Goal: Task Accomplishment & Management: Manage account settings

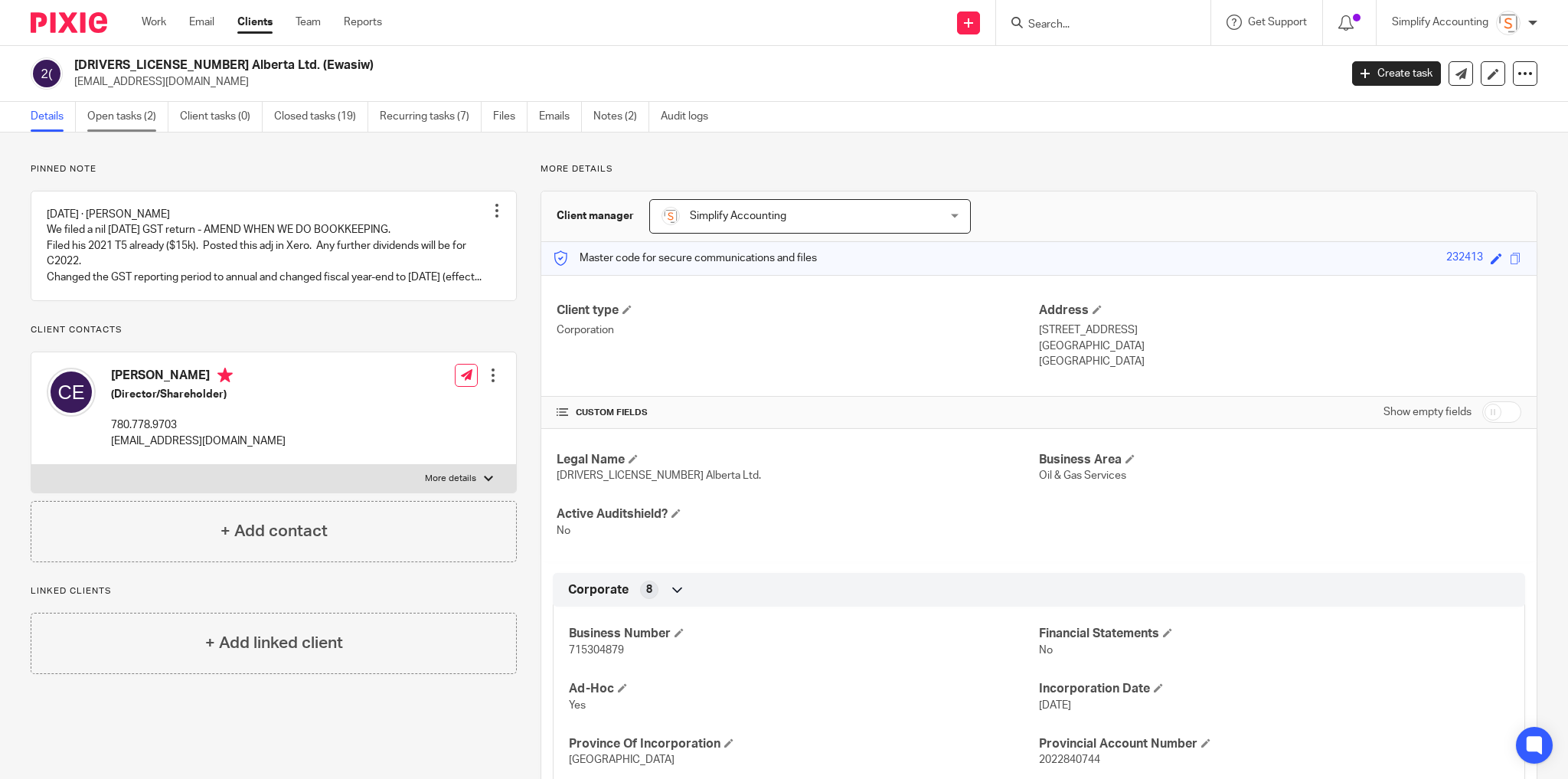
click at [131, 119] on link "Open tasks (2)" at bounding box center [127, 117] width 82 height 30
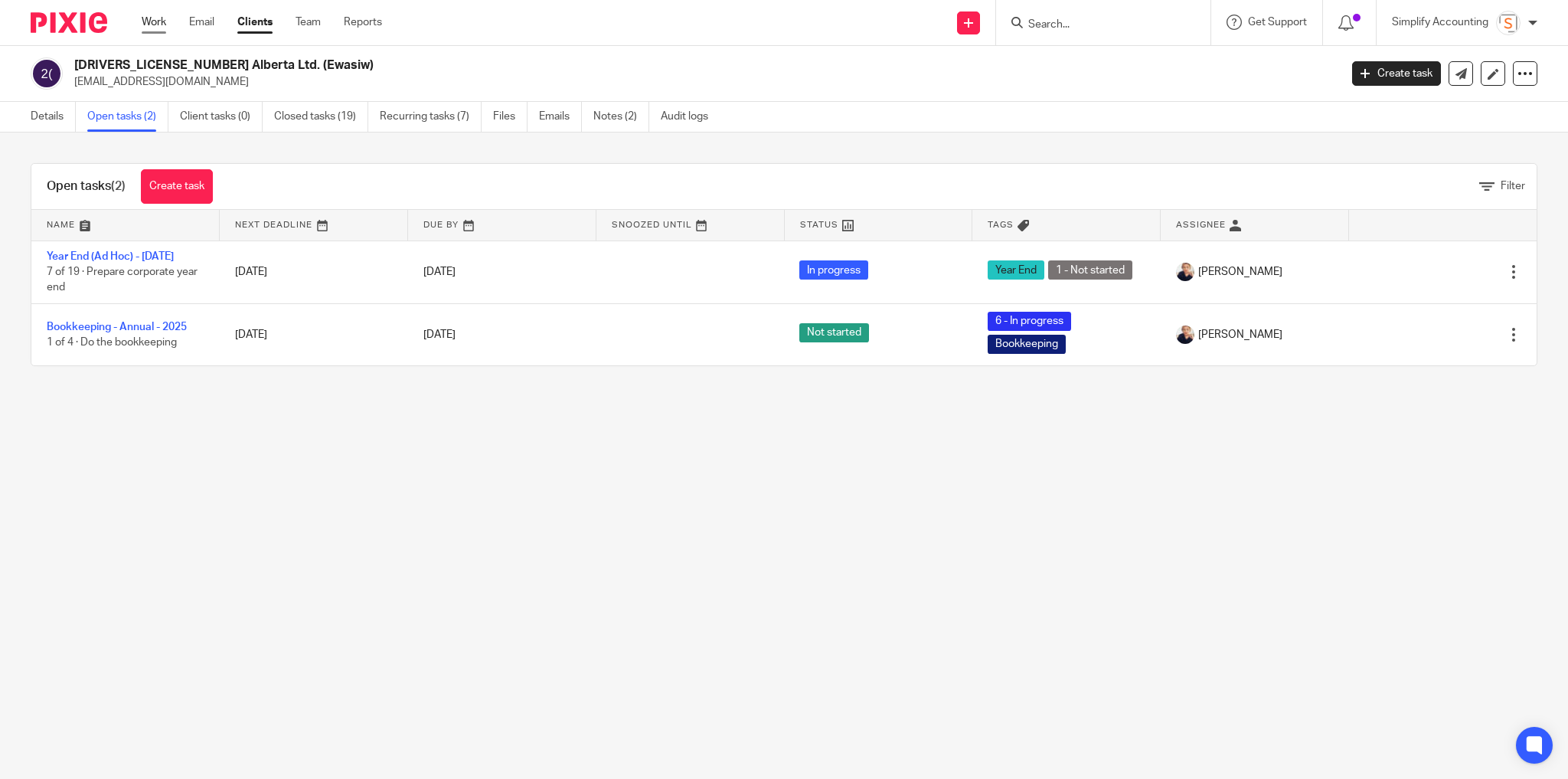
click at [158, 18] on link "Work" at bounding box center [154, 21] width 25 height 15
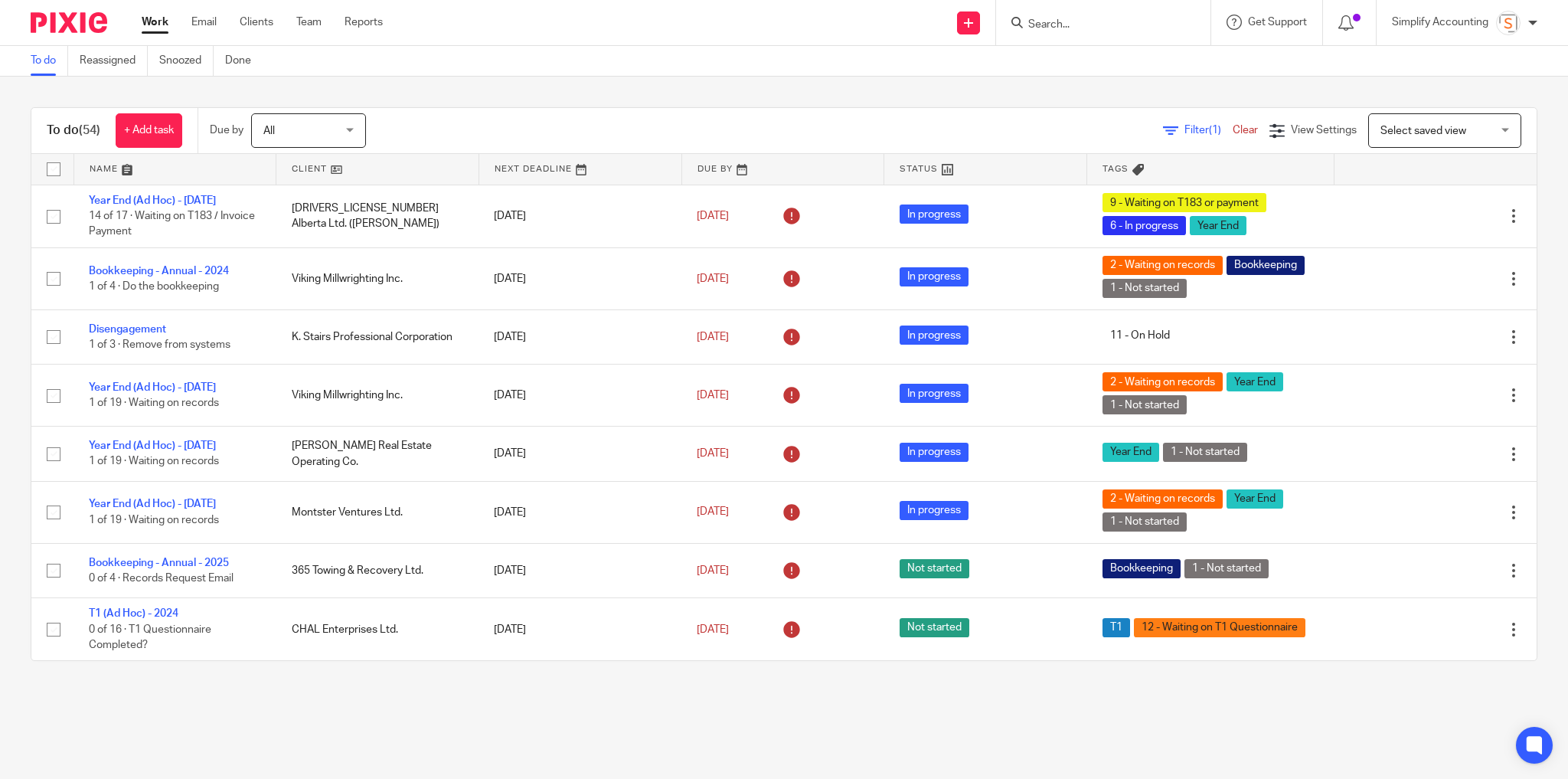
click at [1045, 28] on input "Search" at bounding box center [1095, 25] width 138 height 13
type input "bissell"
click button "submit" at bounding box center [0, 0] width 0 height 0
click at [1082, 87] on link at bounding box center [1166, 72] width 286 height 48
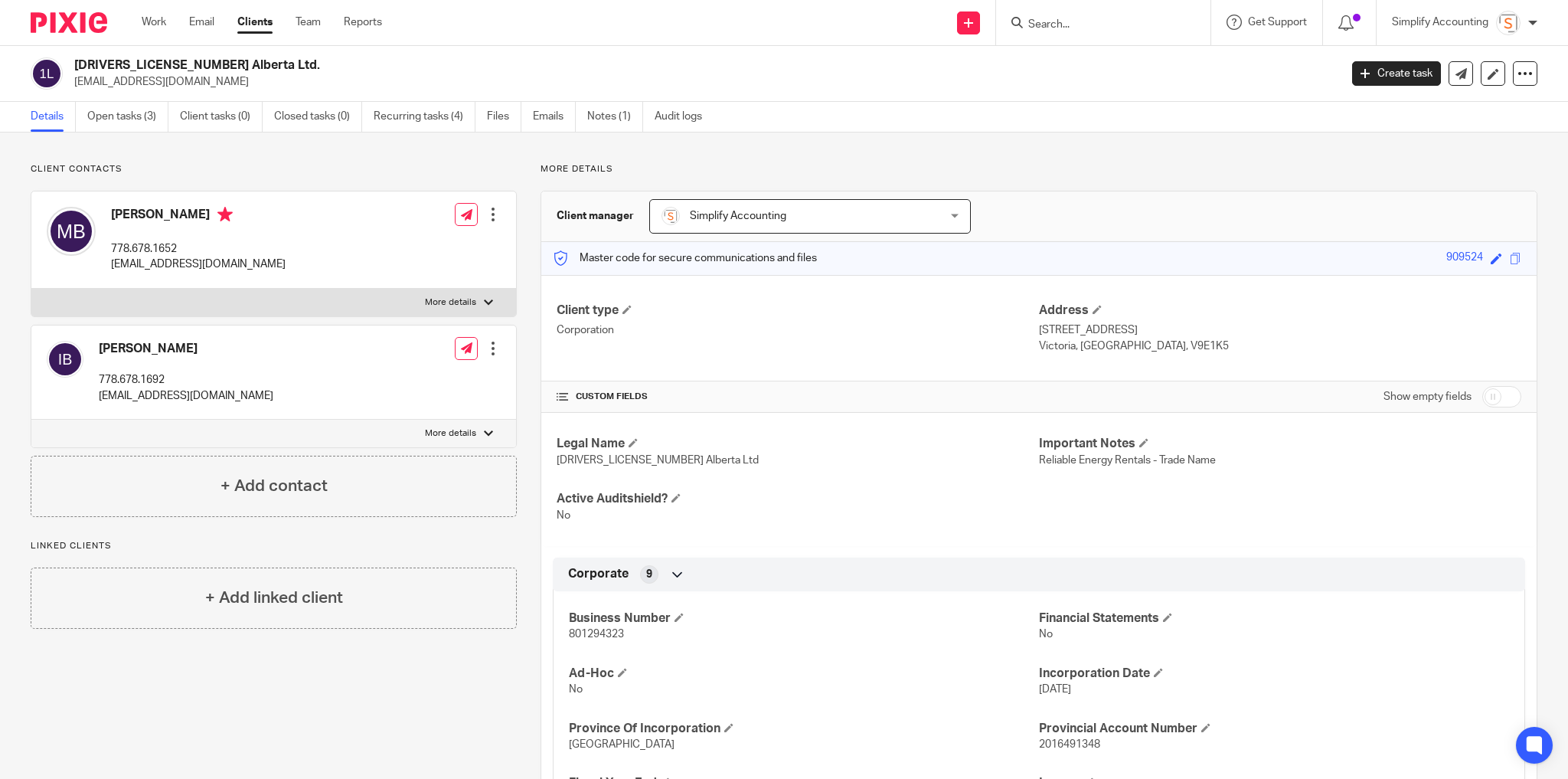
click at [105, 68] on h2 "[DRIVERS_LICENSE_NUMBER] Alberta Ltd." at bounding box center [576, 66] width 1004 height 16
click at [105, 68] on h2 "1649134 Alberta Ltd." at bounding box center [576, 66] width 1004 height 16
copy div "1649134 Alberta Ltd."
click at [186, 260] on p "renergyrentals@gmail.com" at bounding box center [198, 264] width 175 height 15
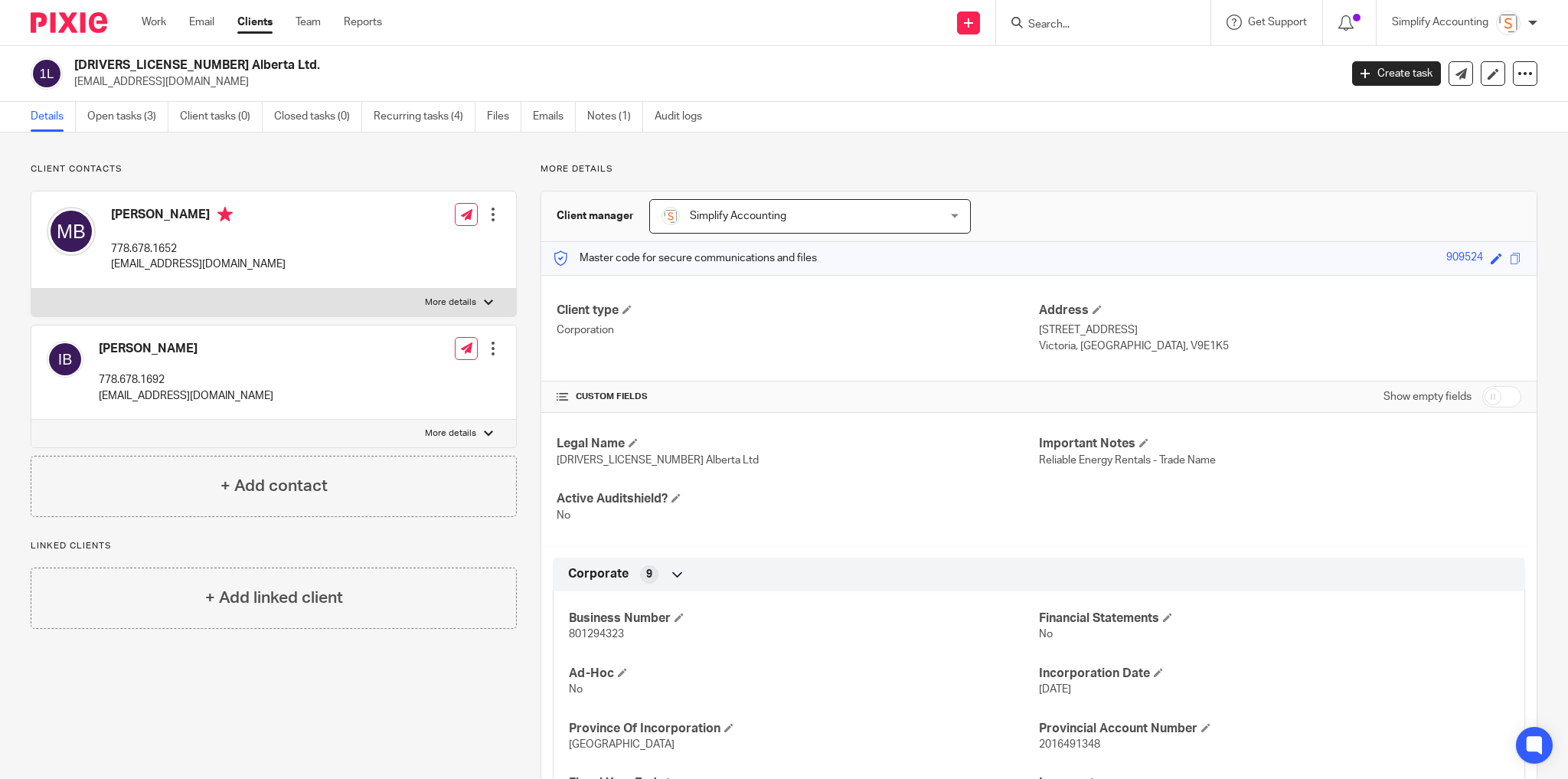
click at [185, 259] on p "renergyrentals@gmail.com" at bounding box center [198, 264] width 175 height 15
click at [184, 259] on p "renergyrentals@gmail.com" at bounding box center [198, 264] width 175 height 15
copy div "renergyrentals@gmail.com"
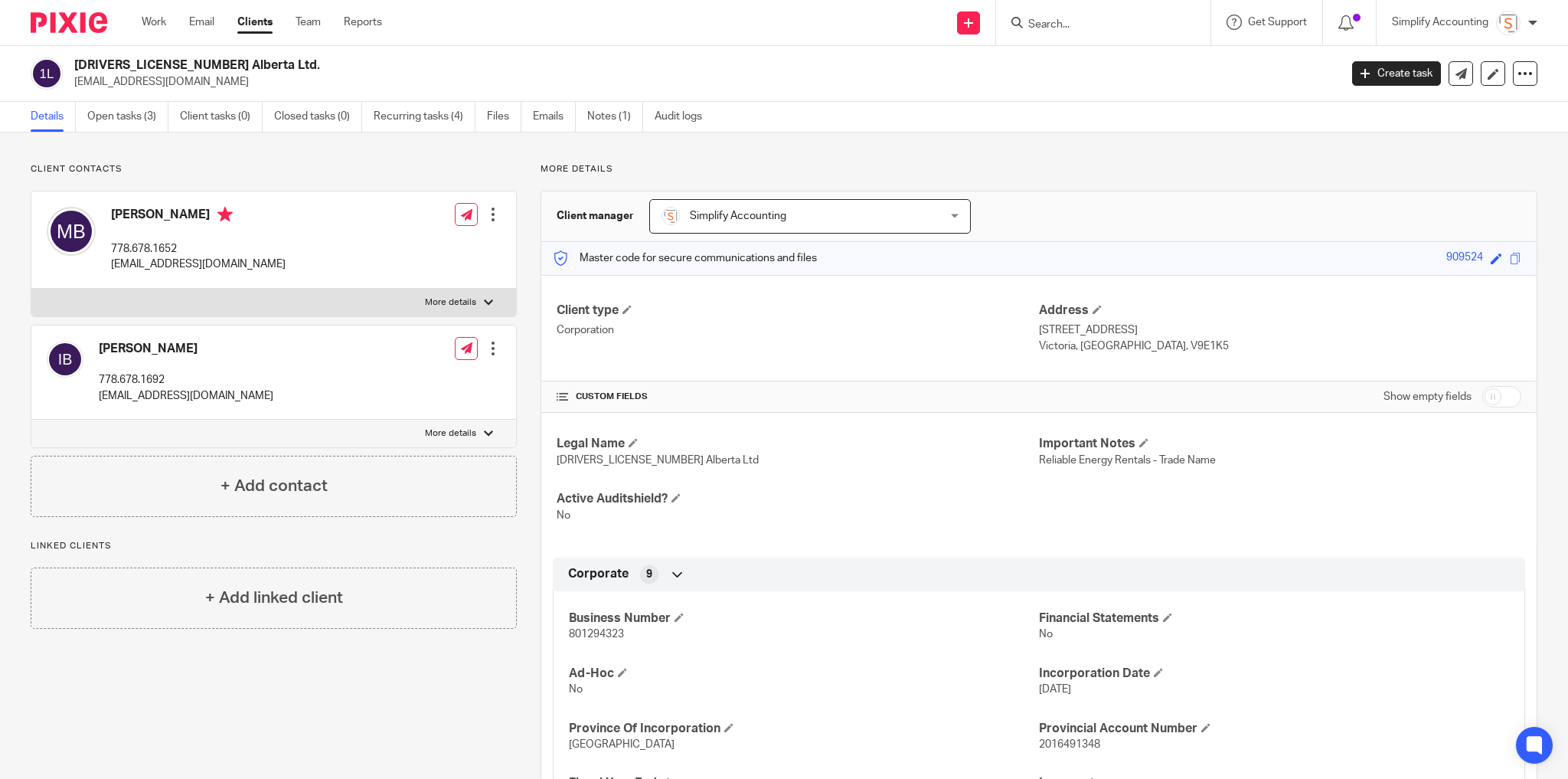
click at [138, 62] on h2 "[DRIVERS_LICENSE_NUMBER] Alberta Ltd." at bounding box center [576, 66] width 1004 height 16
copy div "[DRIVERS_LICENSE_NUMBER] Alberta Ltd."
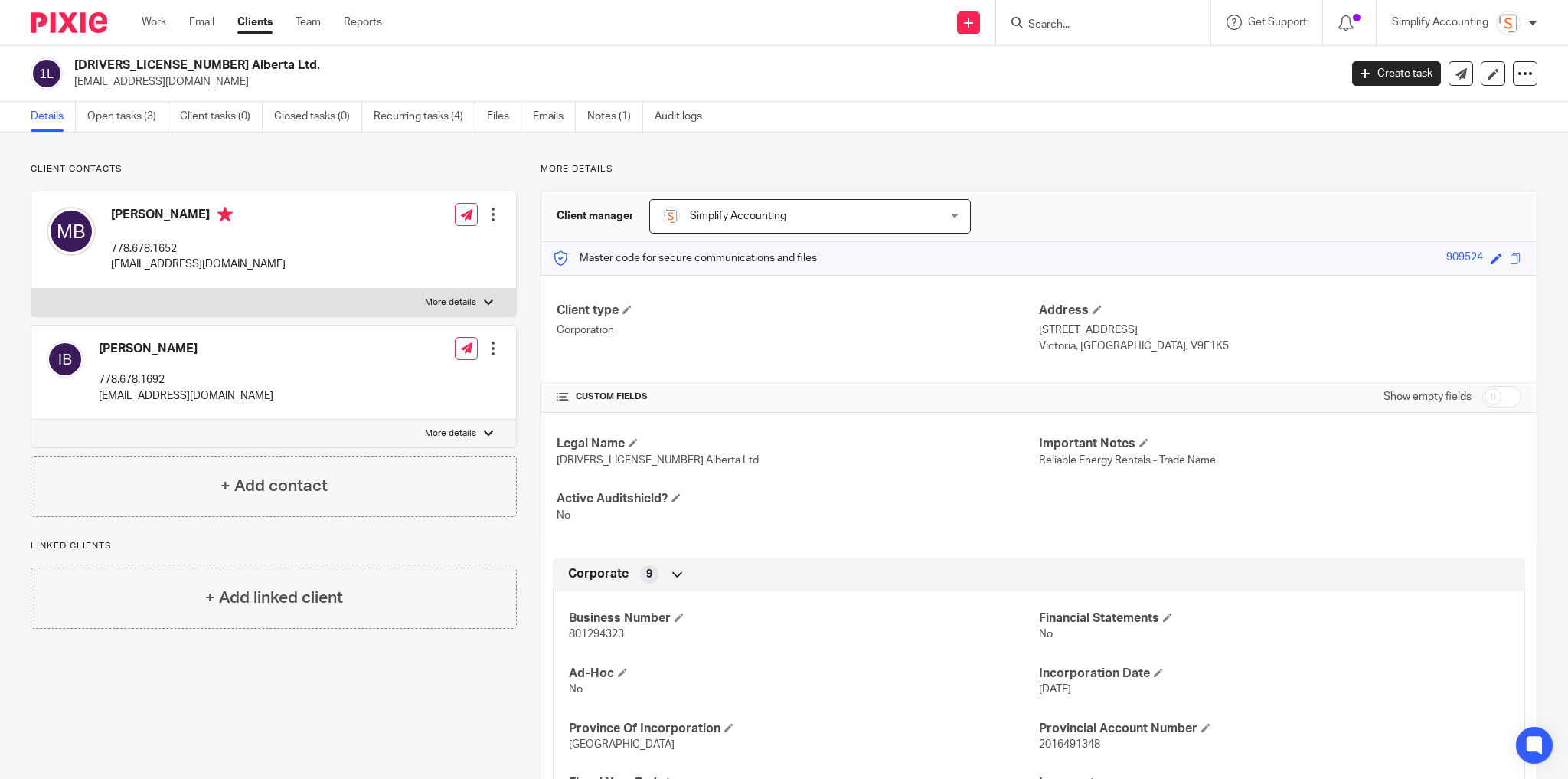
click at [1048, 26] on input "Search" at bounding box center [1095, 25] width 138 height 13
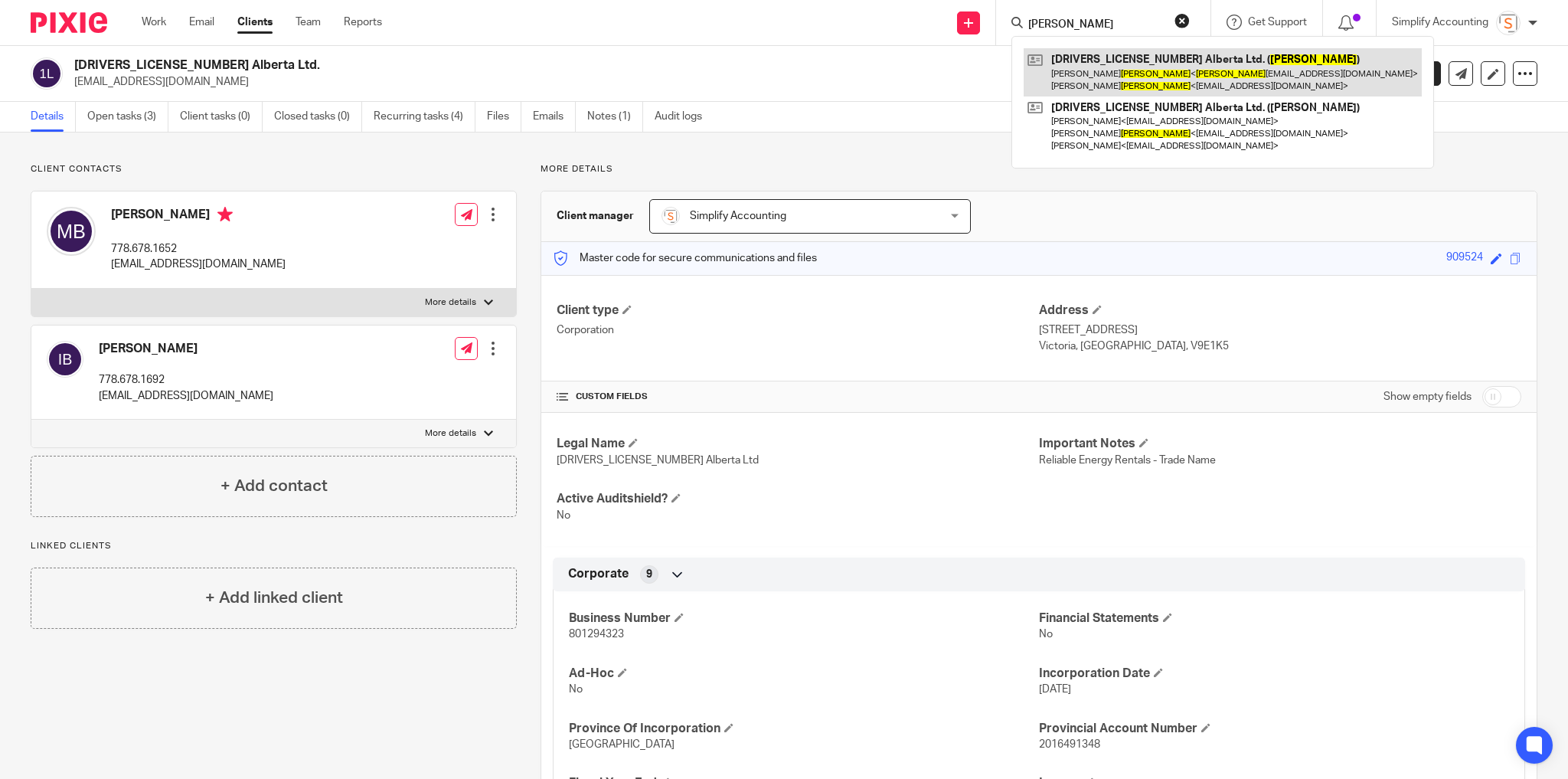
type input "johnson"
click at [1122, 68] on link at bounding box center [1222, 72] width 398 height 48
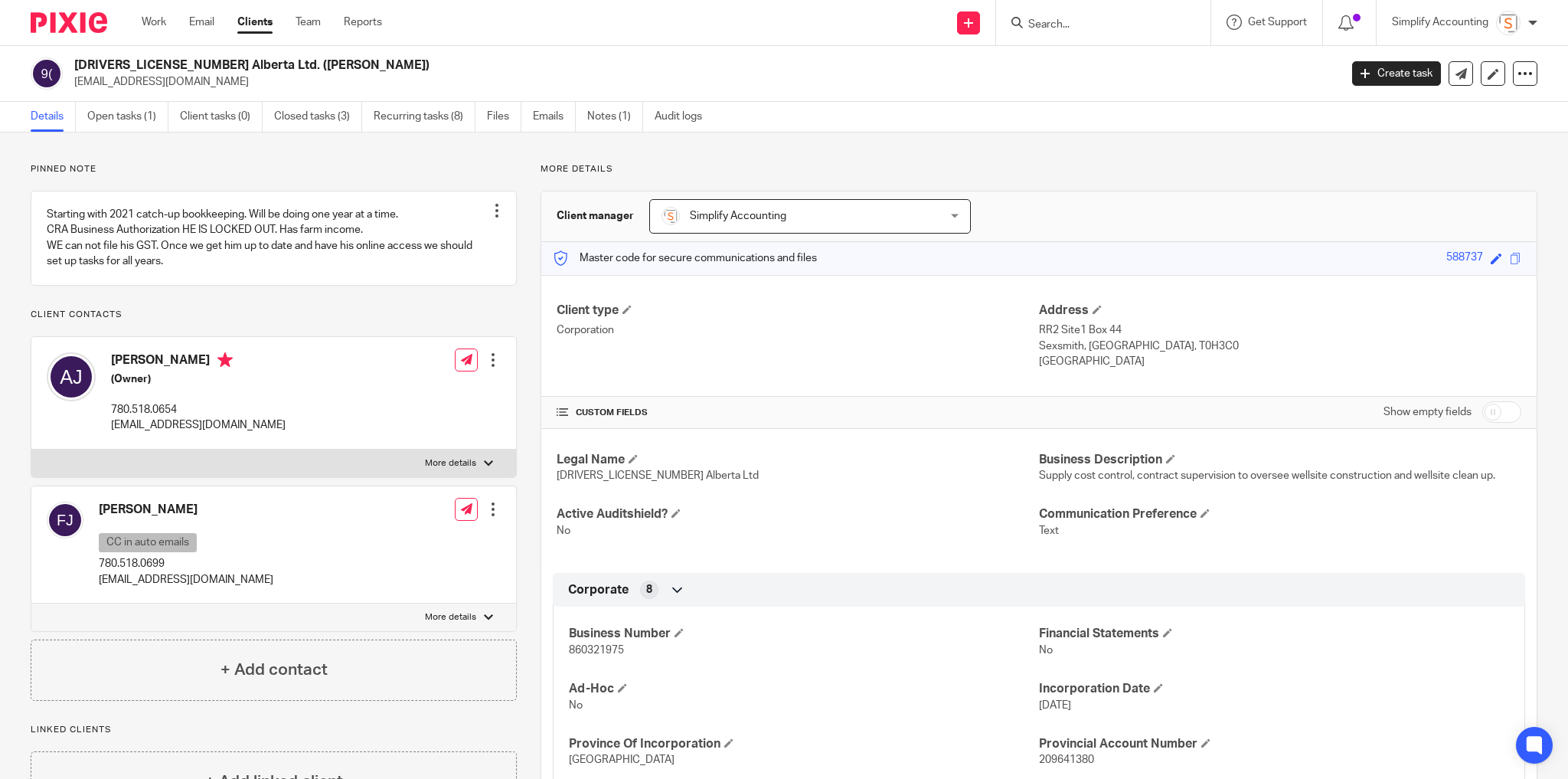
click at [1092, 28] on input "Search" at bounding box center [1095, 25] width 138 height 13
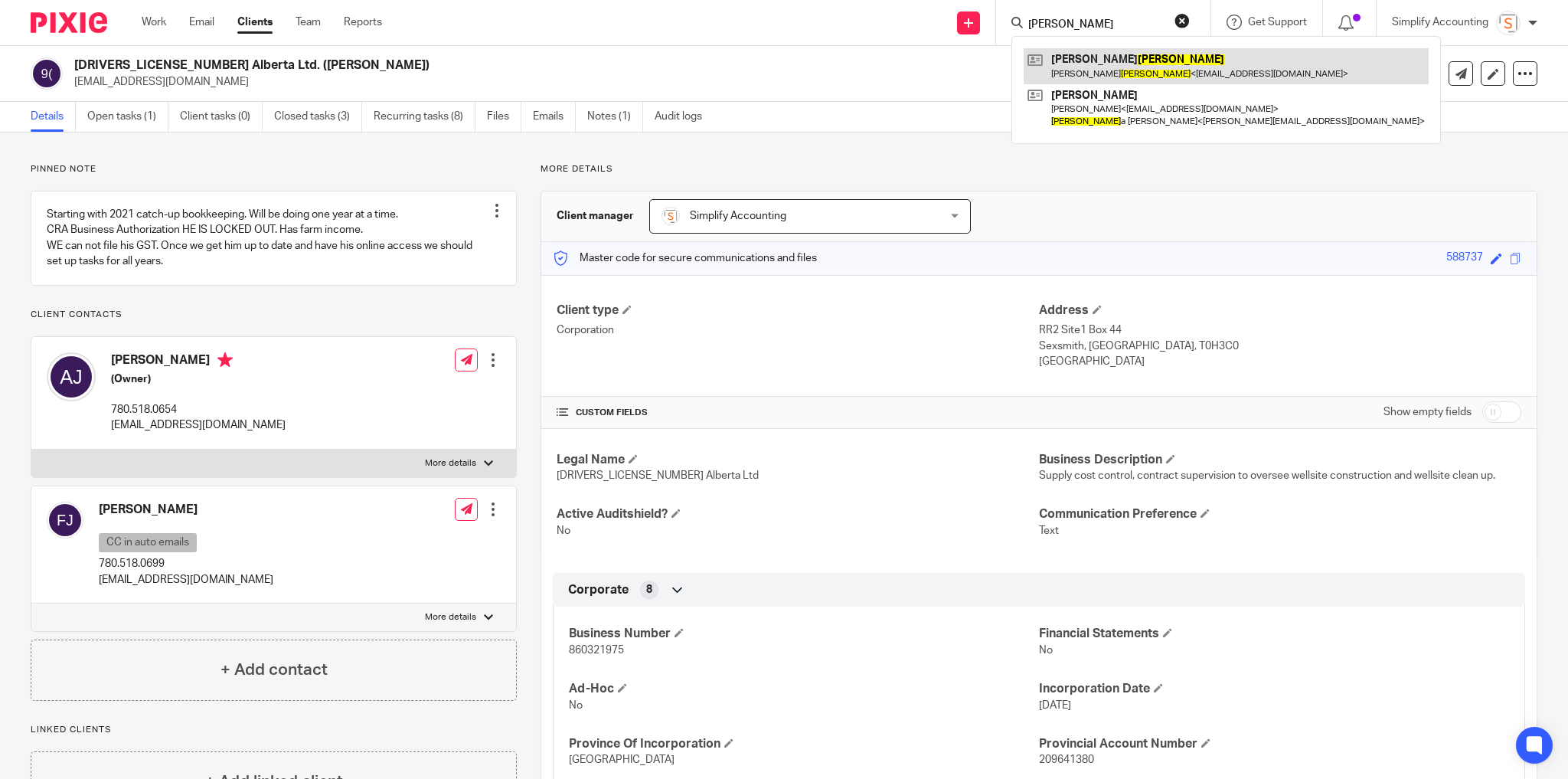
type input "olsen"
click at [1101, 61] on link at bounding box center [1226, 66] width 405 height 35
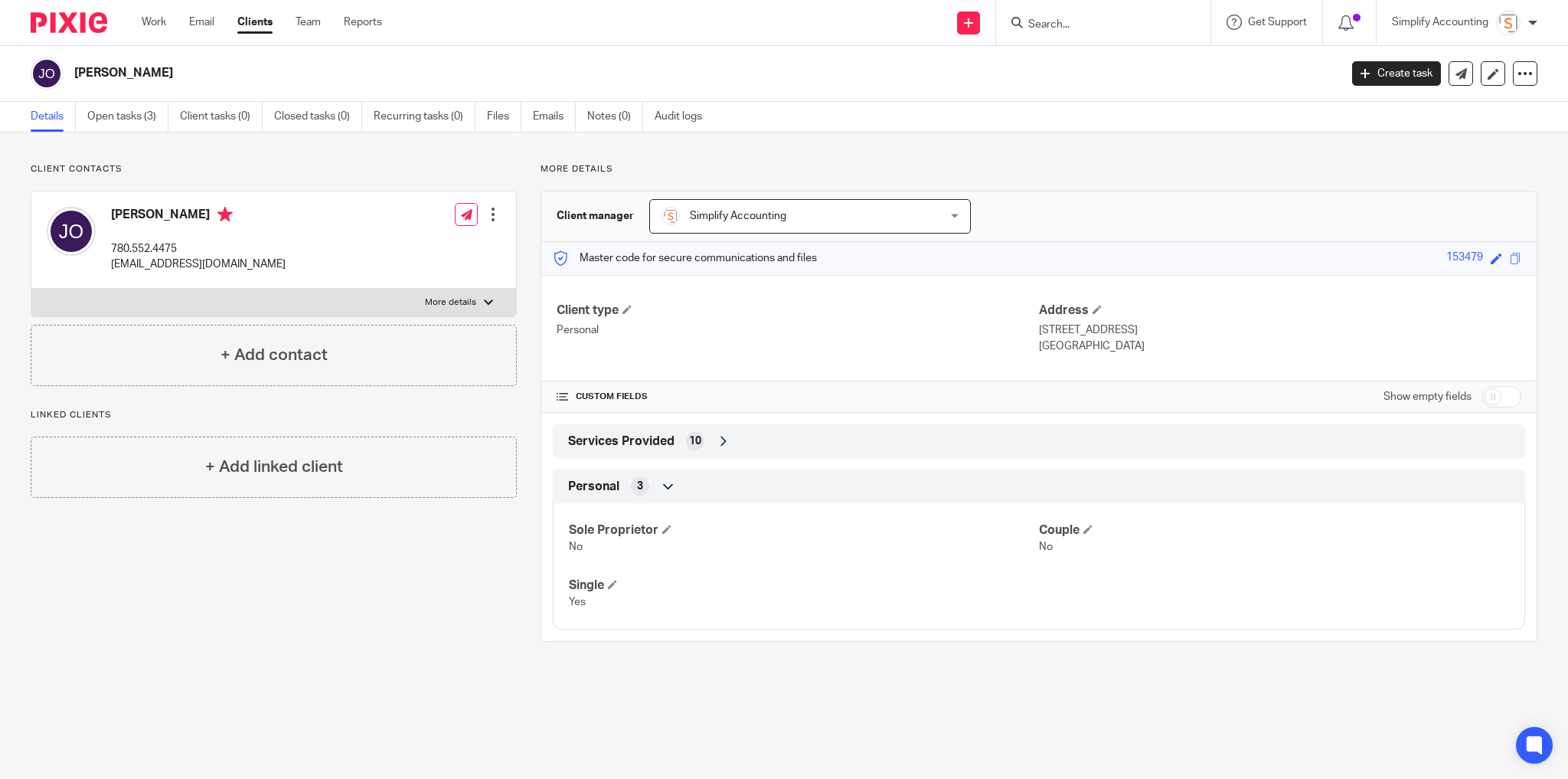
click at [436, 303] on p "More details" at bounding box center [450, 302] width 51 height 12
click at [32, 289] on input "More details" at bounding box center [31, 288] width 1 height 1
checkbox input "true"
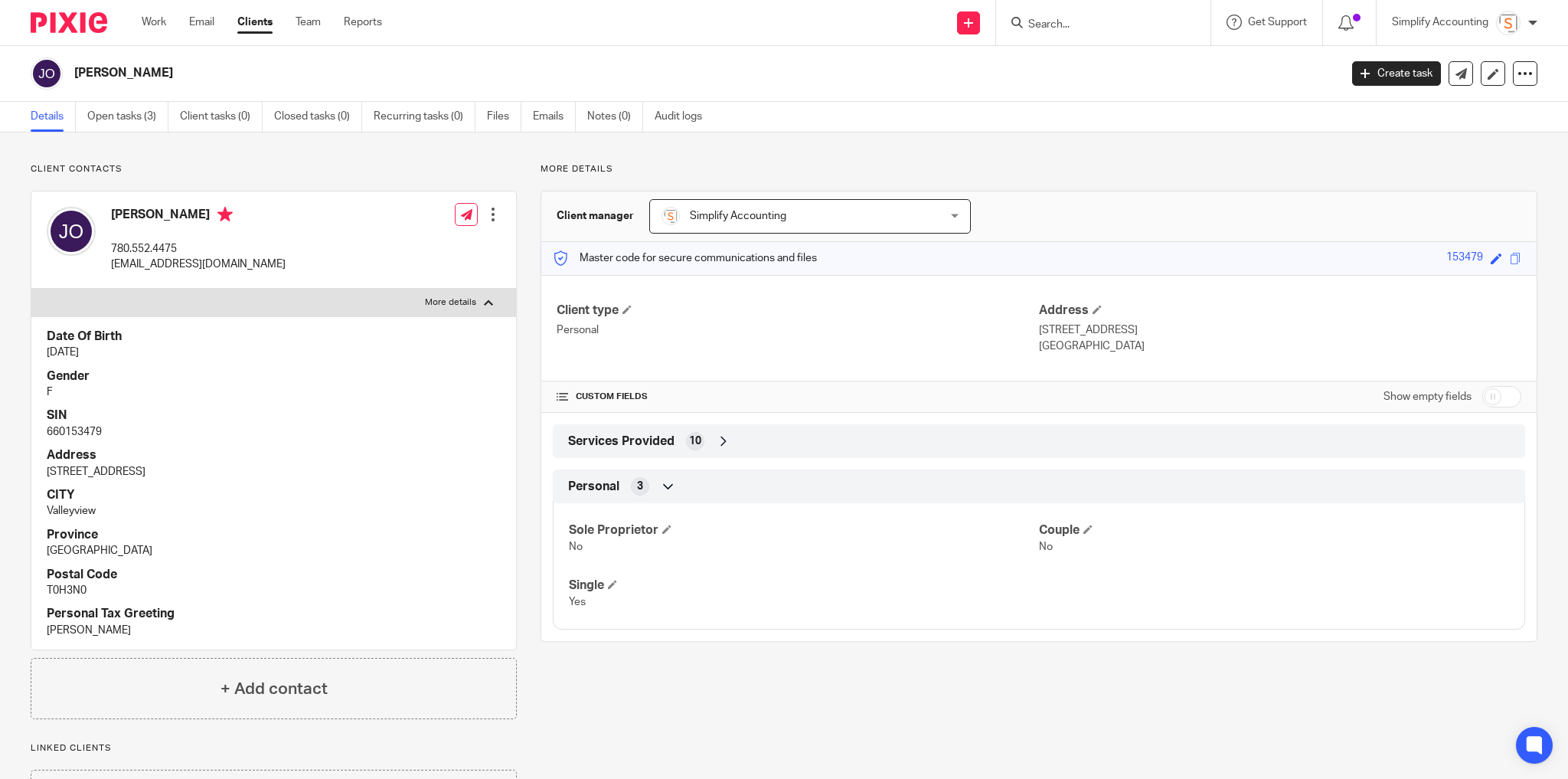
click at [1295, 222] on div "Client manager Simplify Accounting Simplify Accounting Doria Zacharias Haley Bu…" at bounding box center [1038, 217] width 995 height 51
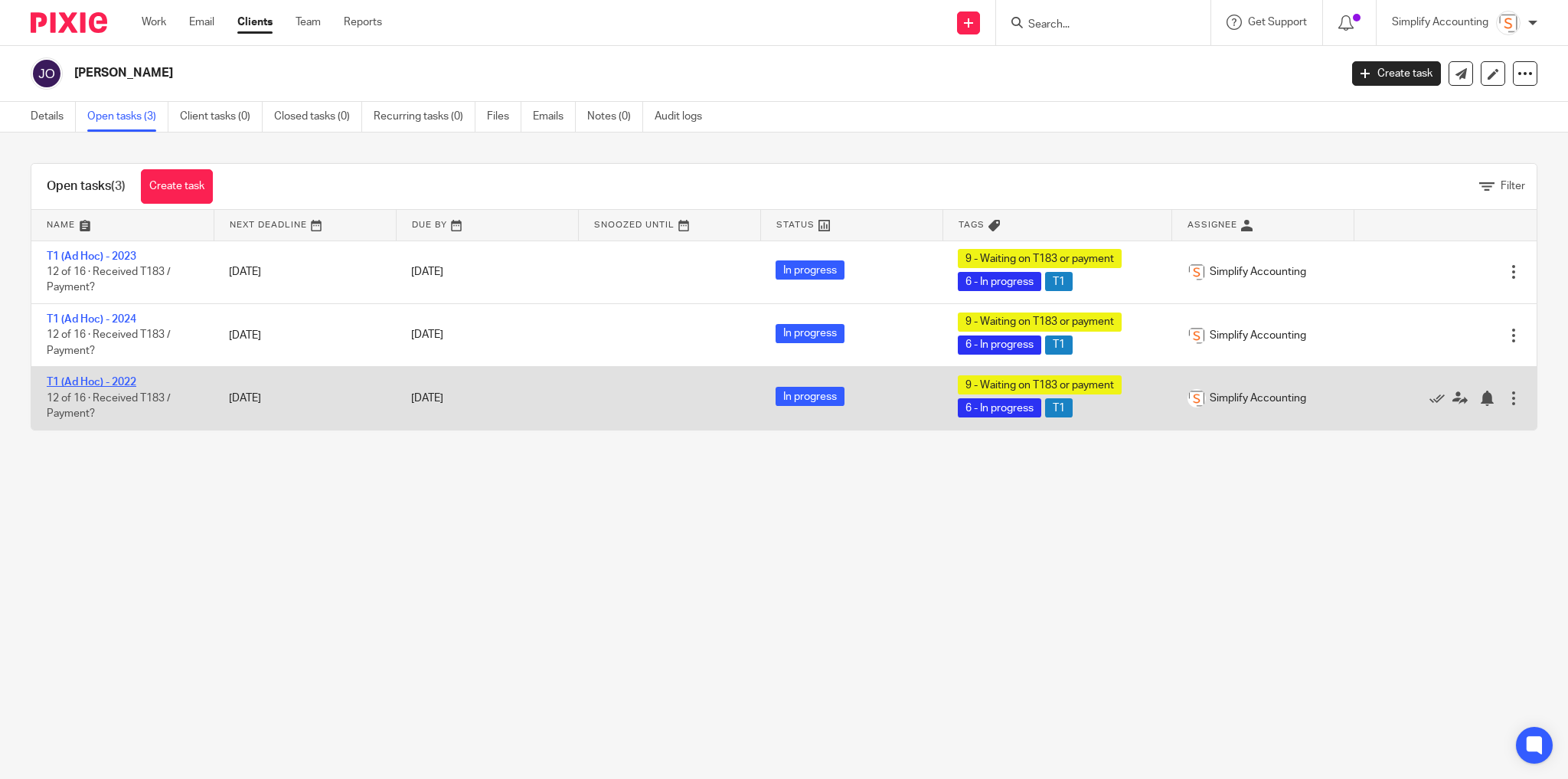
click at [131, 383] on link "T1 (Ad Hoc) - 2022" at bounding box center [91, 382] width 89 height 11
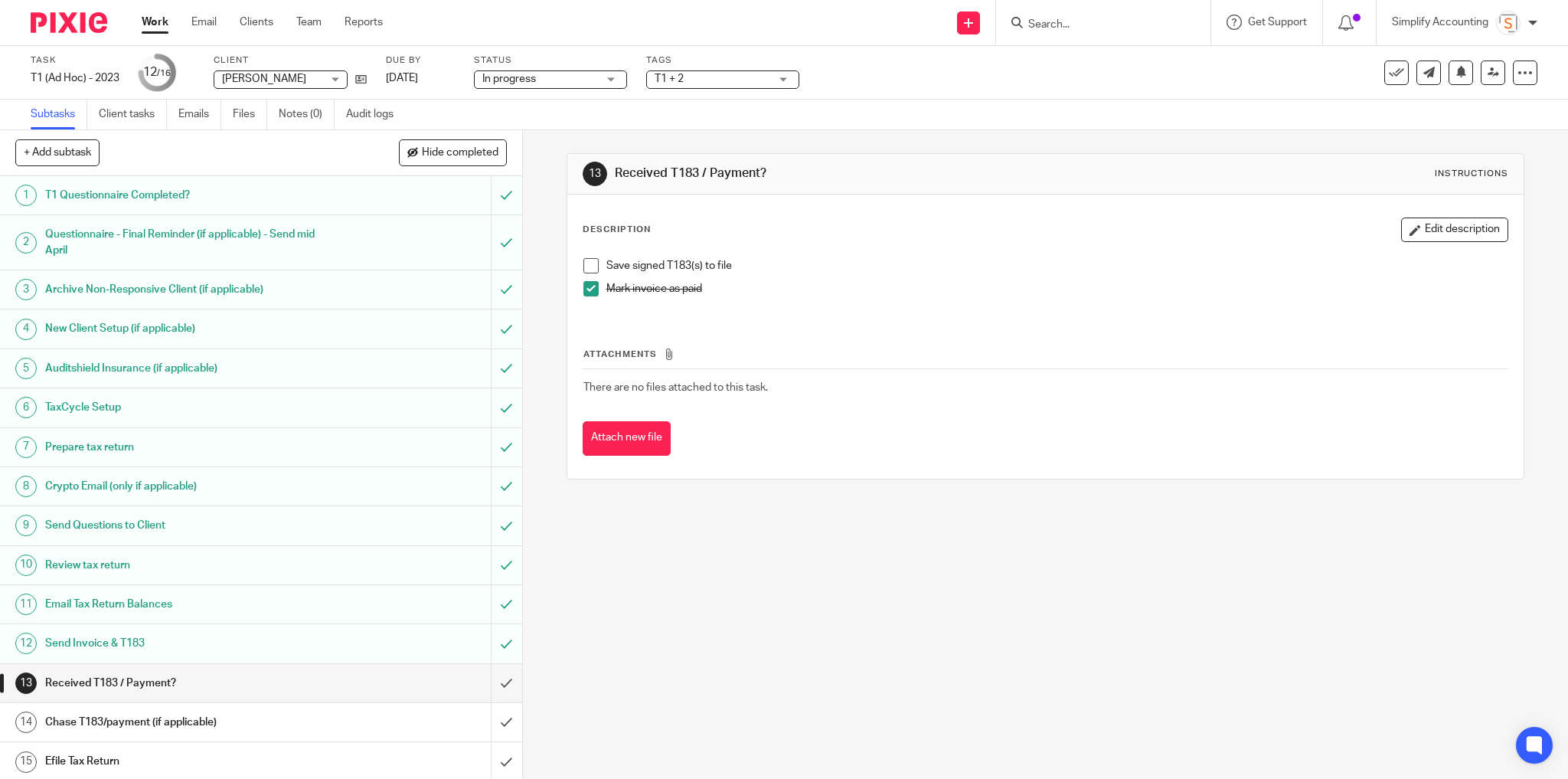
click at [590, 265] on span at bounding box center [590, 265] width 15 height 15
click at [491, 679] on input "submit" at bounding box center [261, 682] width 522 height 38
click at [586, 268] on span at bounding box center [590, 265] width 15 height 15
drag, startPoint x: 494, startPoint y: 683, endPoint x: 499, endPoint y: 624, distance: 59.2
click at [494, 683] on input "submit" at bounding box center [261, 682] width 522 height 38
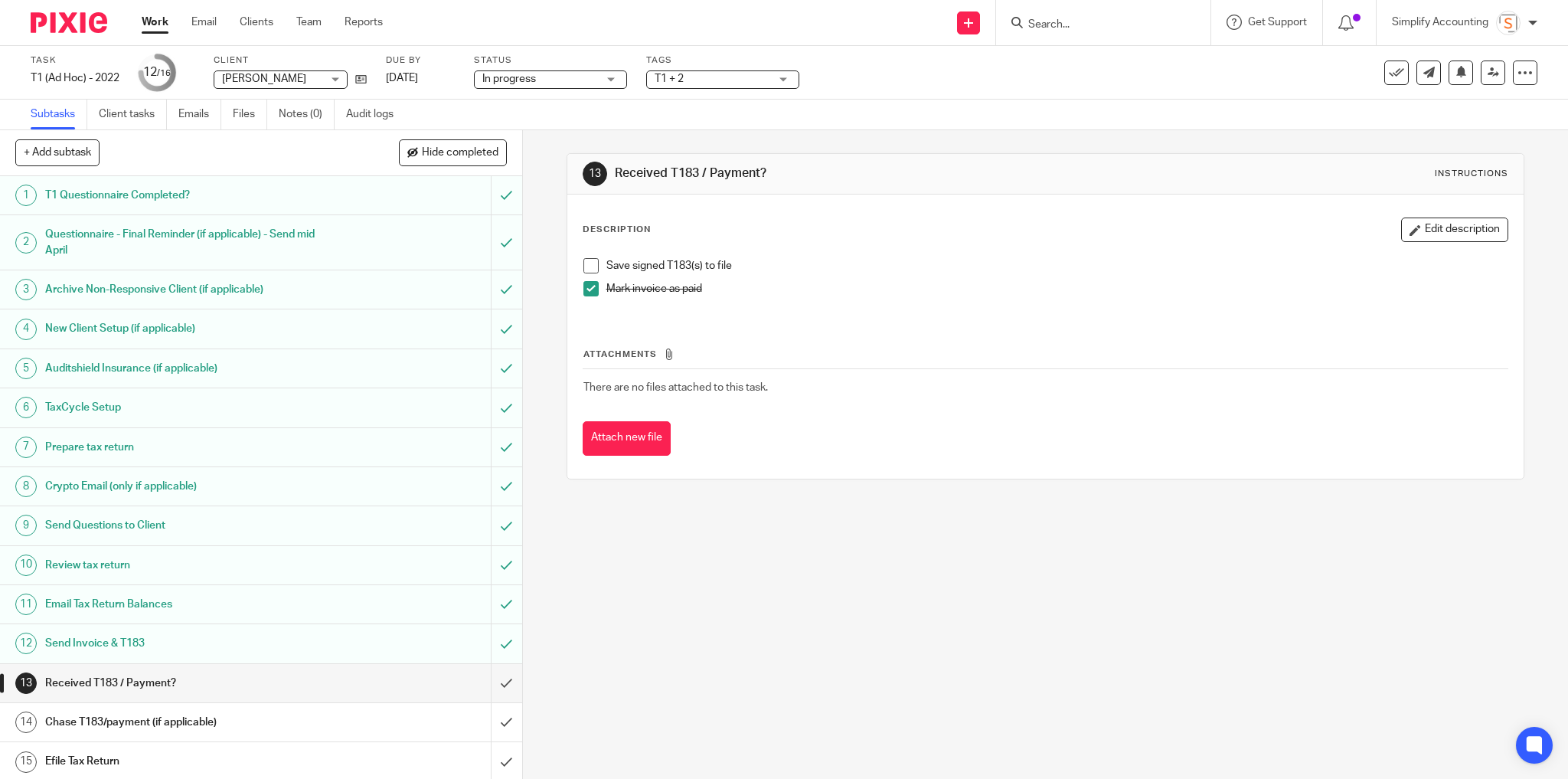
click at [593, 263] on span at bounding box center [590, 265] width 15 height 15
click at [491, 687] on input "submit" at bounding box center [261, 682] width 522 height 38
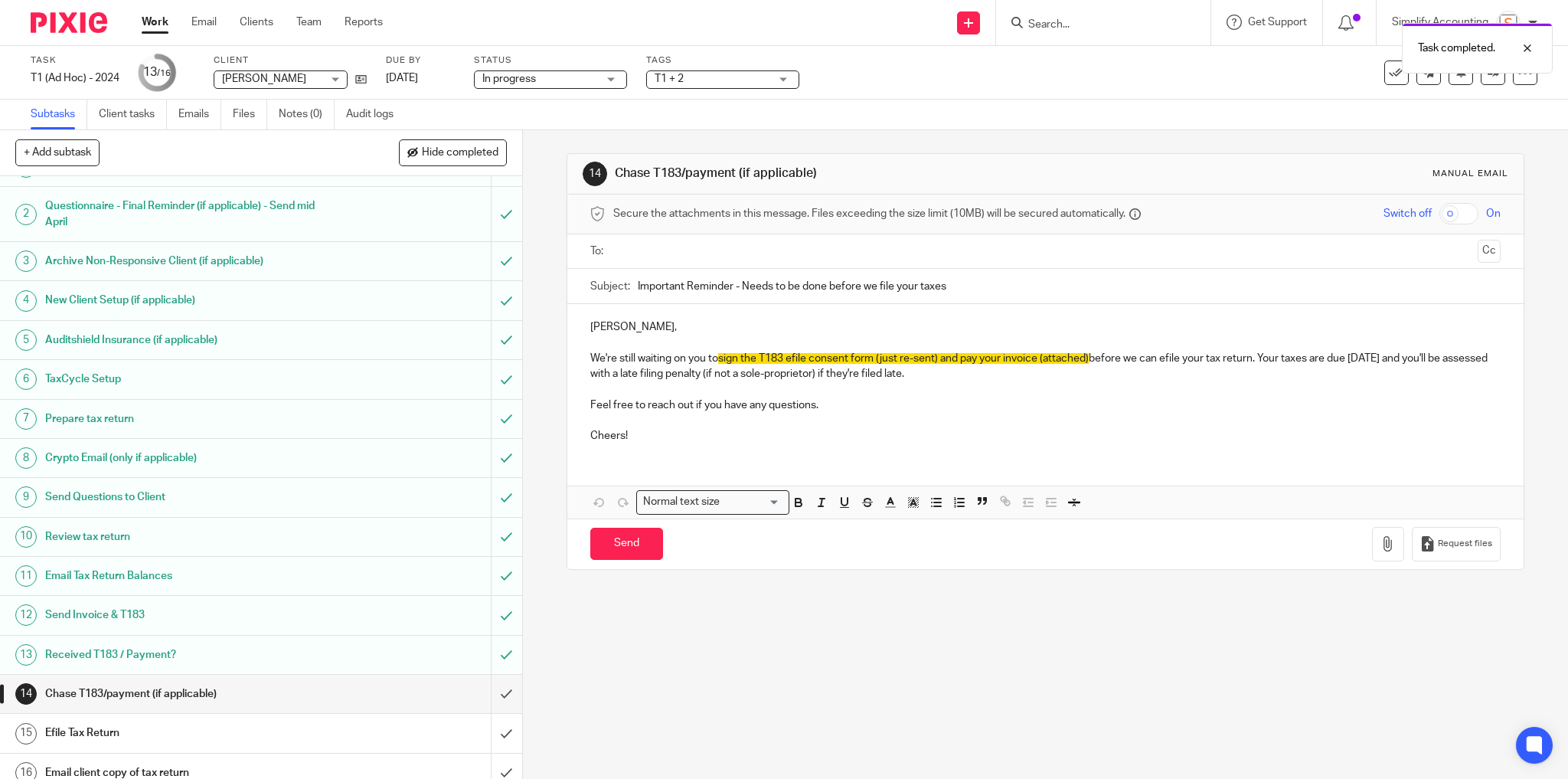
scroll to position [36, 0]
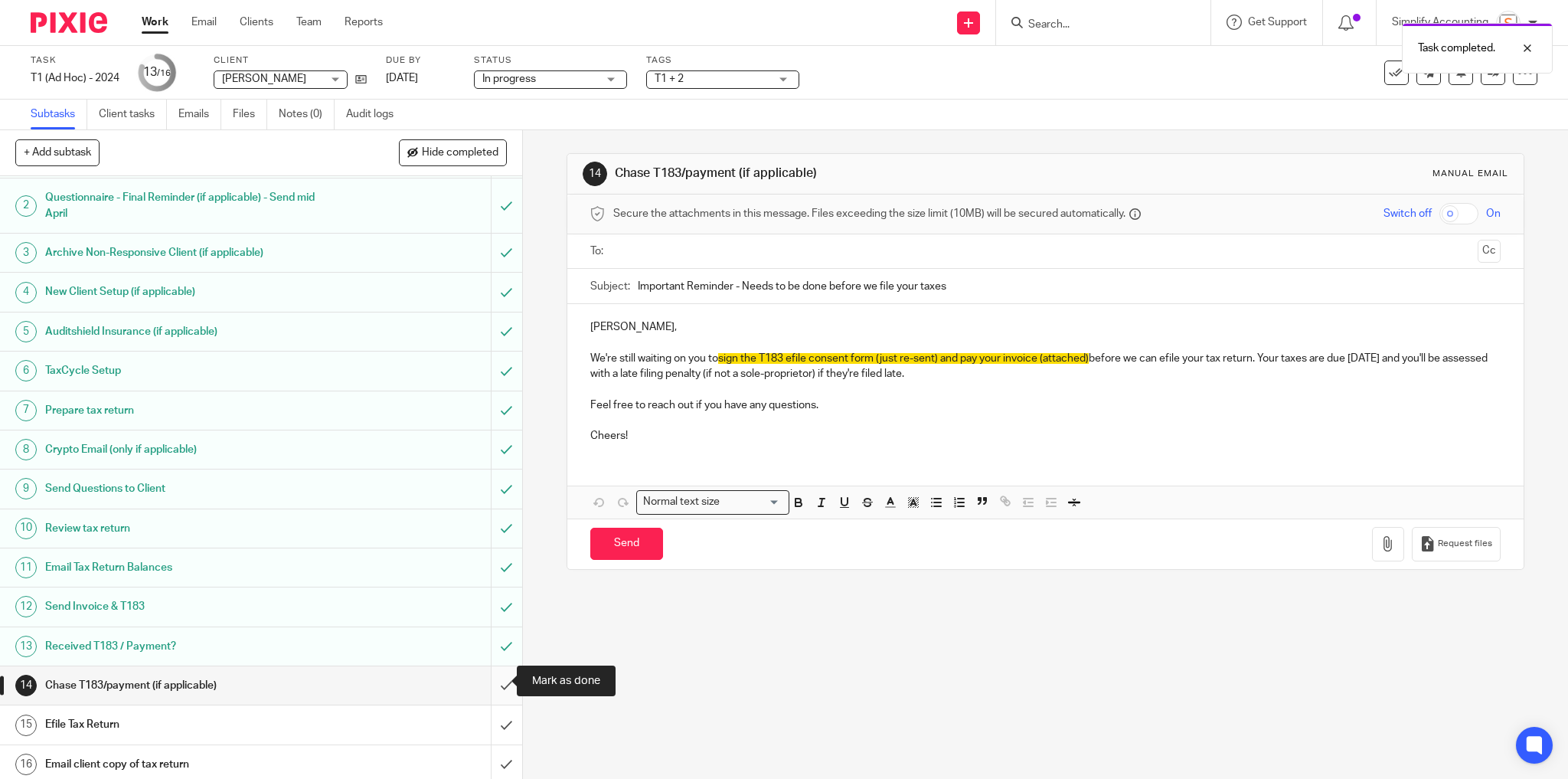
click at [496, 681] on input "submit" at bounding box center [261, 685] width 522 height 38
click at [703, 69] on div "Tags T1 + 2 Urgent T1 T2 [MEDICAL_DATA] T4 T5 Sales Tax Year End Bookkeeping Pa…" at bounding box center [722, 73] width 153 height 36
click at [704, 80] on span "T1 + 2" at bounding box center [712, 79] width 115 height 16
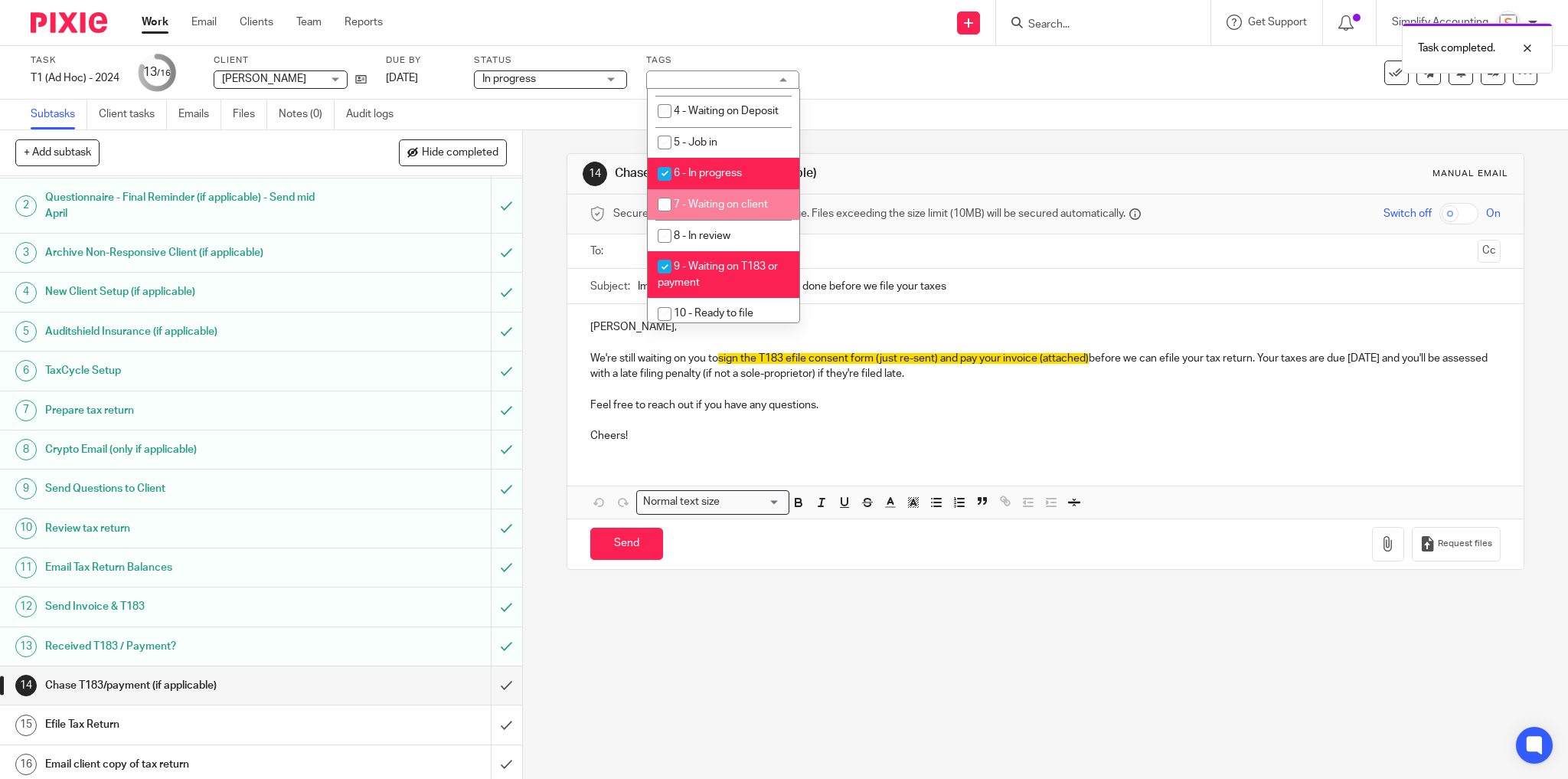
scroll to position [551, 0]
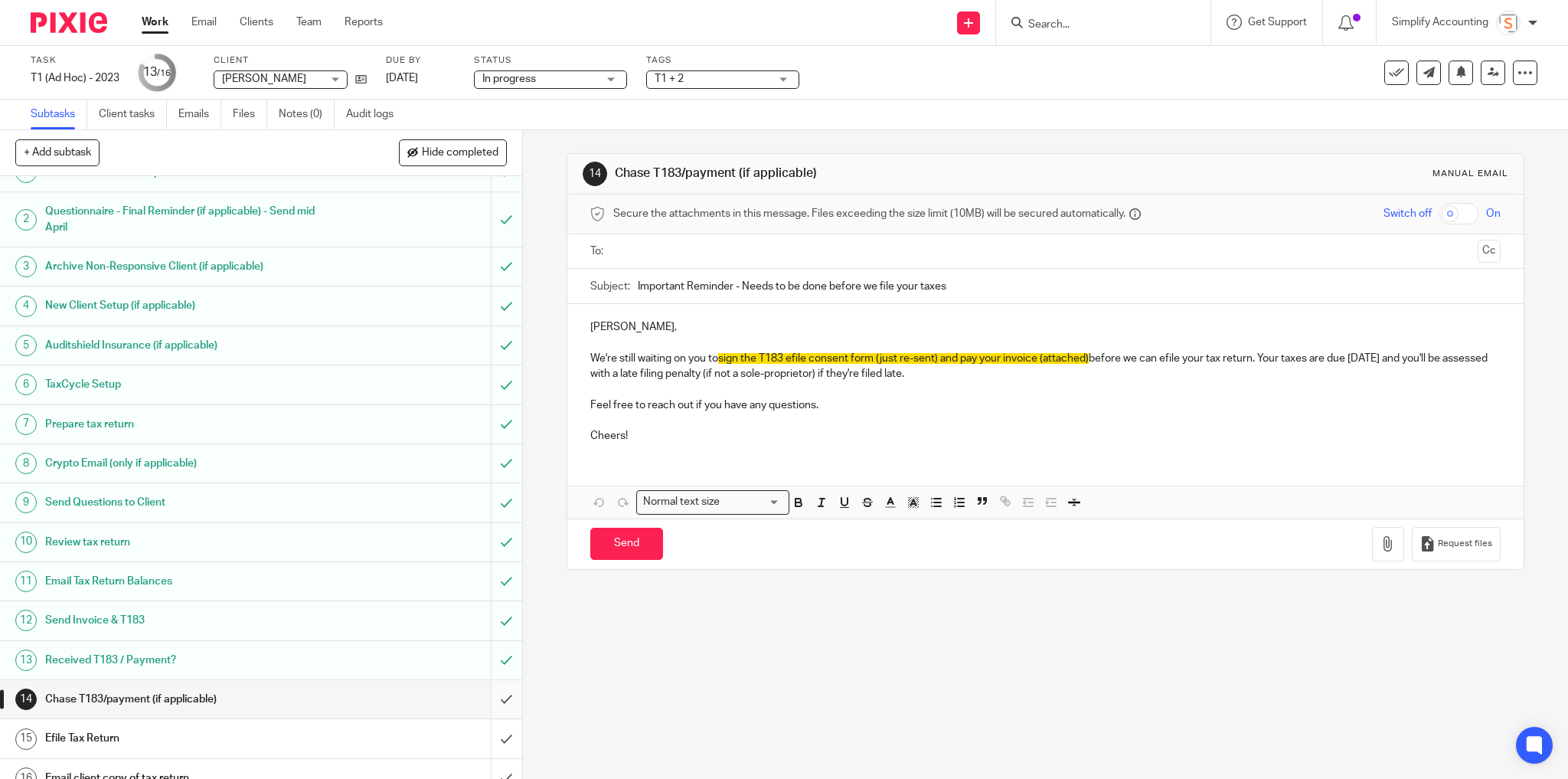
scroll to position [36, 0]
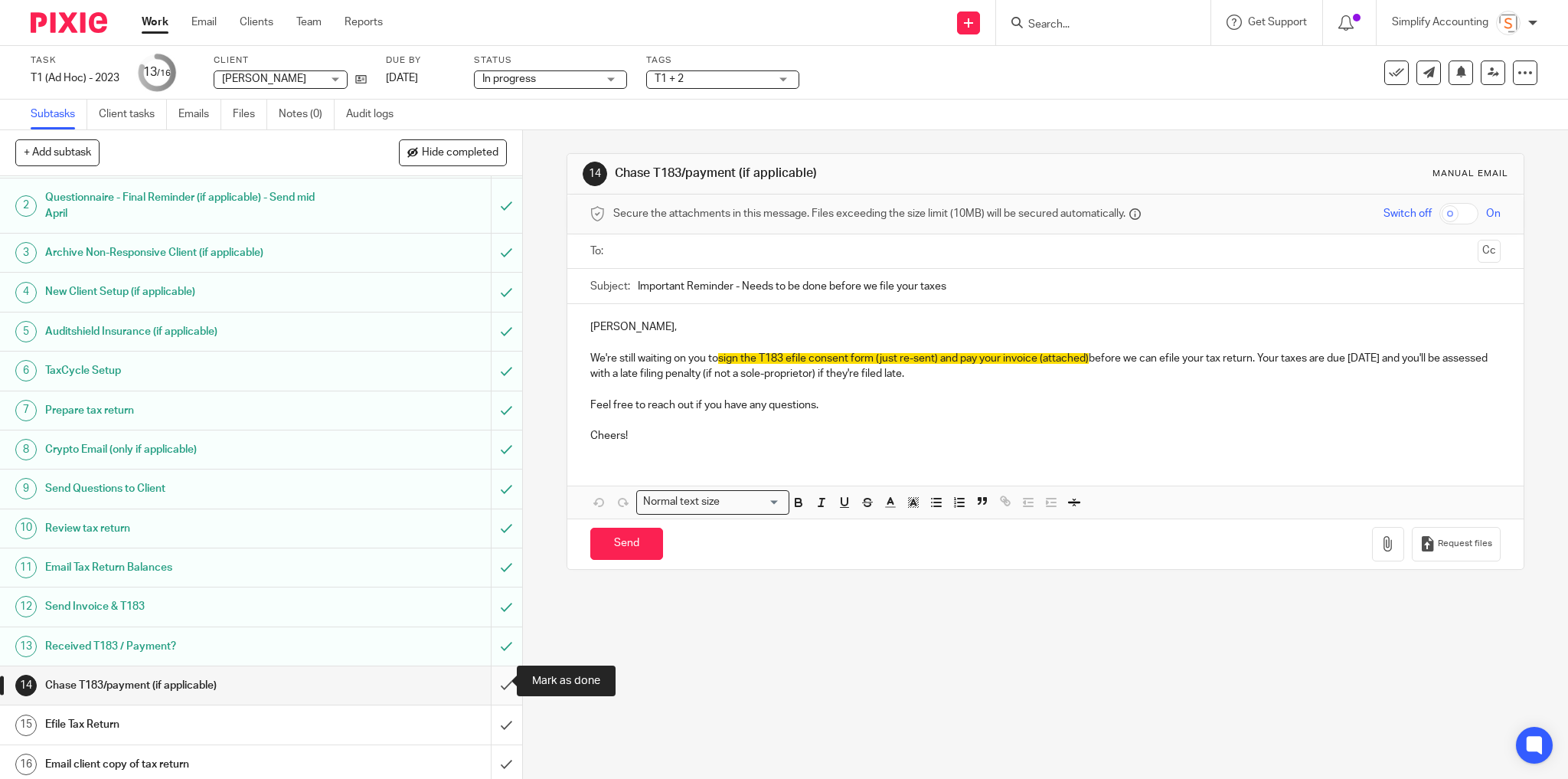
click at [493, 679] on input "submit" at bounding box center [261, 685] width 522 height 38
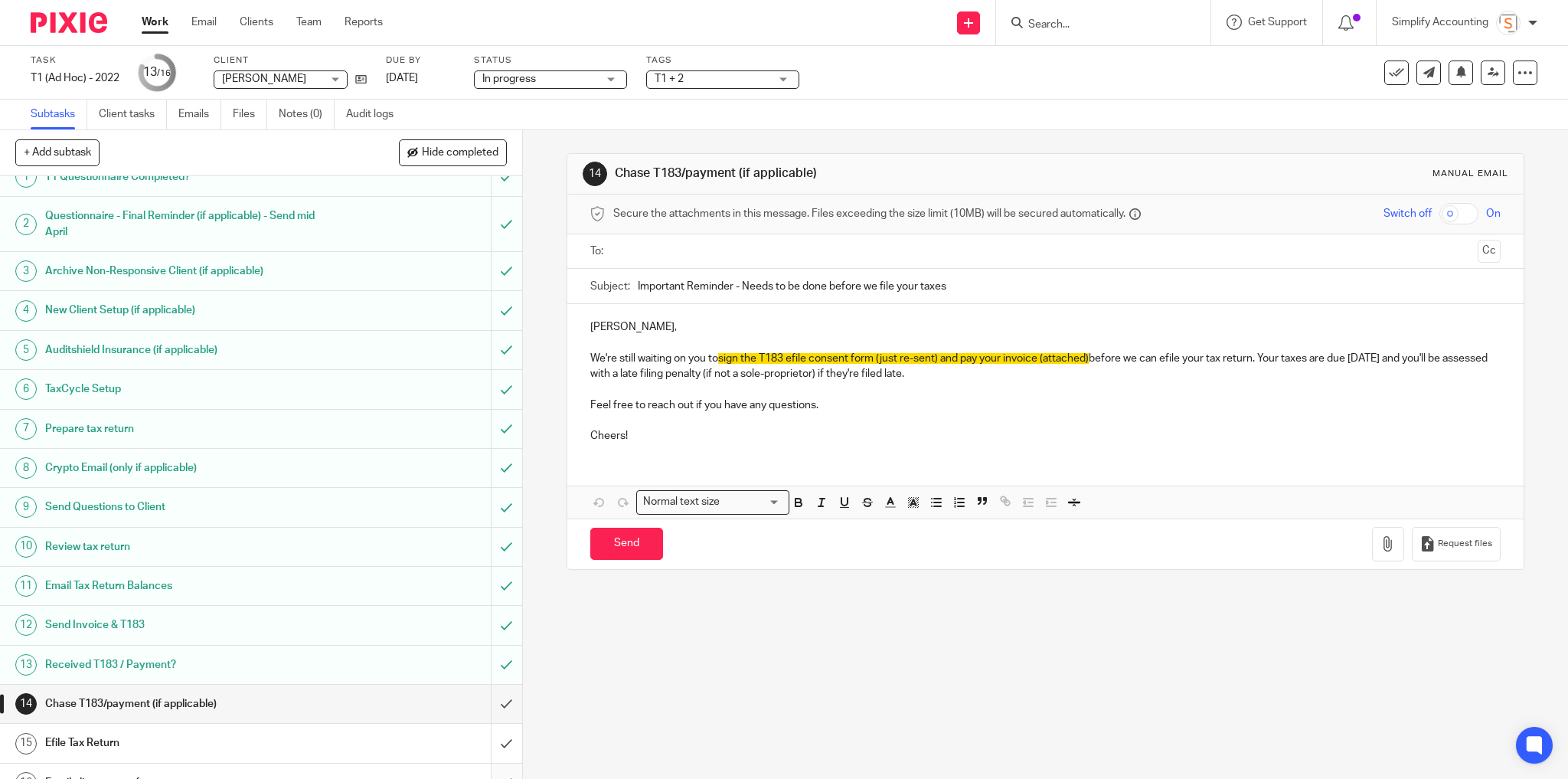
scroll to position [36, 0]
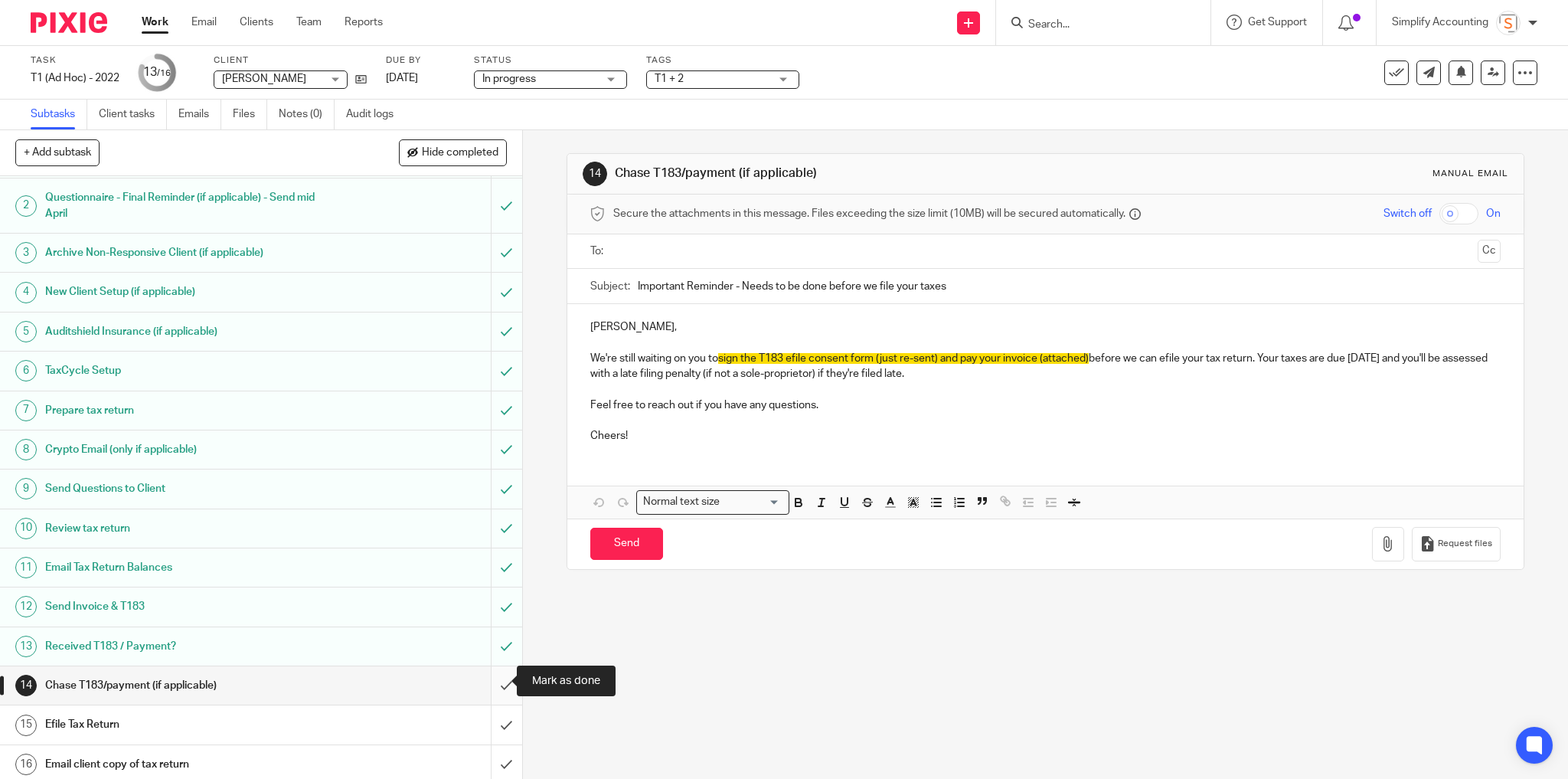
click at [492, 681] on input "submit" at bounding box center [261, 685] width 522 height 38
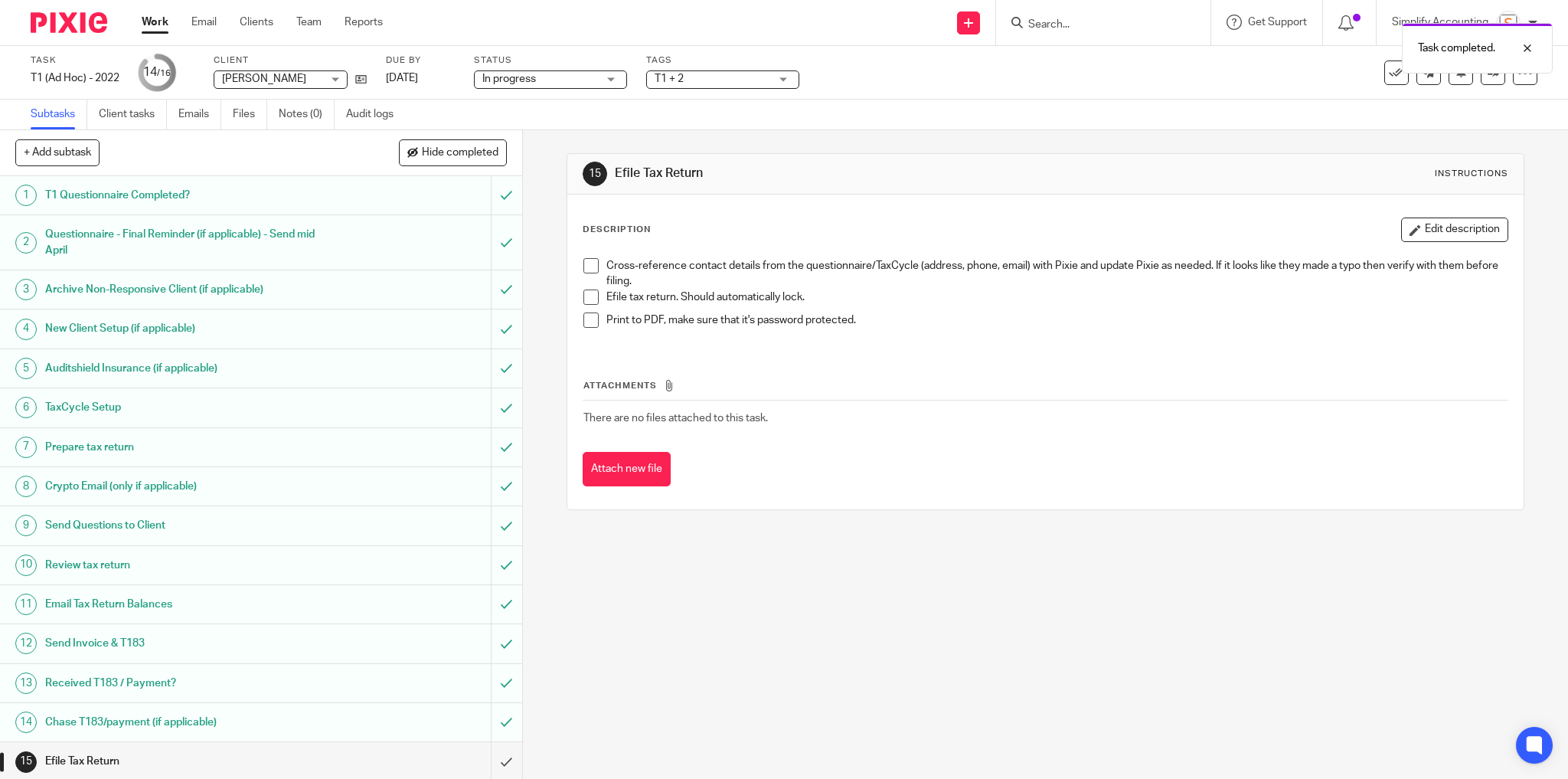
click at [676, 85] on span "T1 + 2" at bounding box center [712, 79] width 115 height 16
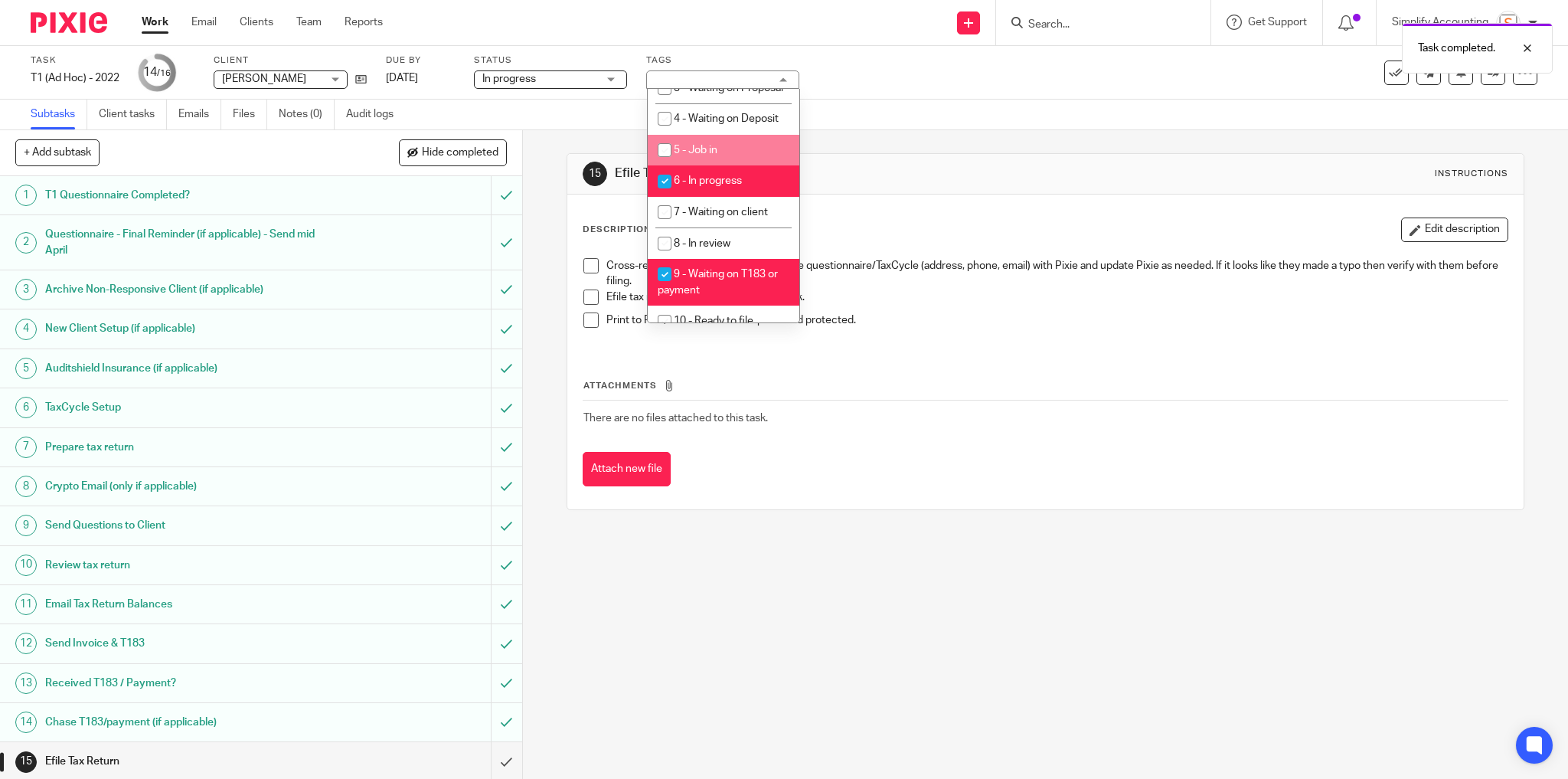
scroll to position [490, 0]
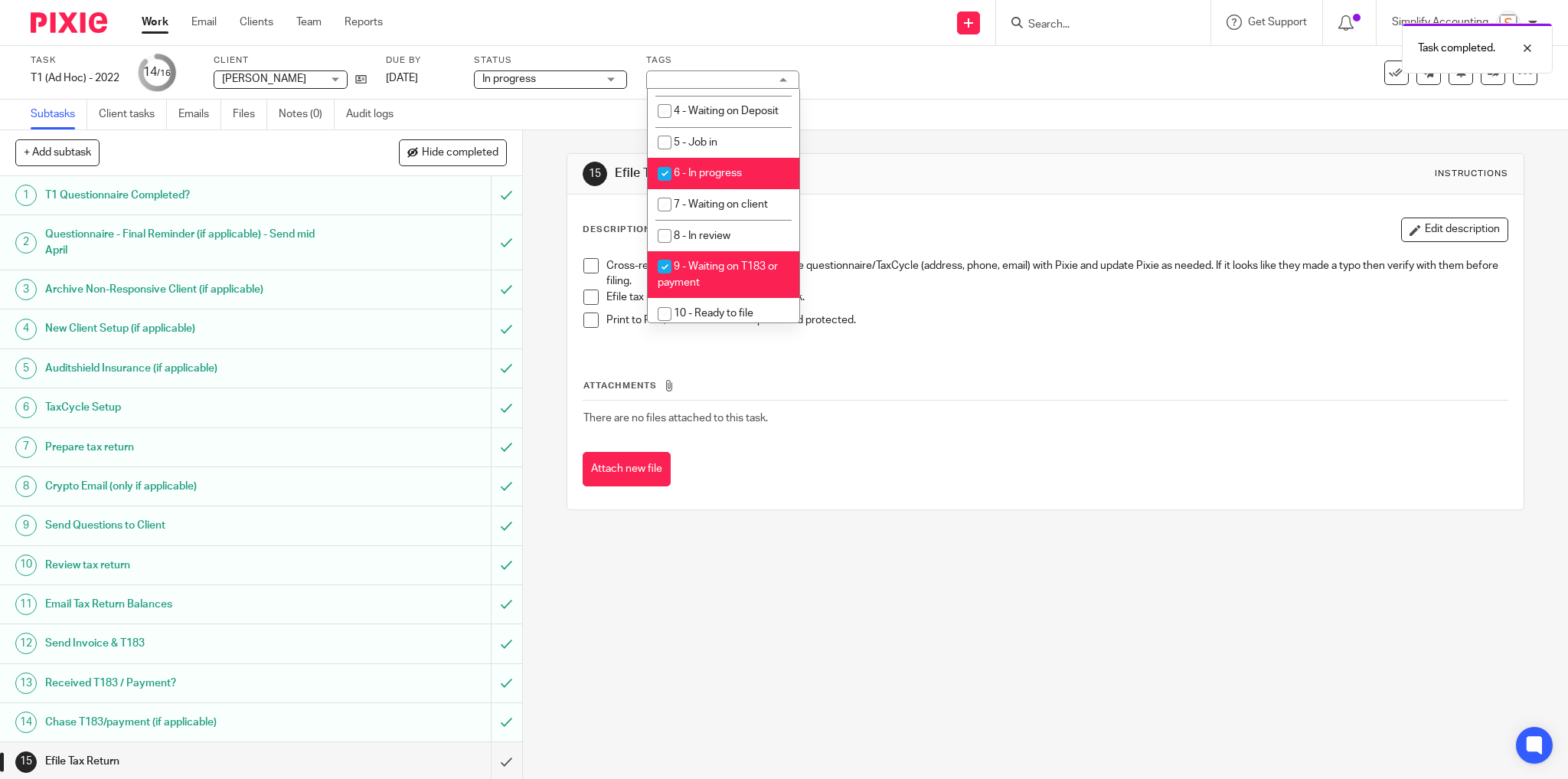
click at [708, 288] on span "9 - Waiting on T183 or payment" at bounding box center [718, 275] width 120 height 27
checkbox input "false"
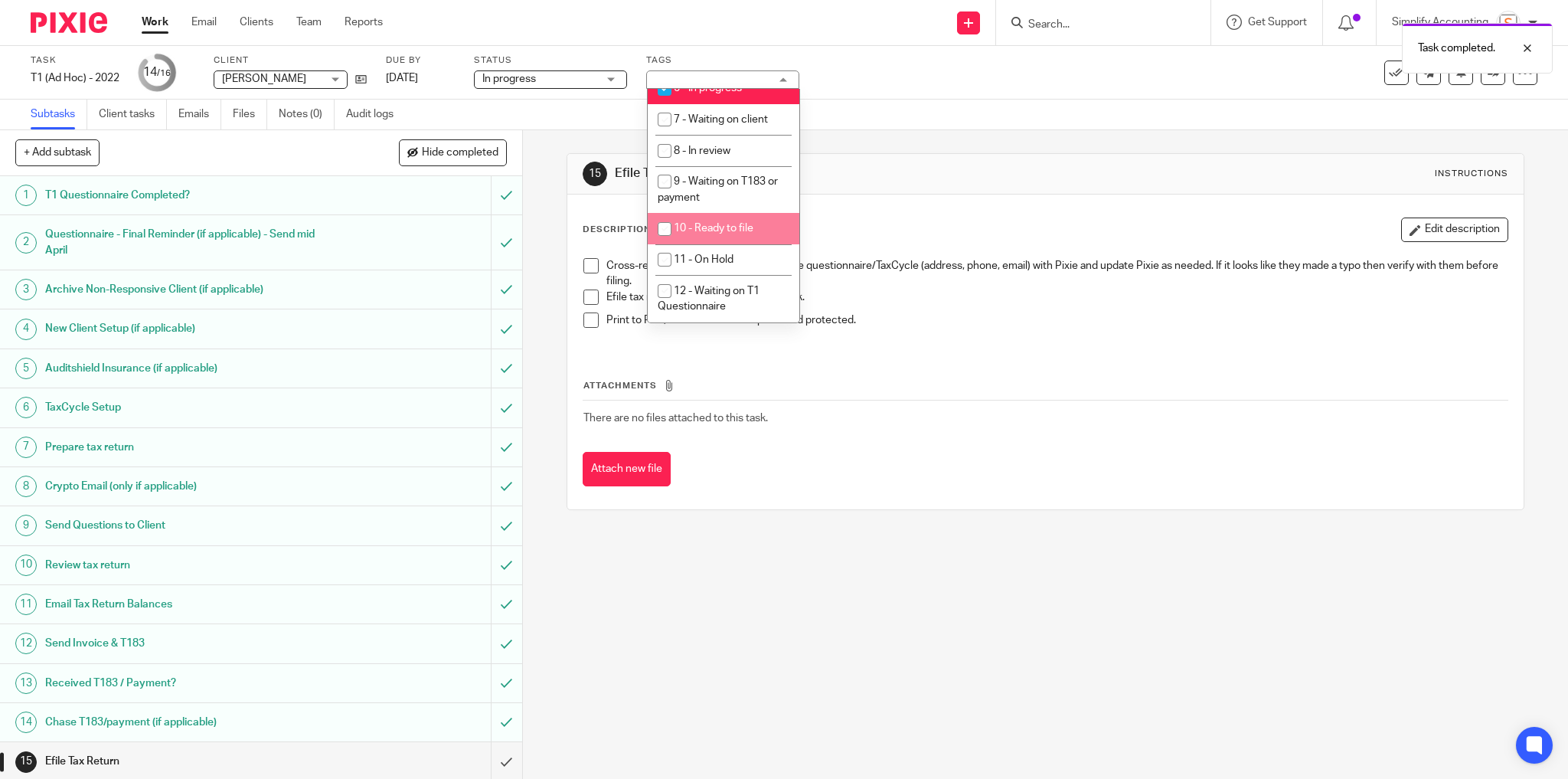
drag, startPoint x: 720, startPoint y: 238, endPoint x: 727, endPoint y: 232, distance: 9.2
click at [720, 238] on li "10 - Ready to file" at bounding box center [723, 229] width 151 height 32
checkbox input "true"
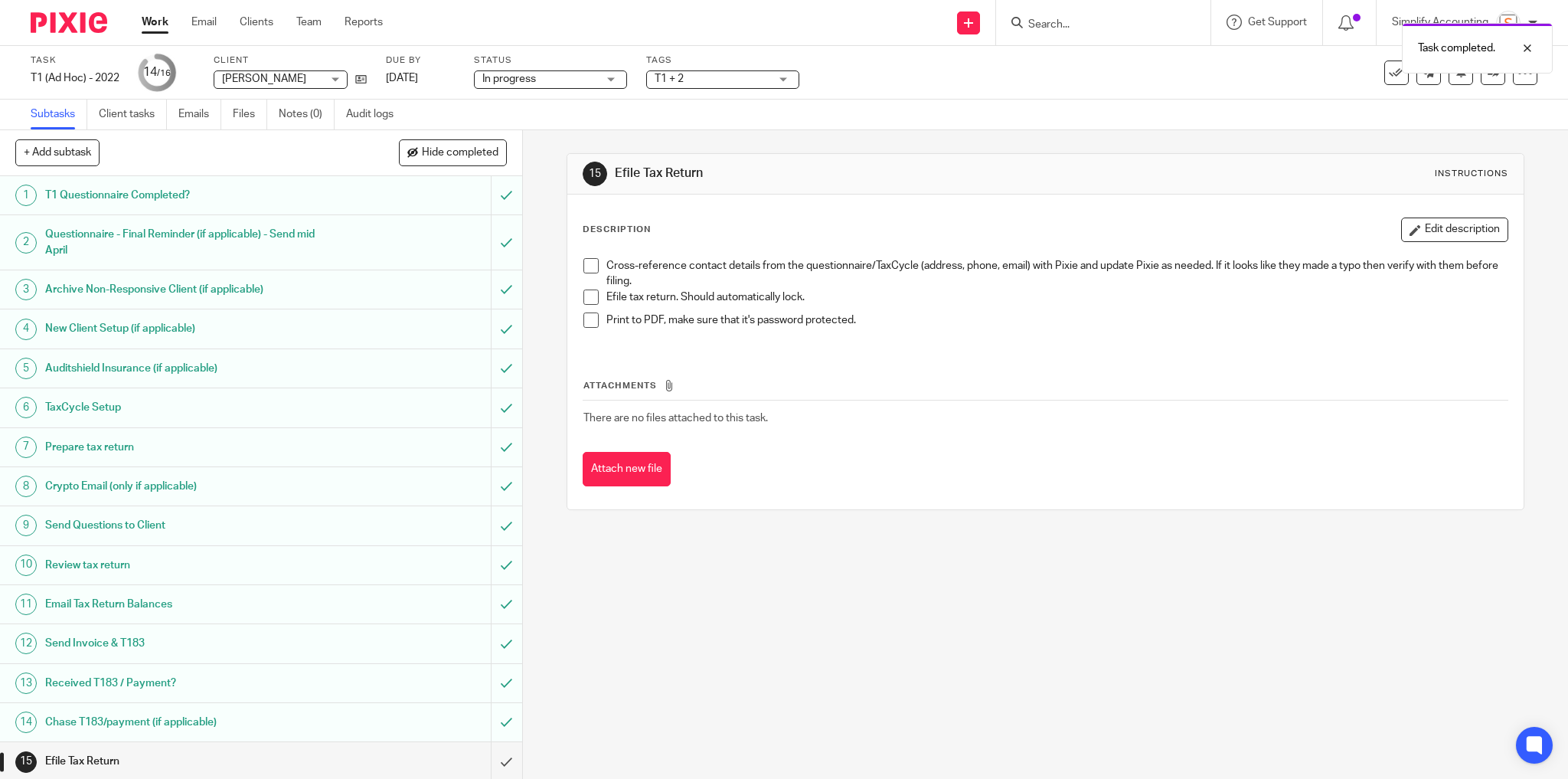
drag, startPoint x: 921, startPoint y: 83, endPoint x: 795, endPoint y: 156, distance: 145.6
click at [920, 83] on div "Task T1 (Ad Hoc) - 2022 Save T1 (Ad Hoc) - 2022 14 /16 Client Jillian Olsen Jil…" at bounding box center [659, 73] width 1255 height 36
click at [587, 269] on span at bounding box center [590, 265] width 15 height 15
click at [589, 295] on span at bounding box center [590, 297] width 15 height 15
click at [587, 317] on span at bounding box center [590, 320] width 15 height 15
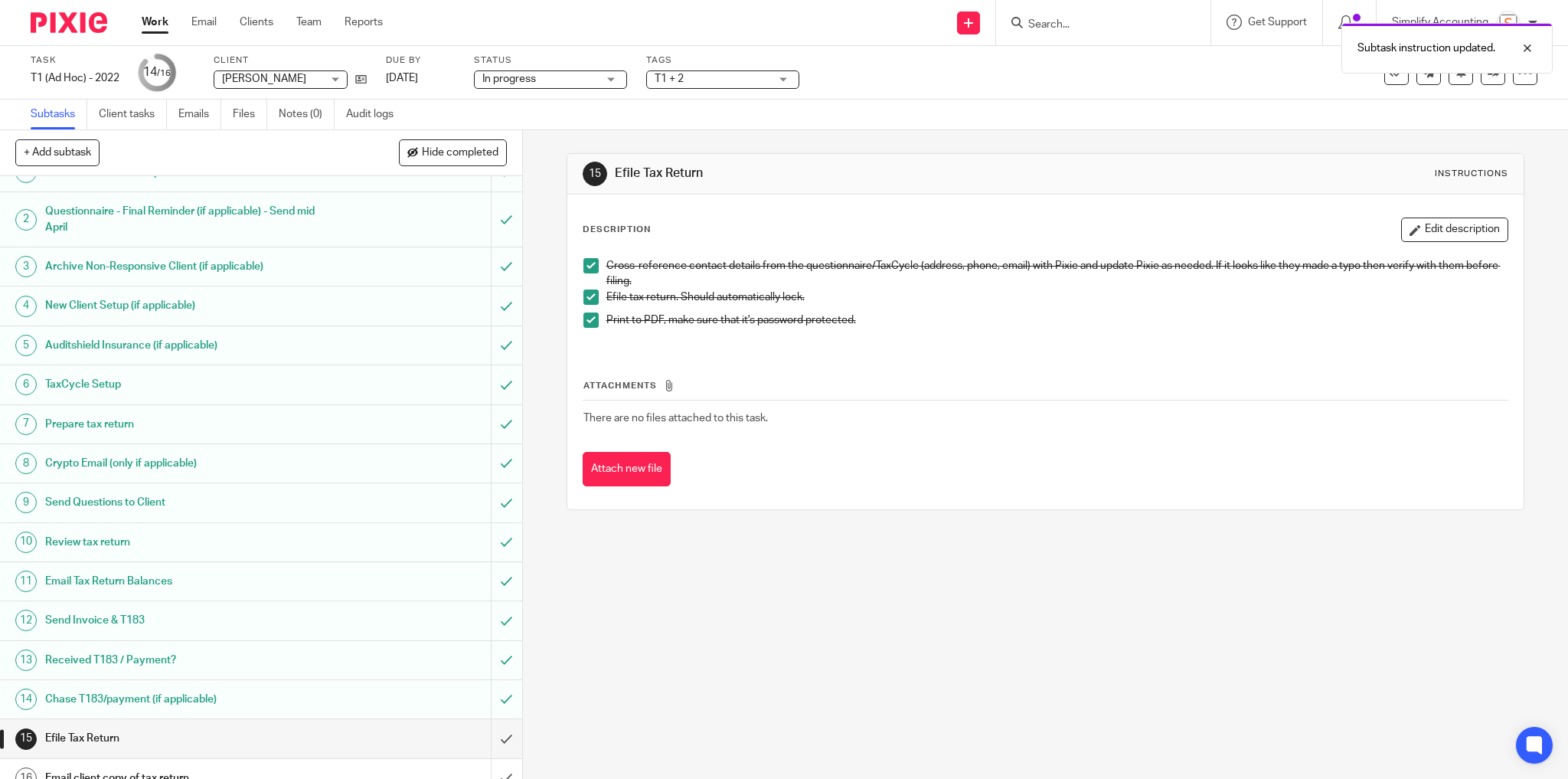
scroll to position [36, 0]
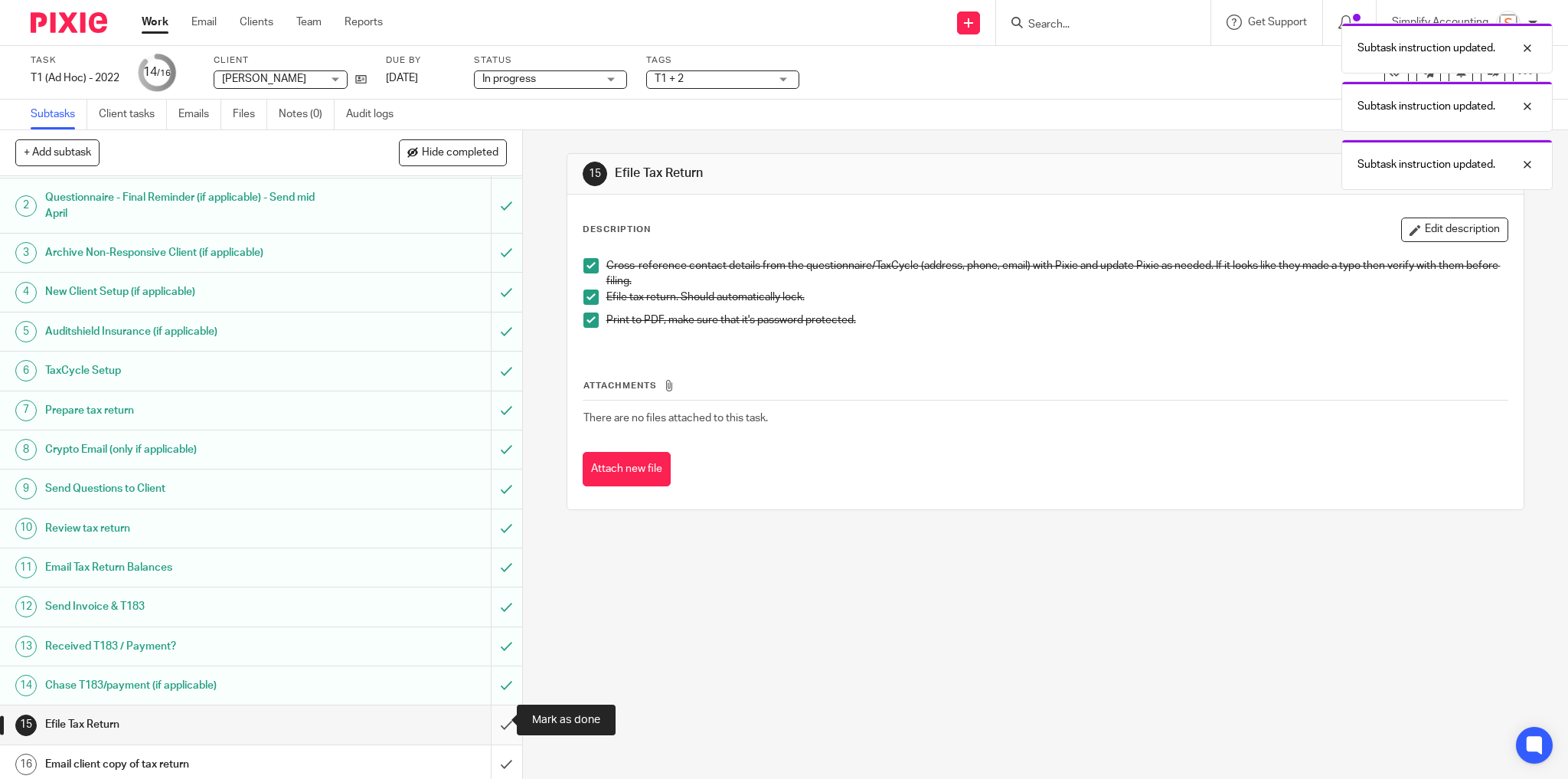
click at [493, 717] on input "submit" at bounding box center [261, 724] width 522 height 38
click at [498, 757] on input "submit" at bounding box center [261, 764] width 522 height 38
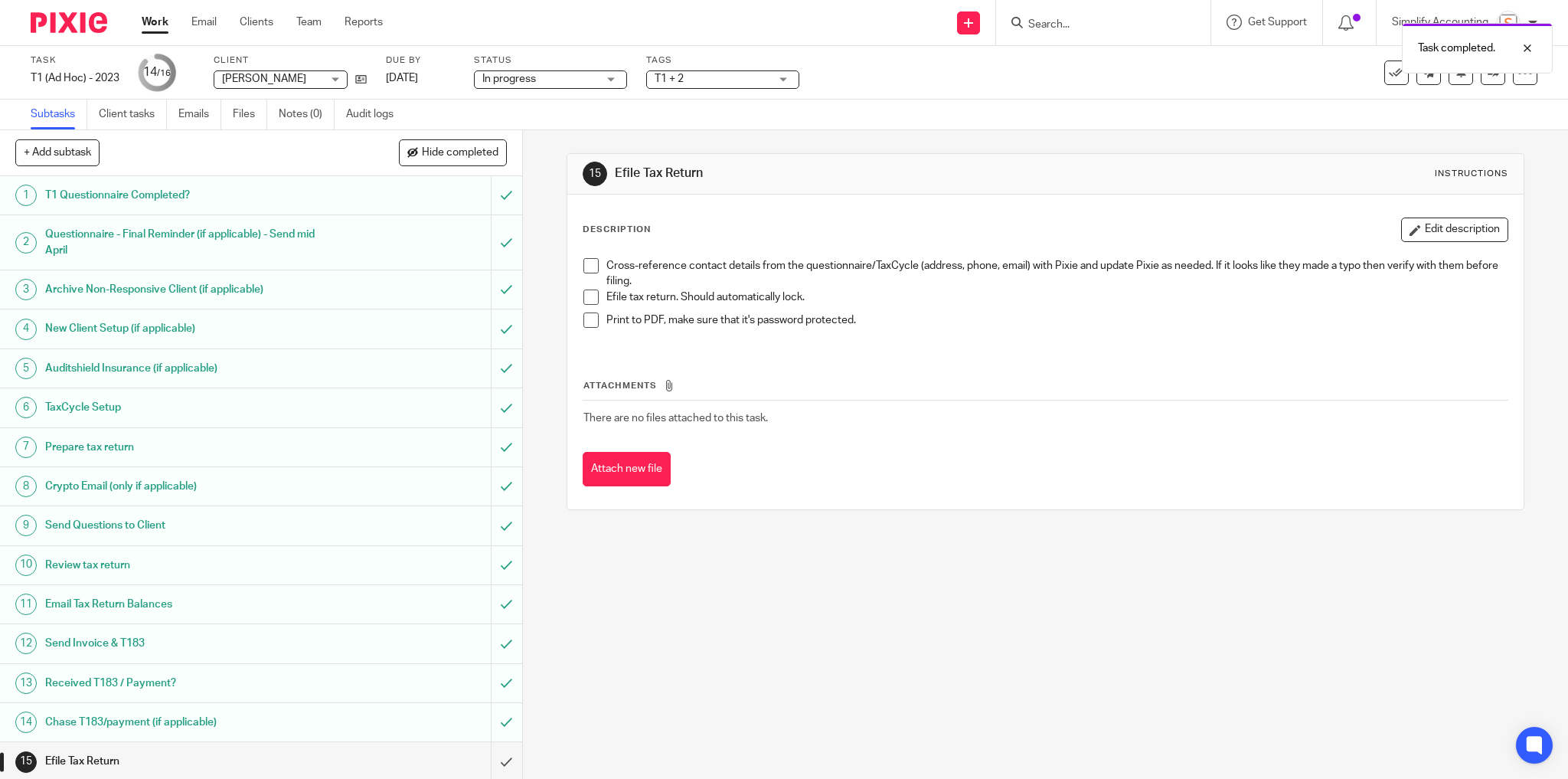
click at [589, 262] on span at bounding box center [590, 265] width 15 height 15
click at [674, 78] on span "T1 + 2" at bounding box center [669, 79] width 29 height 11
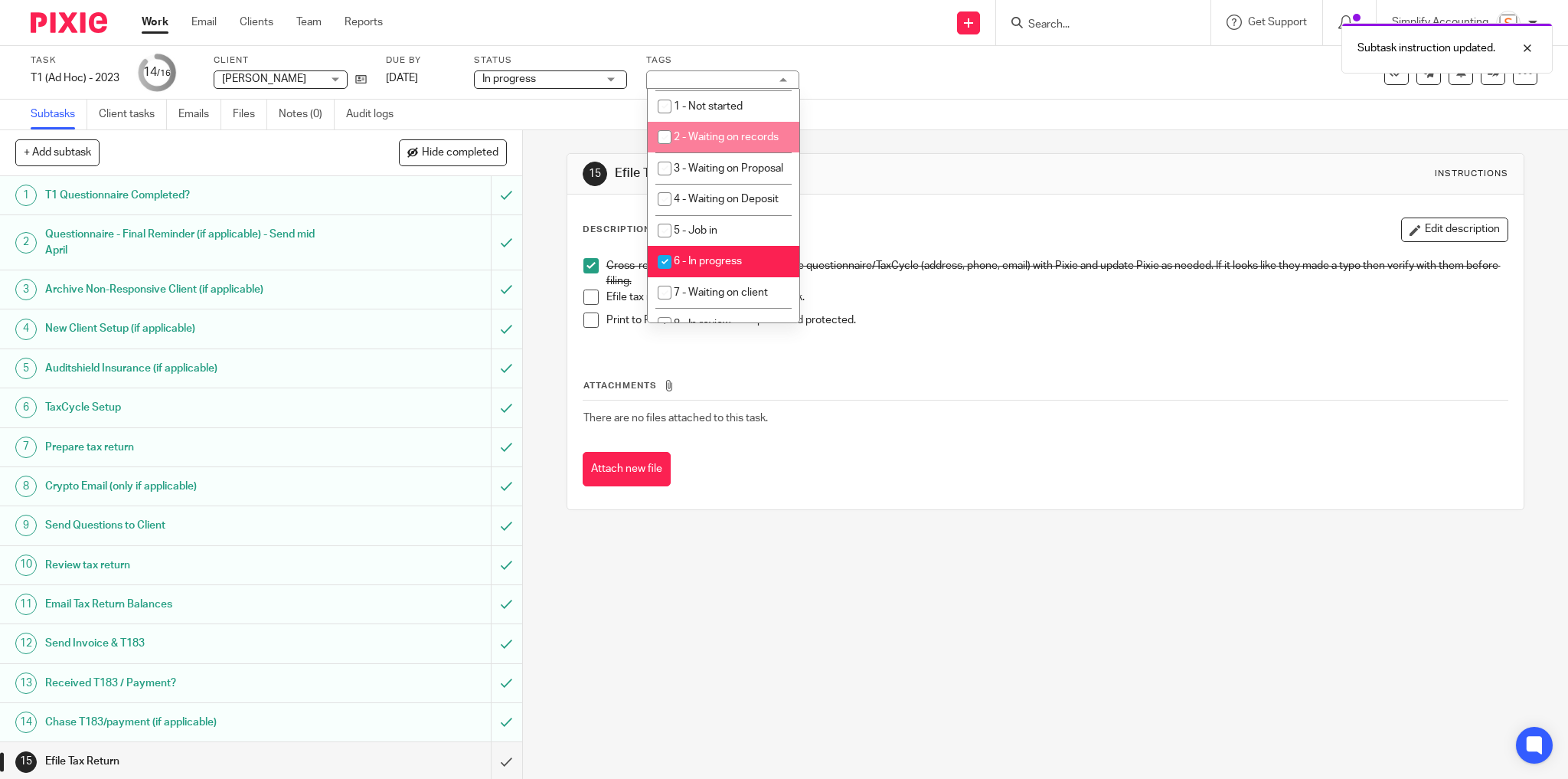
scroll to position [551, 0]
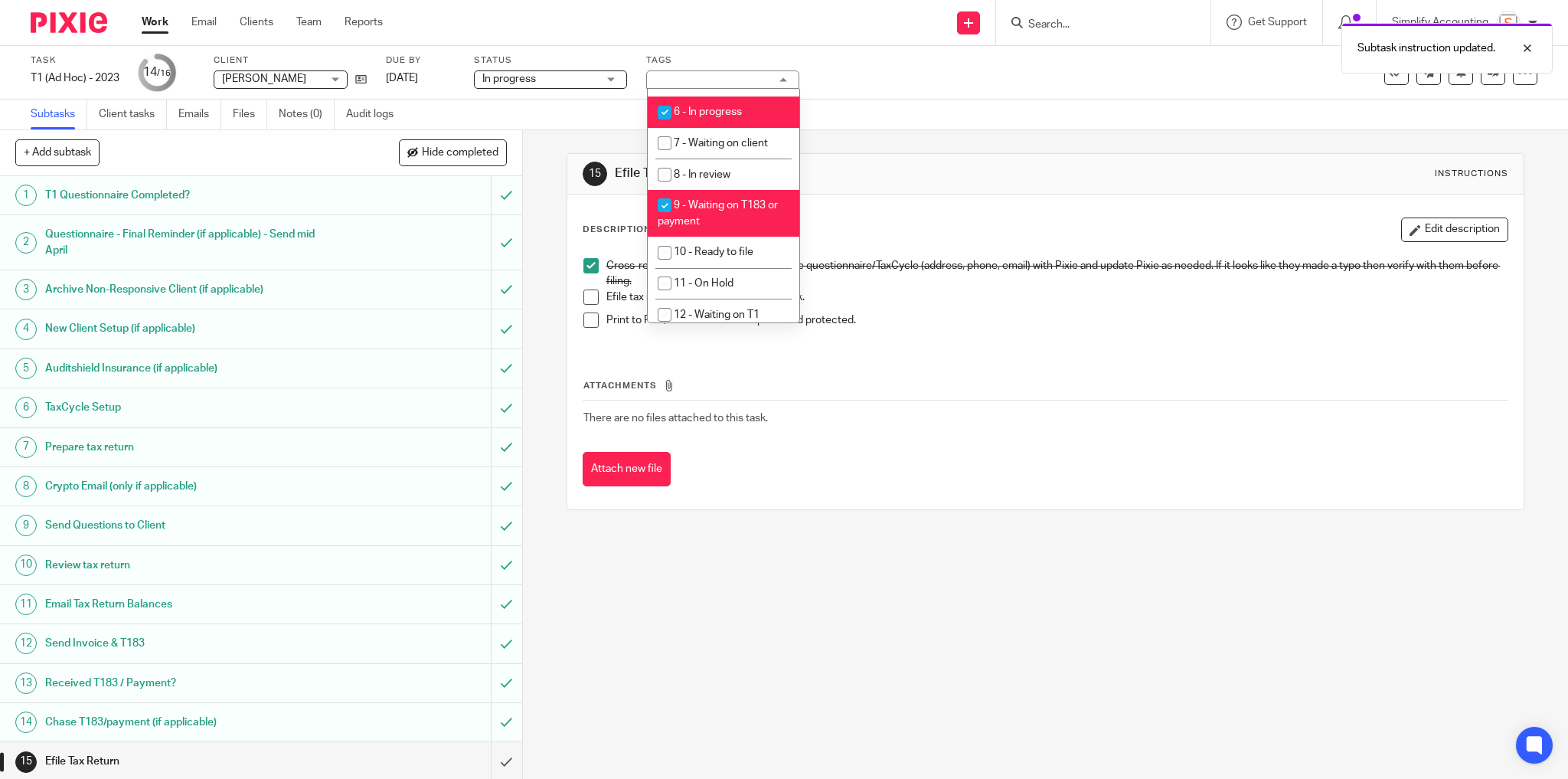
click at [711, 234] on li "9 - Waiting on T183 or payment" at bounding box center [723, 213] width 151 height 47
checkbox input "false"
click at [717, 257] on span "10 - Ready to file" at bounding box center [713, 252] width 80 height 11
checkbox input "true"
click at [822, 97] on div "Task T1 (Ad Hoc) - 2023 Save T1 (Ad Hoc) - 2023 14 /16 Client Jillian Olsen Jil…" at bounding box center [784, 73] width 1568 height 54
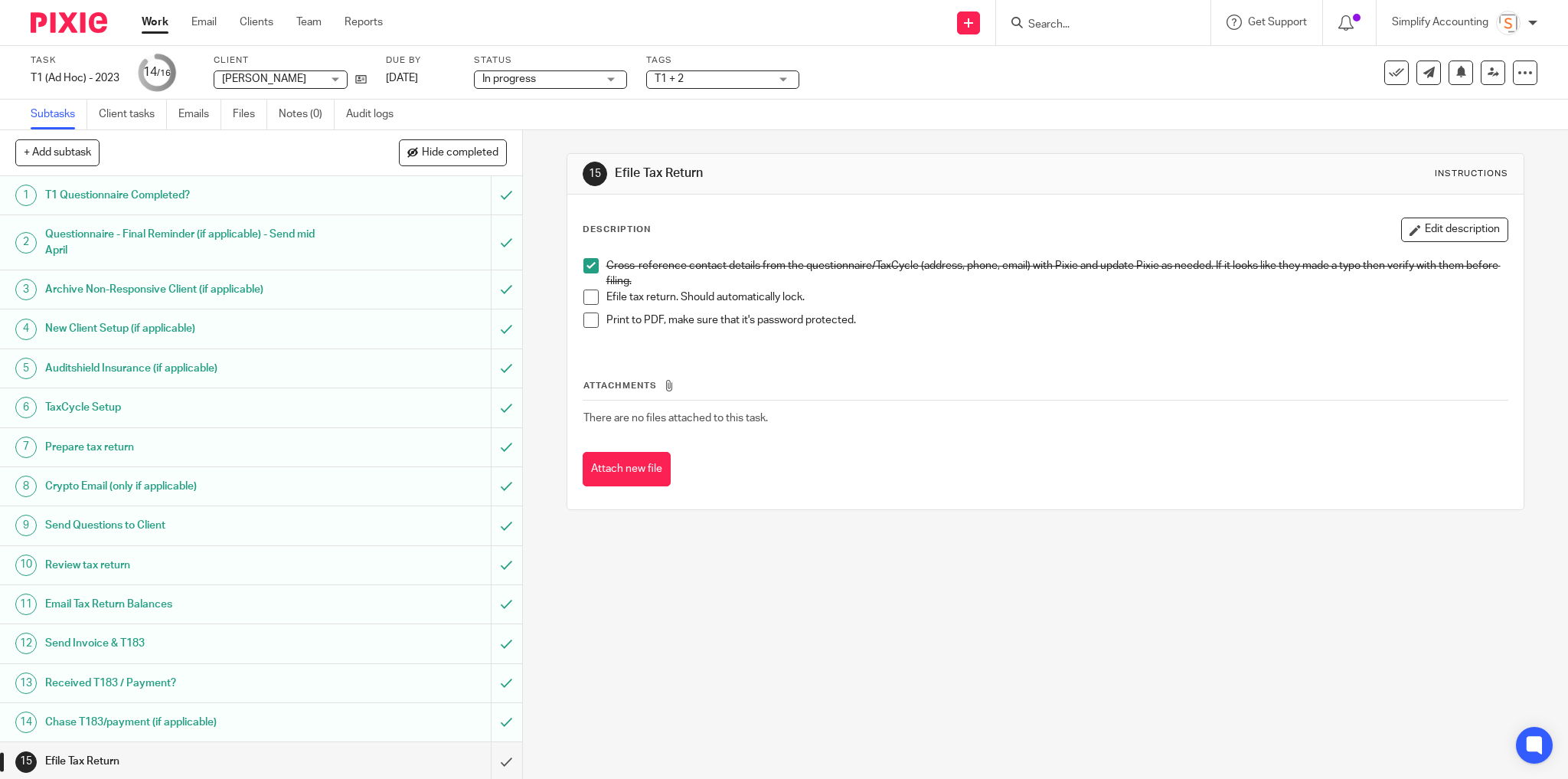
click at [583, 295] on span at bounding box center [590, 297] width 15 height 15
click at [583, 321] on span at bounding box center [590, 320] width 15 height 15
click at [495, 754] on input "submit" at bounding box center [261, 761] width 522 height 38
click at [708, 80] on span "T1 + 2" at bounding box center [712, 79] width 115 height 16
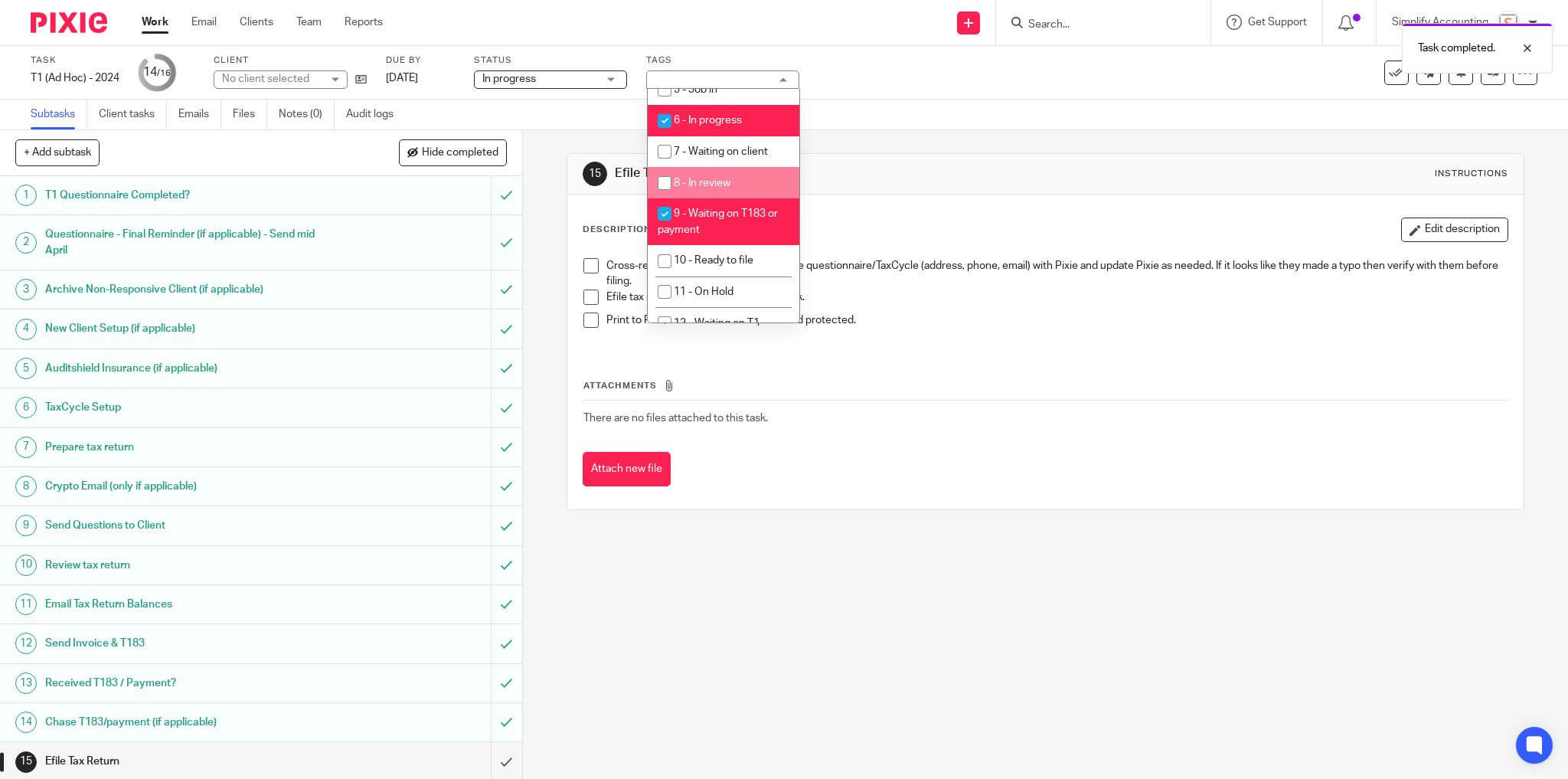
scroll to position [551, 0]
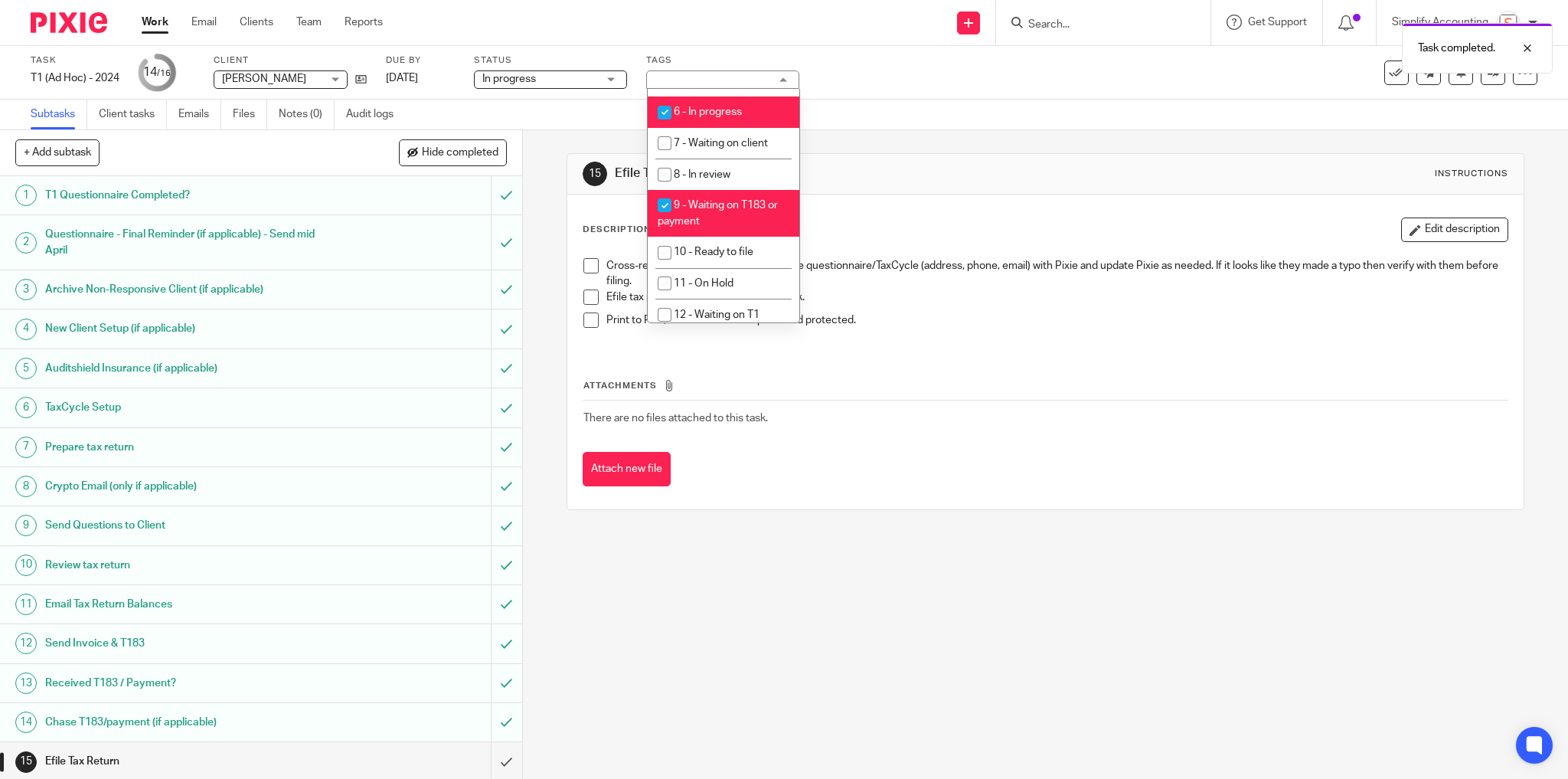
click at [719, 237] on li "9 - Waiting on T183 or payment" at bounding box center [723, 213] width 151 height 47
checkbox input "false"
click at [726, 257] on span "10 - Ready to file" at bounding box center [713, 252] width 80 height 11
checkbox input "true"
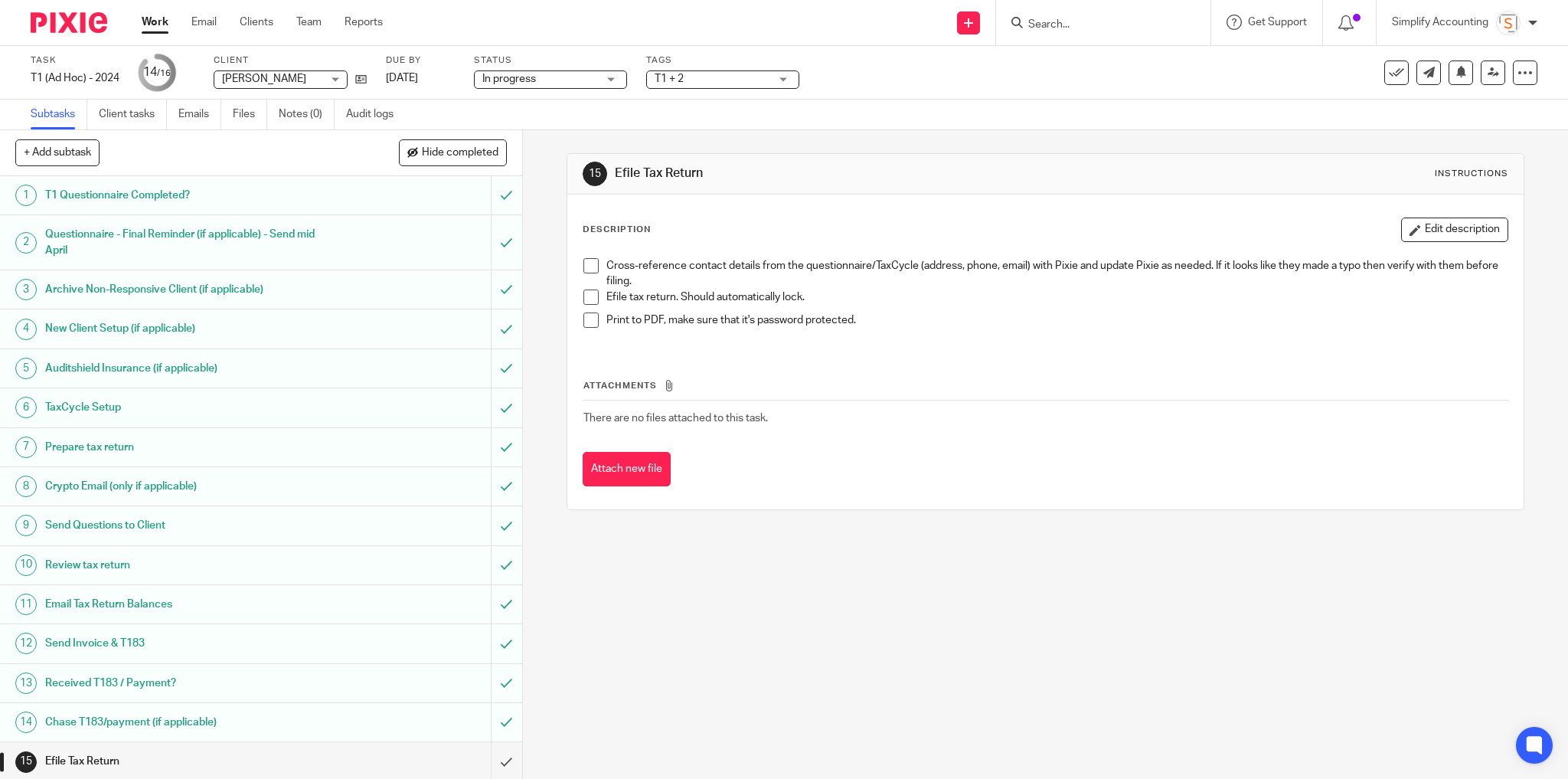
click at [583, 266] on span at bounding box center [590, 265] width 15 height 15
click at [588, 293] on span at bounding box center [590, 297] width 15 height 15
click at [589, 319] on span at bounding box center [590, 320] width 15 height 15
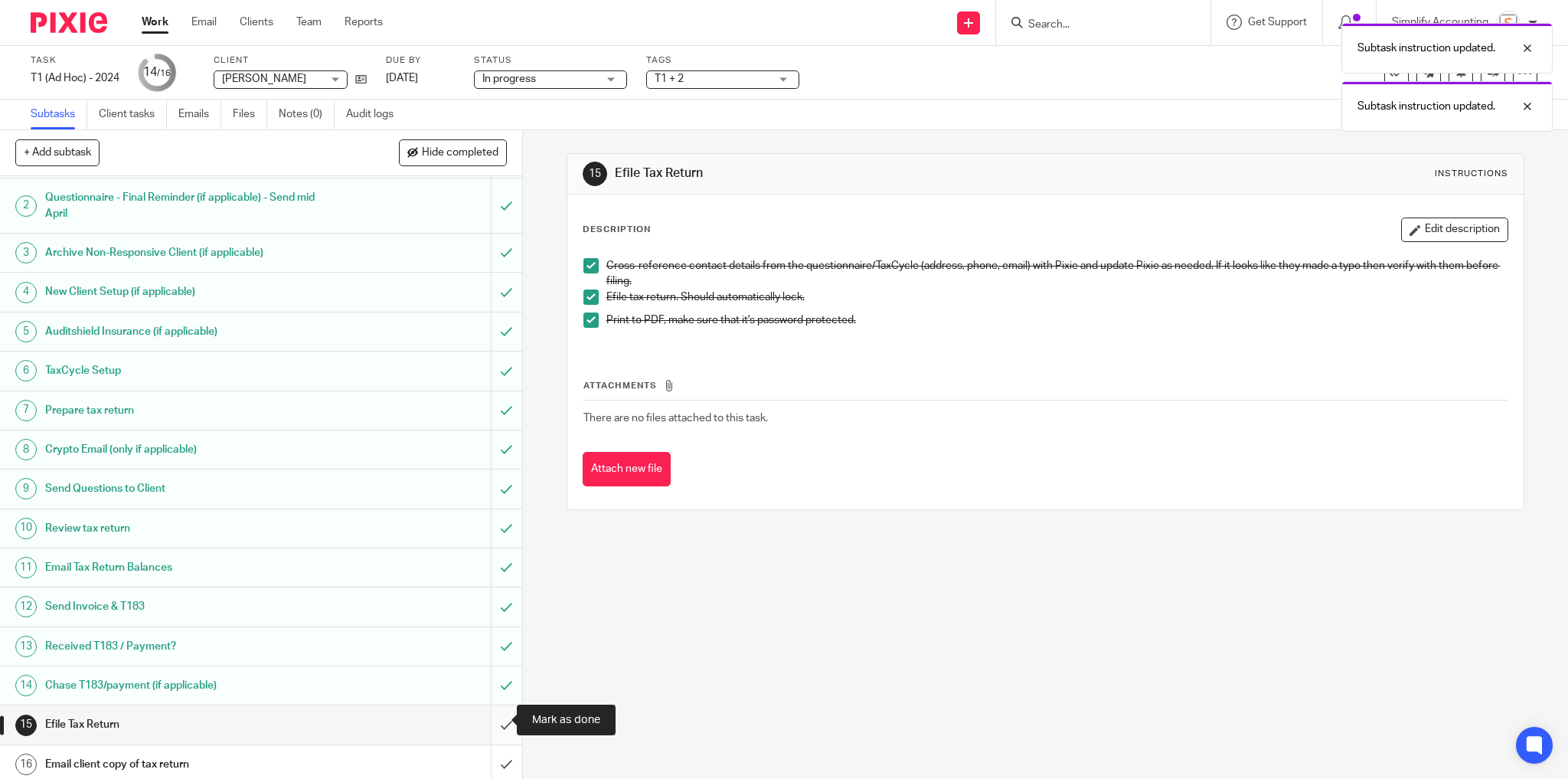
click at [498, 716] on input "submit" at bounding box center [261, 724] width 522 height 38
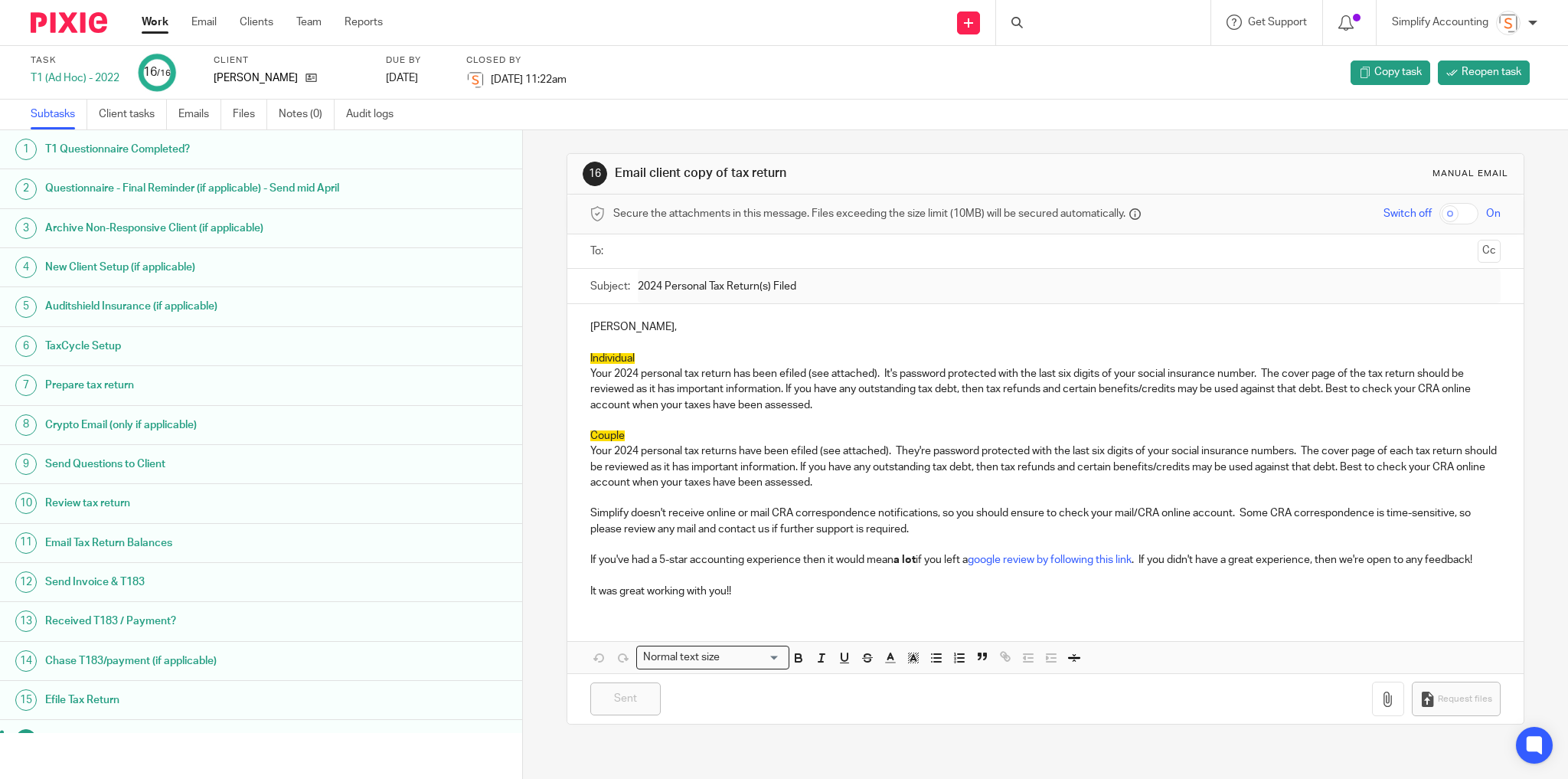
scroll to position [36, 0]
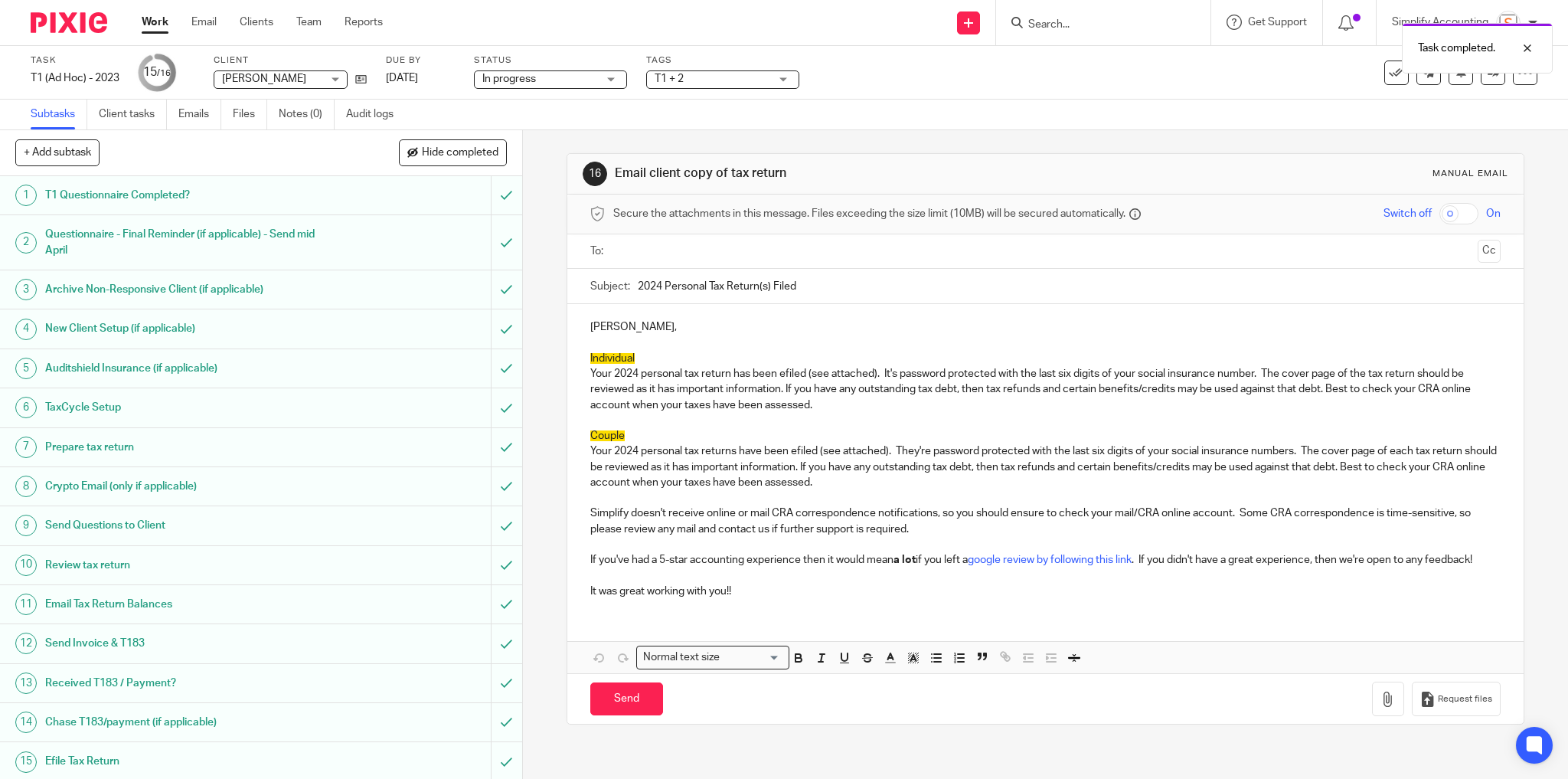
scroll to position [36, 0]
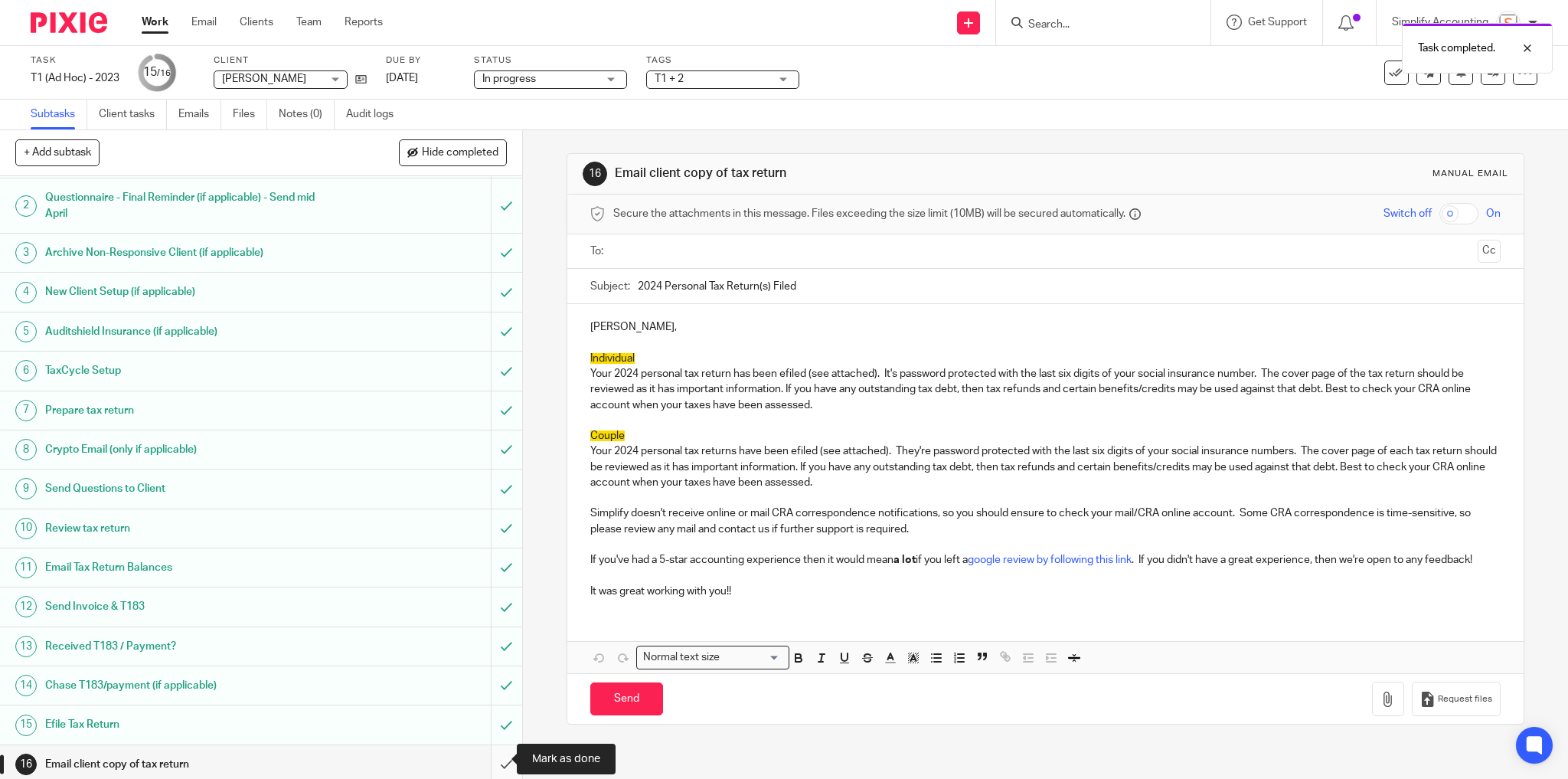
click at [496, 757] on input "submit" at bounding box center [261, 764] width 522 height 38
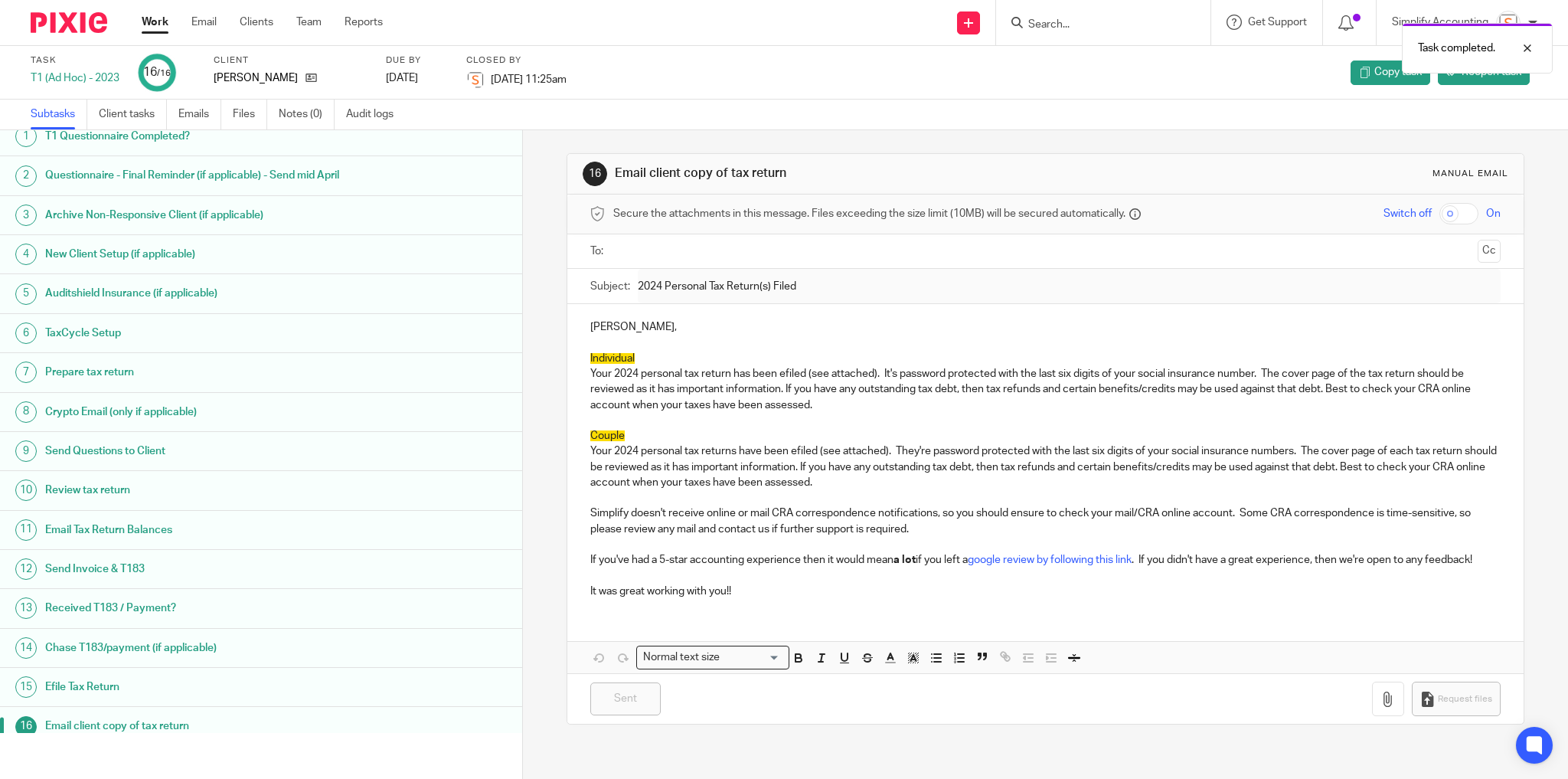
scroll to position [36, 0]
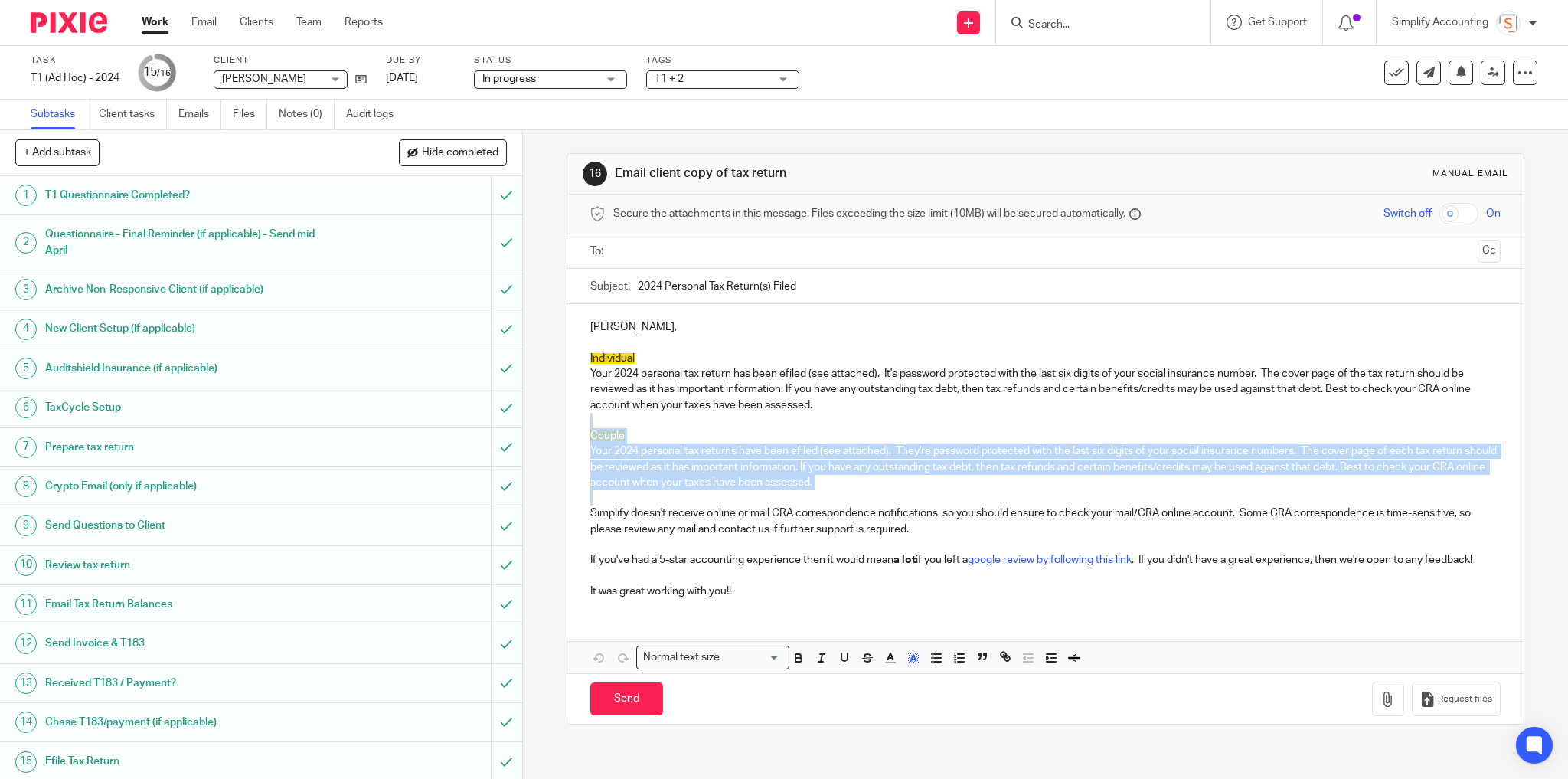
drag, startPoint x: 877, startPoint y: 491, endPoint x: 852, endPoint y: 417, distance: 78.1
click at [852, 417] on div "[PERSON_NAME], Individual Your 2024 personal tax return has been efiled (see at…" at bounding box center [1046, 457] width 957 height 306
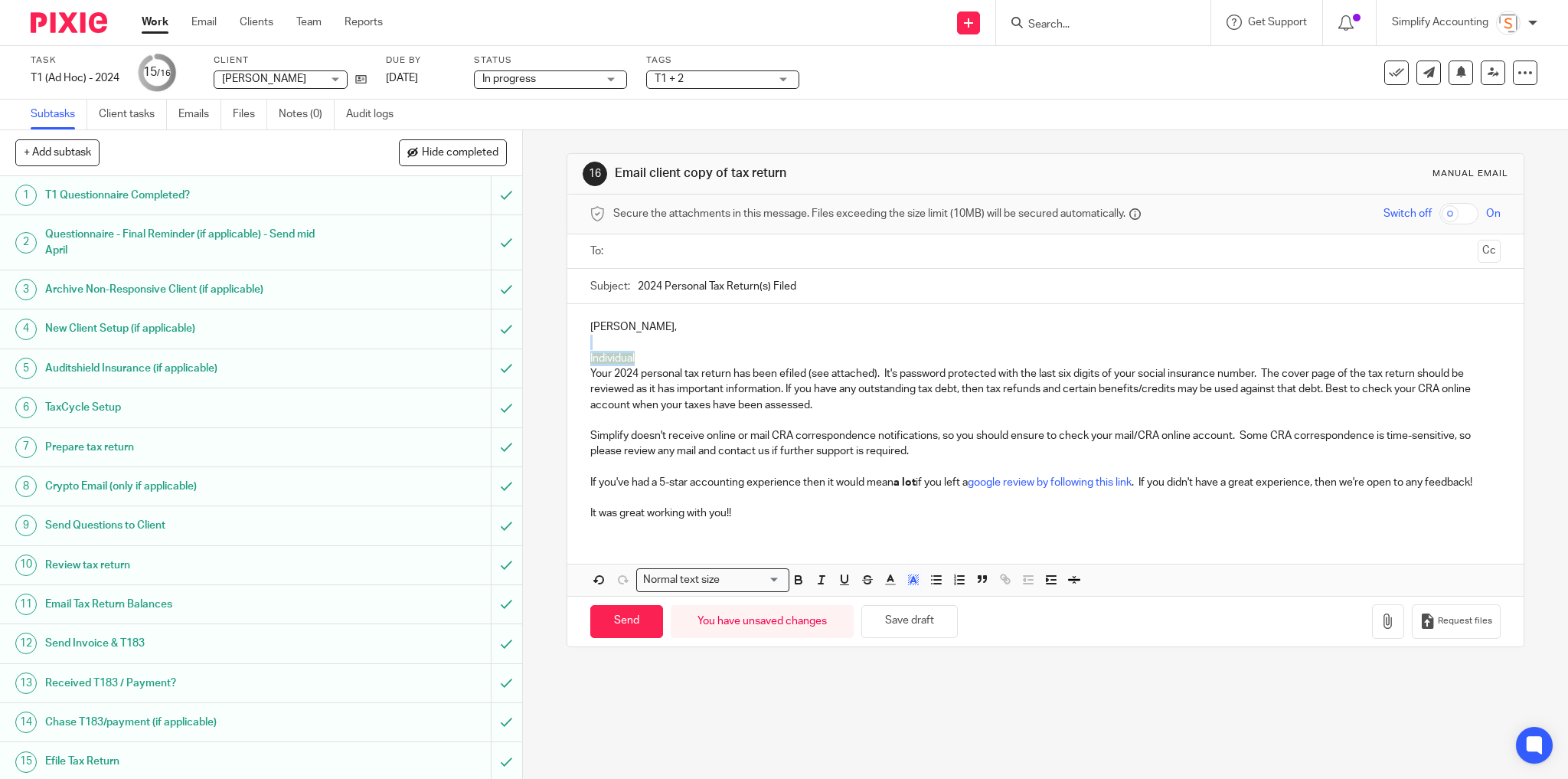
drag, startPoint x: 643, startPoint y: 355, endPoint x: 635, endPoint y: 336, distance: 20.6
click at [635, 336] on div "[PERSON_NAME], Individual Your 2024 personal tax return has been efiled (see at…" at bounding box center [1046, 418] width 957 height 228
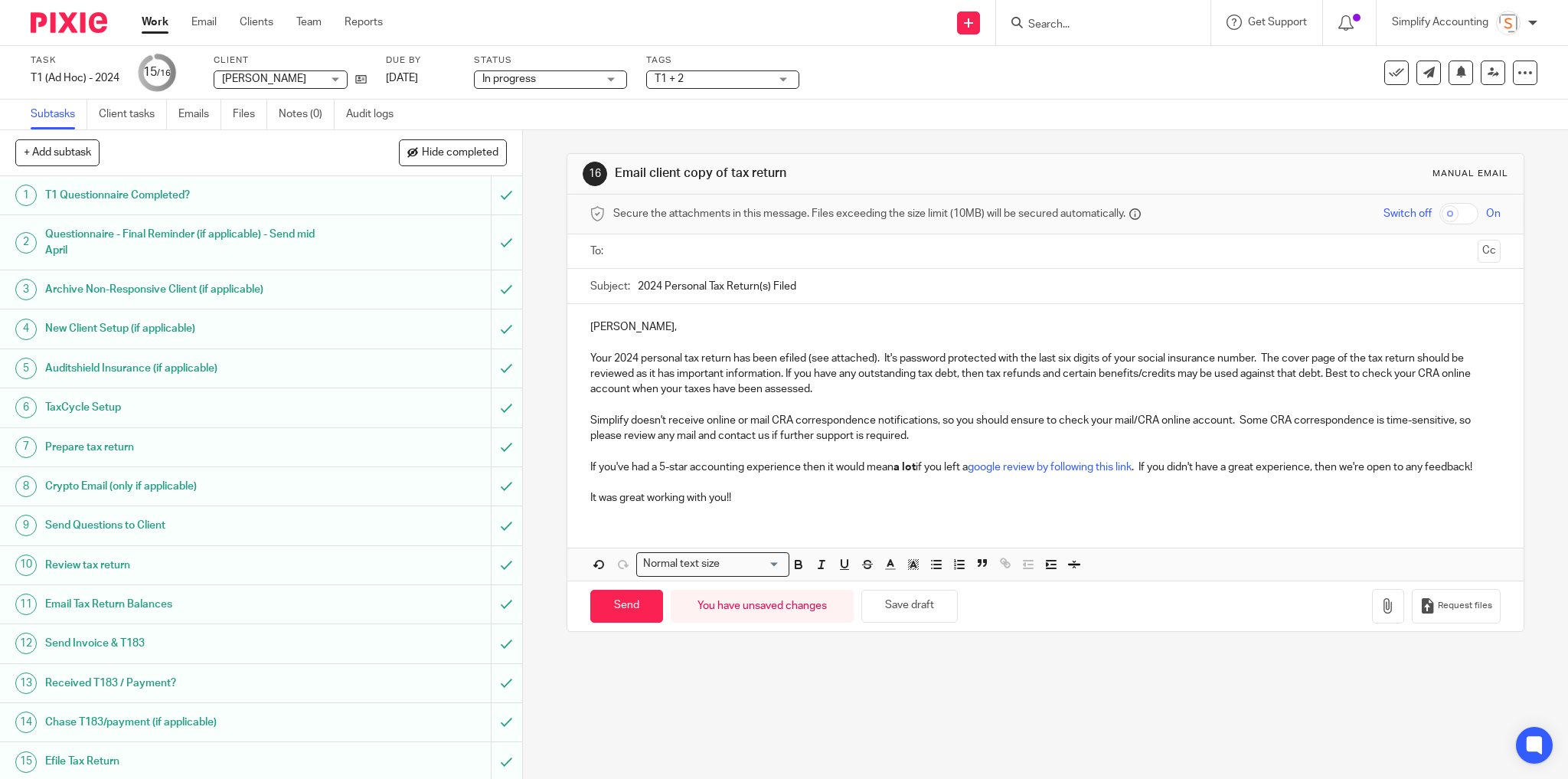
click at [781, 356] on p "Your 2024 personal tax return has been efiled (see attached). It's password pro…" at bounding box center [1046, 374] width 911 height 47
click at [611, 359] on p "Your 2024 personal tax return has been e-filed (see attached). It's password pr…" at bounding box center [1046, 374] width 911 height 47
click at [638, 287] on input "2024 Personal Tax Return(s) Filed" at bounding box center [1069, 286] width 864 height 35
click at [819, 288] on input "2022, 2023 & 2024 Personal Tax Return(s) Filed" at bounding box center [1069, 286] width 864 height 35
type input "2022, 2023 & 2024 Personal Tax Returns Filed"
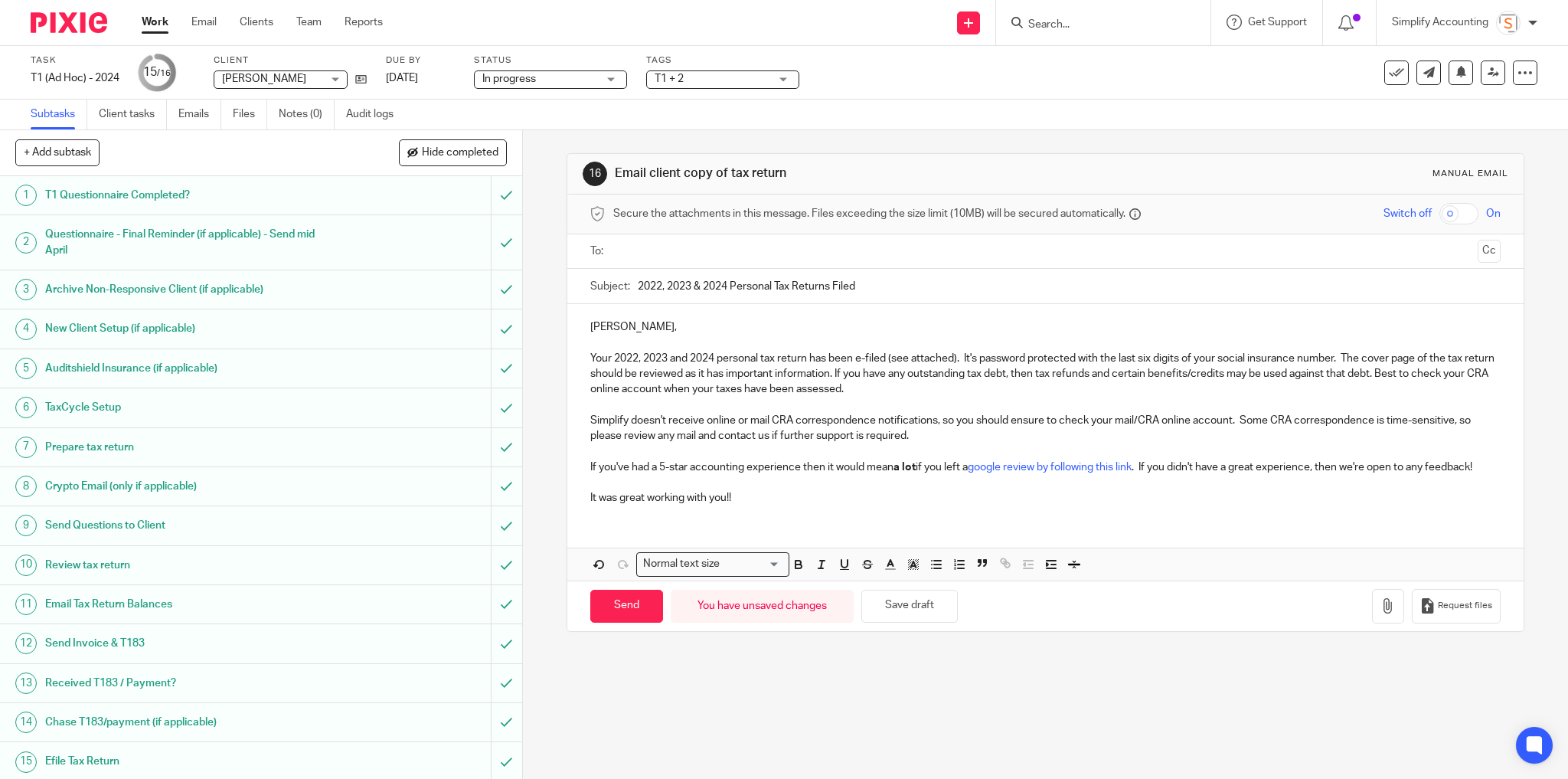
click at [821, 356] on p "Your 2022, 2023 and 2024 personal tax return has been e-filed (see attached). I…" at bounding box center [1046, 374] width 911 height 47
click at [803, 359] on p "Your 2022, 2023 and 2024 personal tax return have been e-filed (see attached). …" at bounding box center [1046, 374] width 911 height 47
drag, startPoint x: 975, startPoint y: 355, endPoint x: 989, endPoint y: 361, distance: 15.2
click at [989, 361] on p "Your 2022, 2023 and 2024 personal tax returns have been e-filed (see attached).…" at bounding box center [1046, 374] width 911 height 47
click at [917, 607] on button "Save draft" at bounding box center [909, 606] width 97 height 33
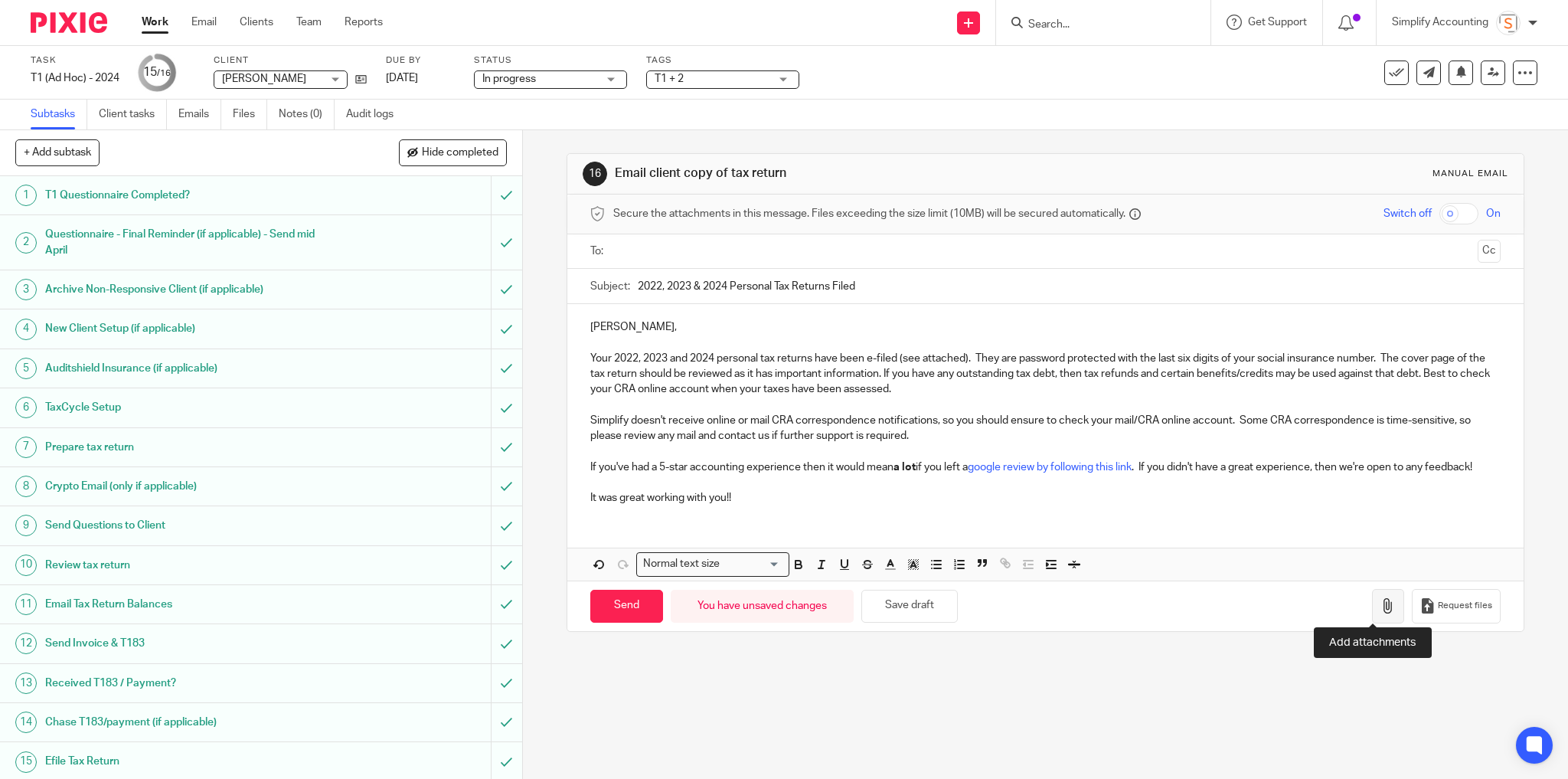
click at [1380, 599] on icon "button" at bounding box center [1388, 605] width 15 height 15
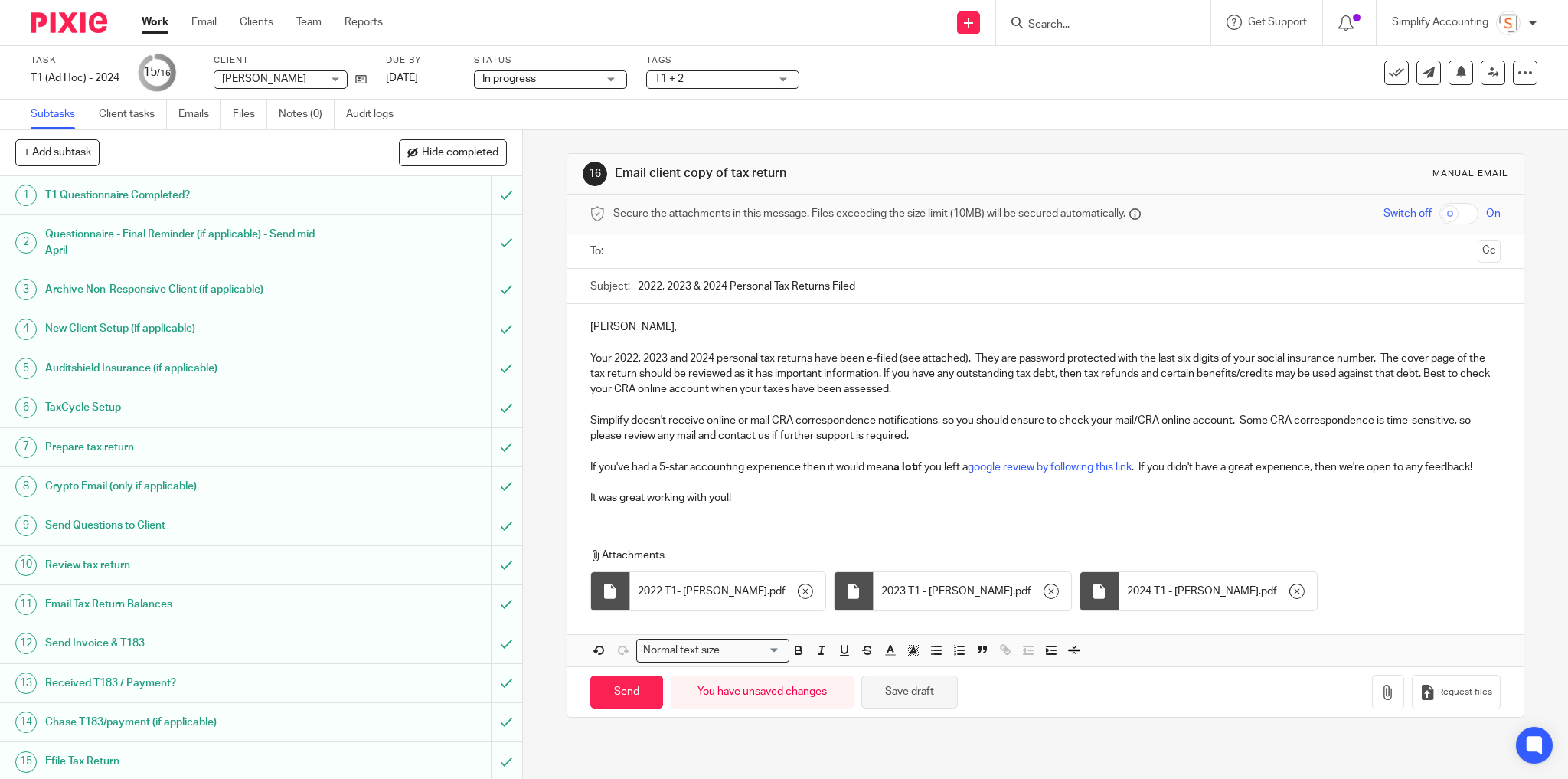
click at [920, 679] on button "Save draft" at bounding box center [909, 692] width 97 height 33
click at [635, 254] on input "text" at bounding box center [1044, 252] width 852 height 17
click at [614, 686] on input "Send" at bounding box center [627, 695] width 73 height 33
type input "Sent"
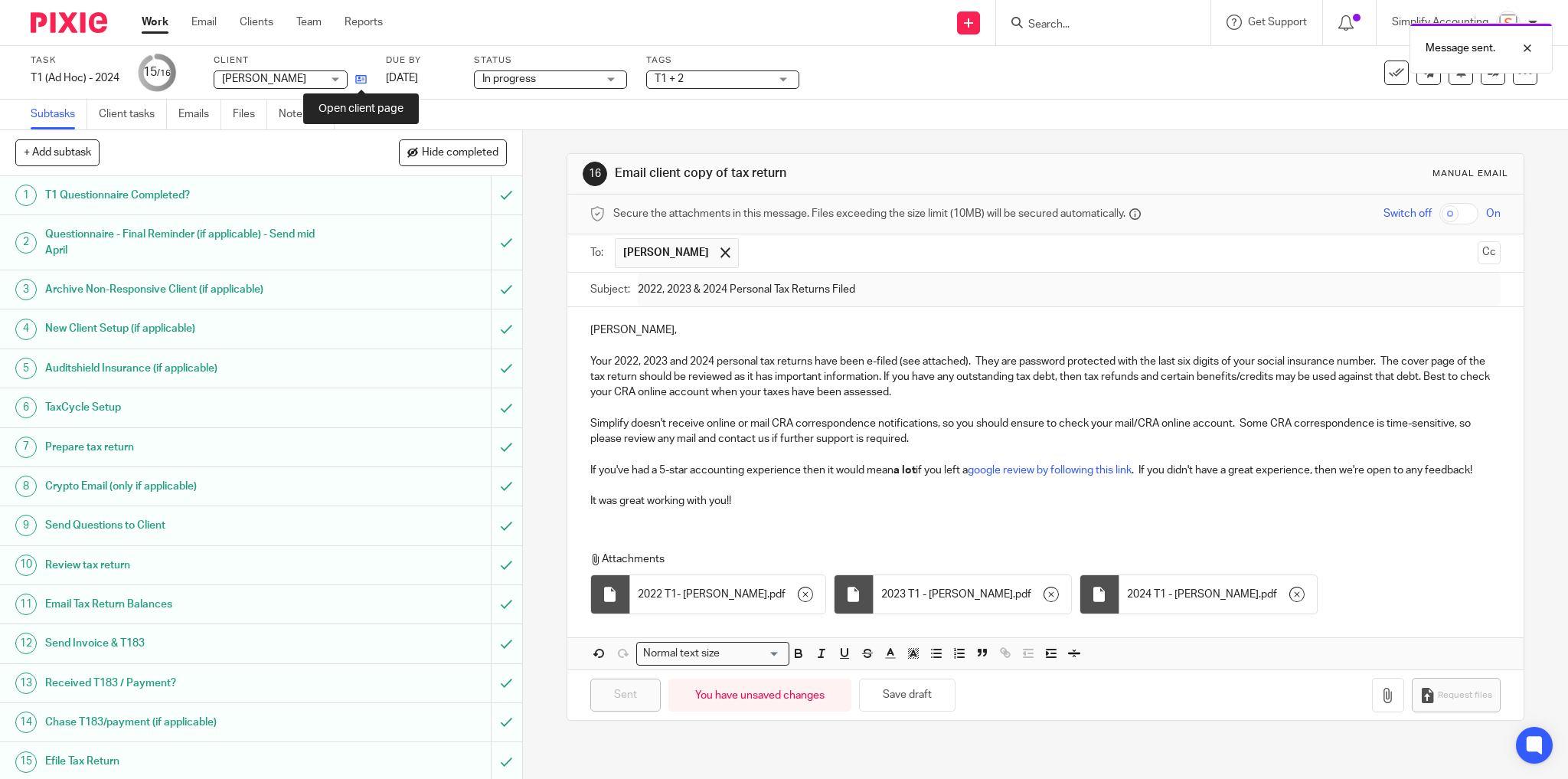
click at [361, 80] on icon at bounding box center [361, 79] width 12 height 12
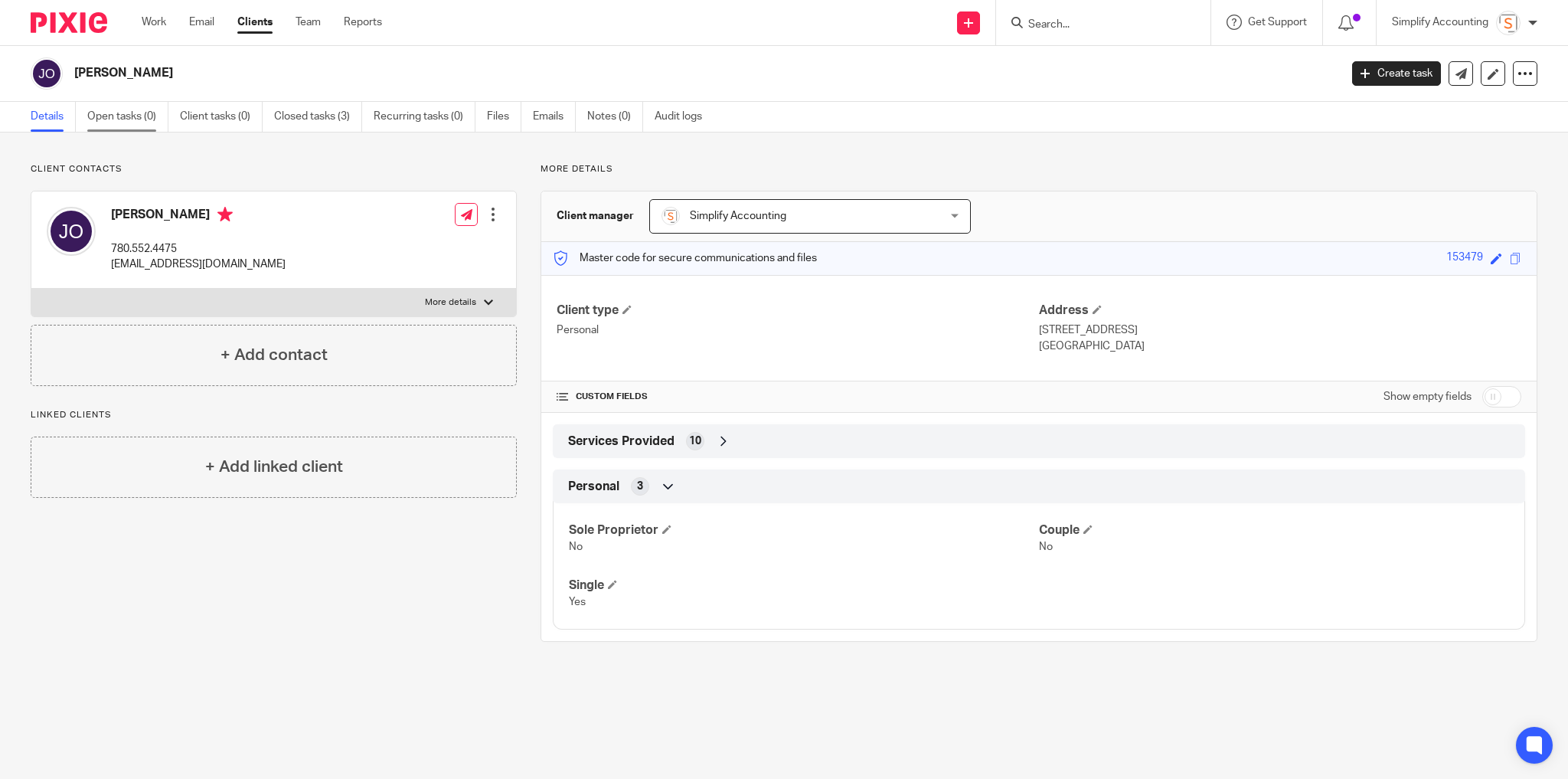
click at [118, 120] on link "Open tasks (0)" at bounding box center [127, 117] width 82 height 30
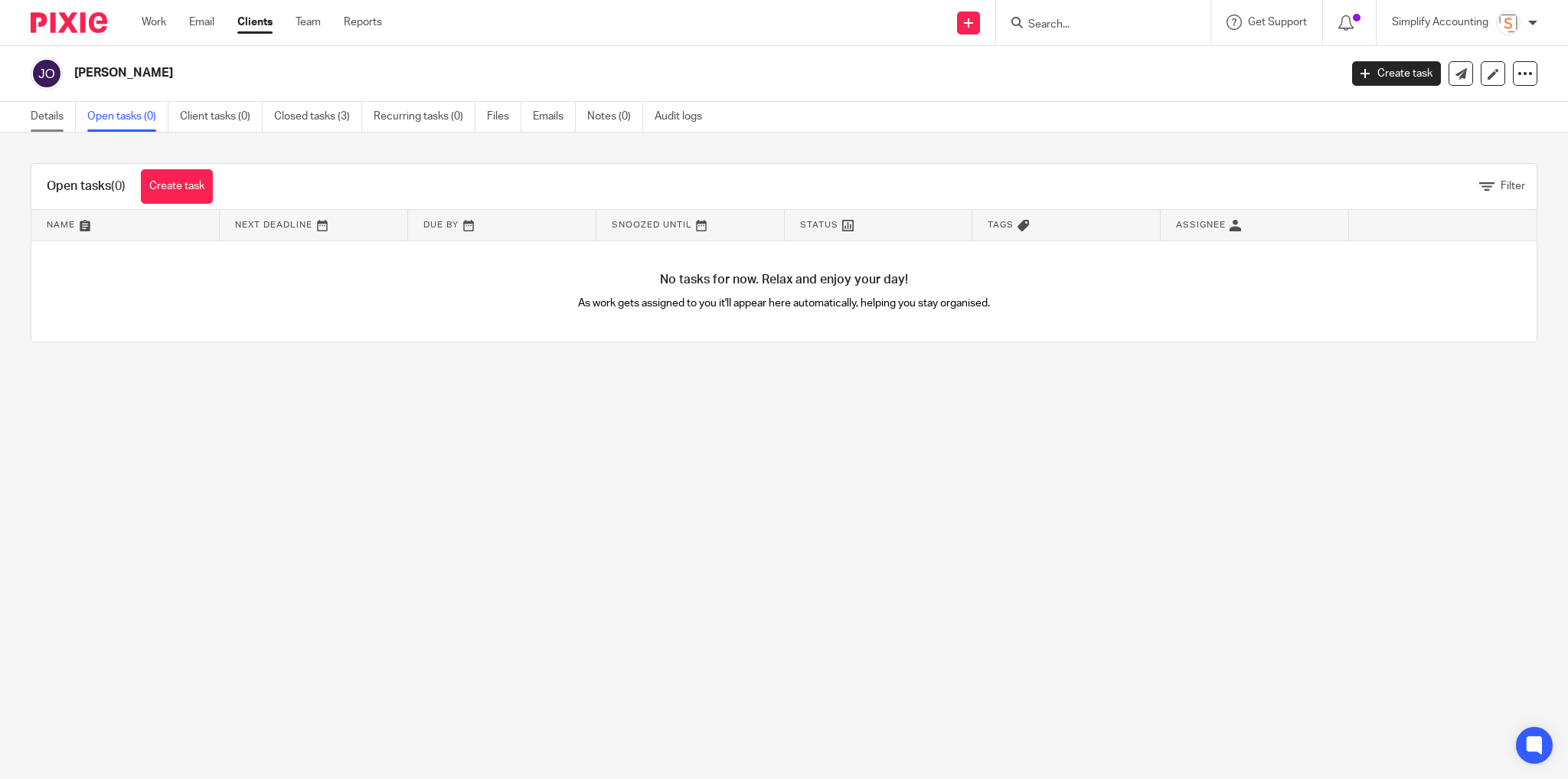
click at [44, 118] on link "Details" at bounding box center [53, 117] width 45 height 30
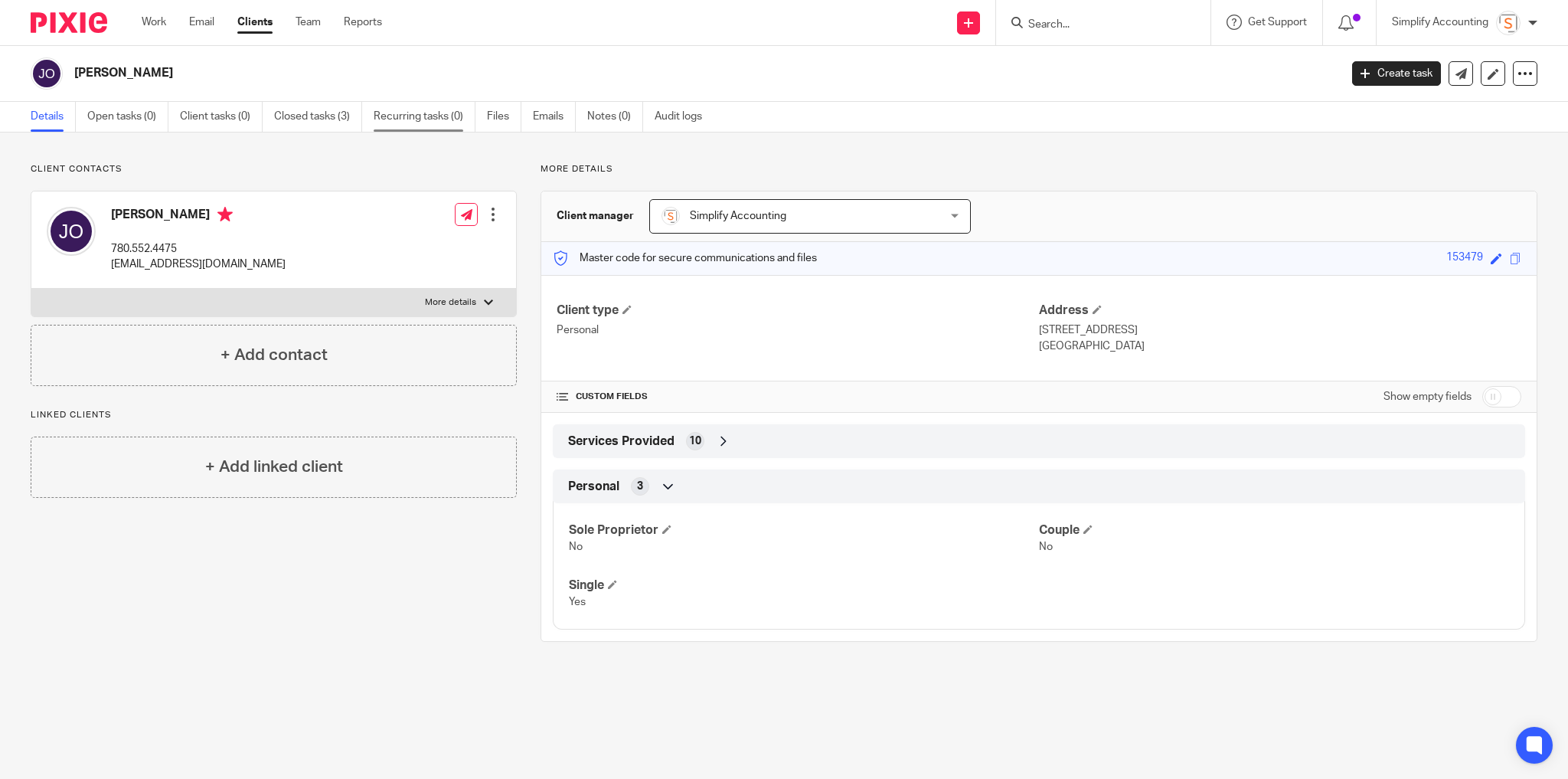
click at [418, 120] on link "Recurring tasks (0)" at bounding box center [424, 117] width 102 height 30
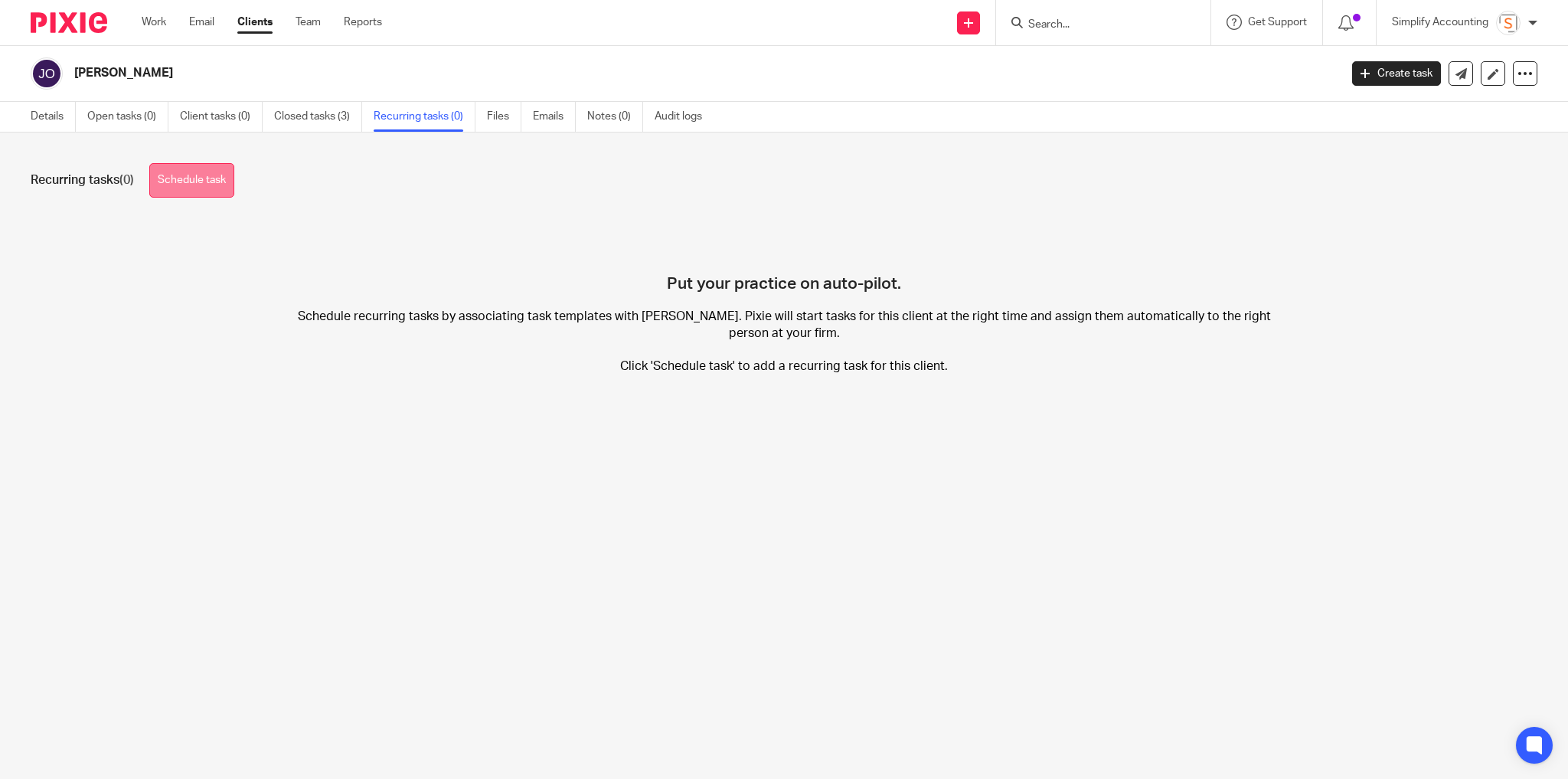
click at [218, 173] on link "Schedule task" at bounding box center [192, 180] width 85 height 35
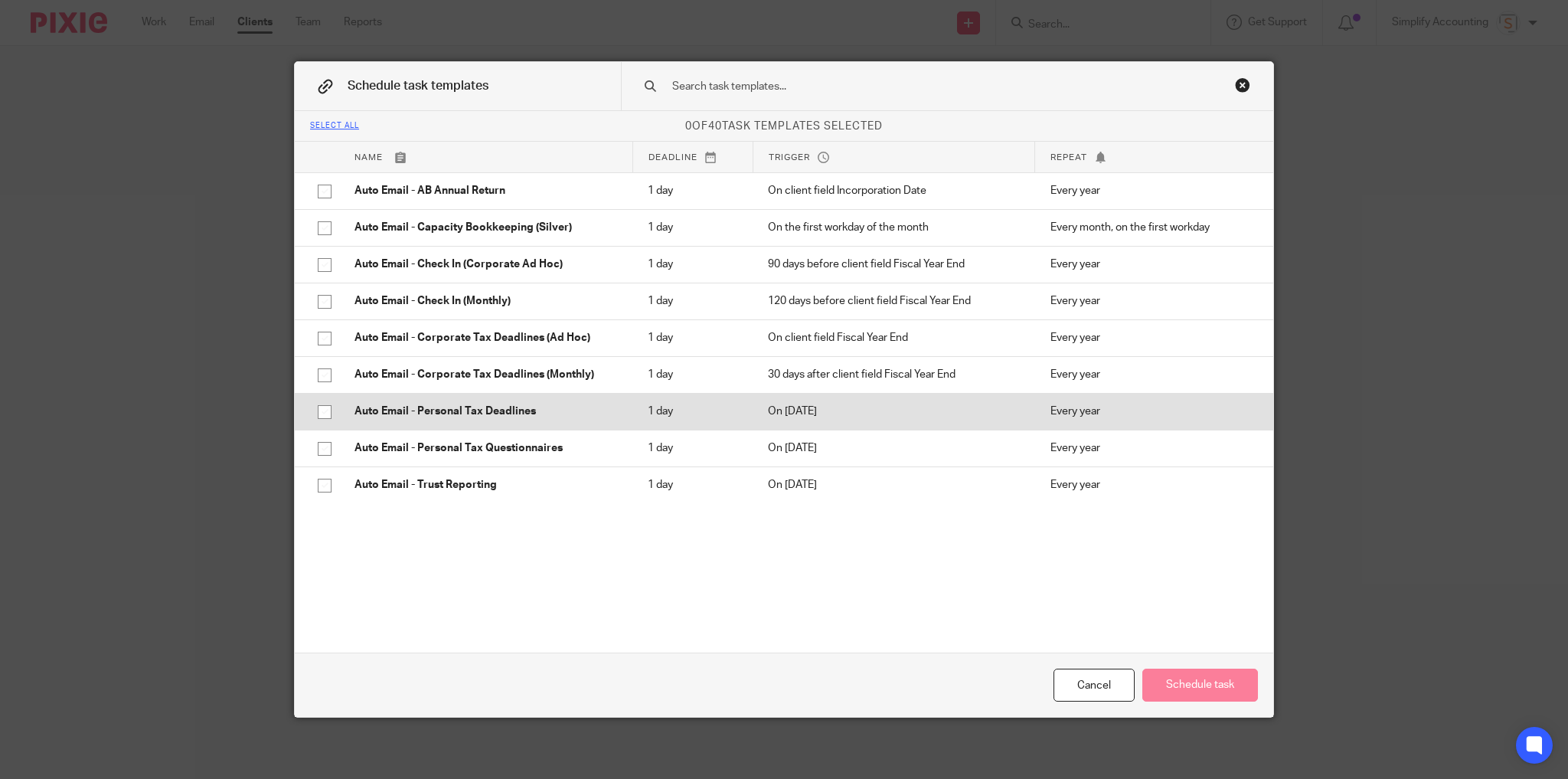
click at [318, 412] on input "checkbox" at bounding box center [325, 412] width 29 height 29
checkbox input "true"
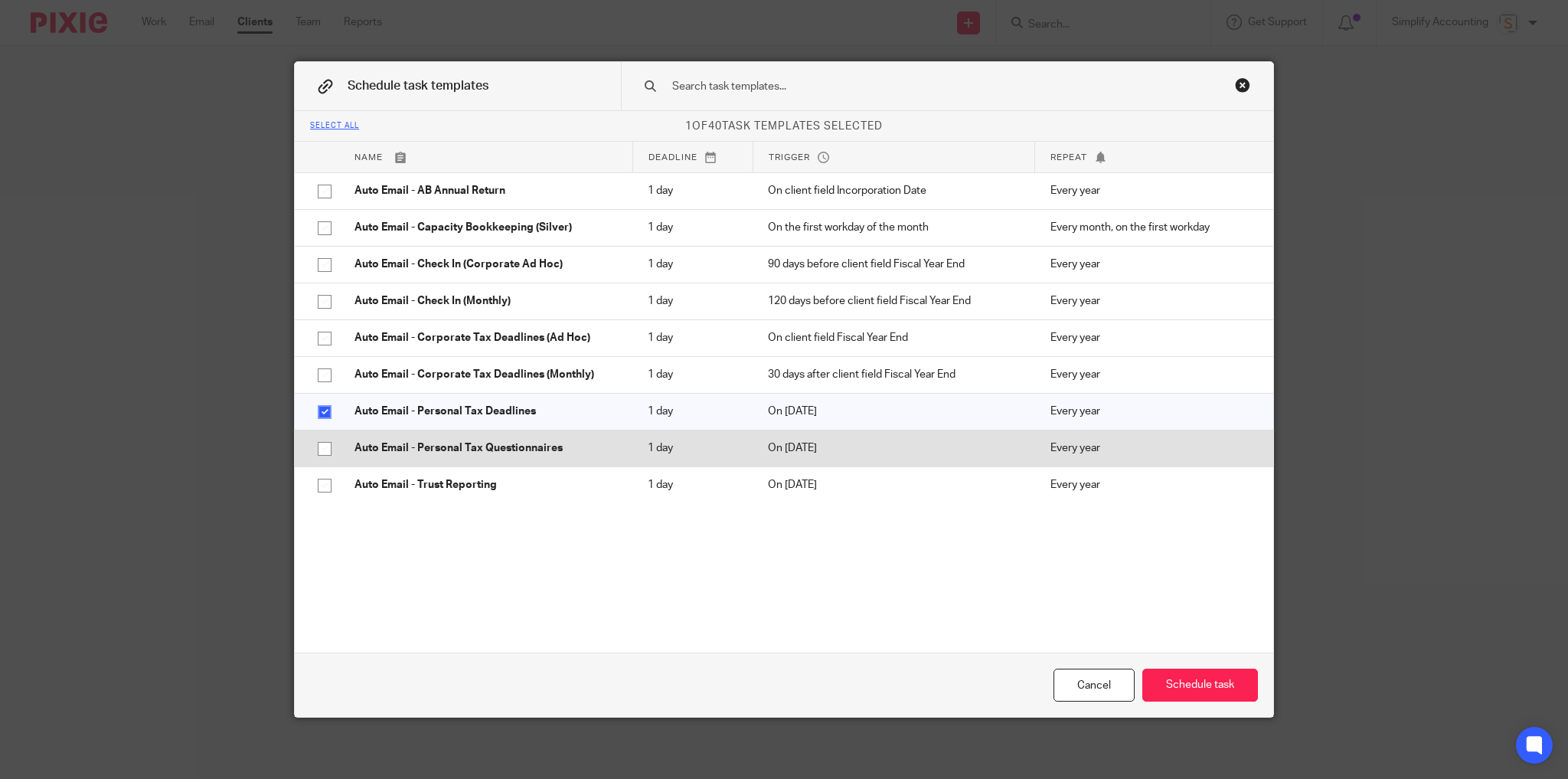
click at [317, 446] on input "checkbox" at bounding box center [325, 448] width 29 height 29
checkbox input "true"
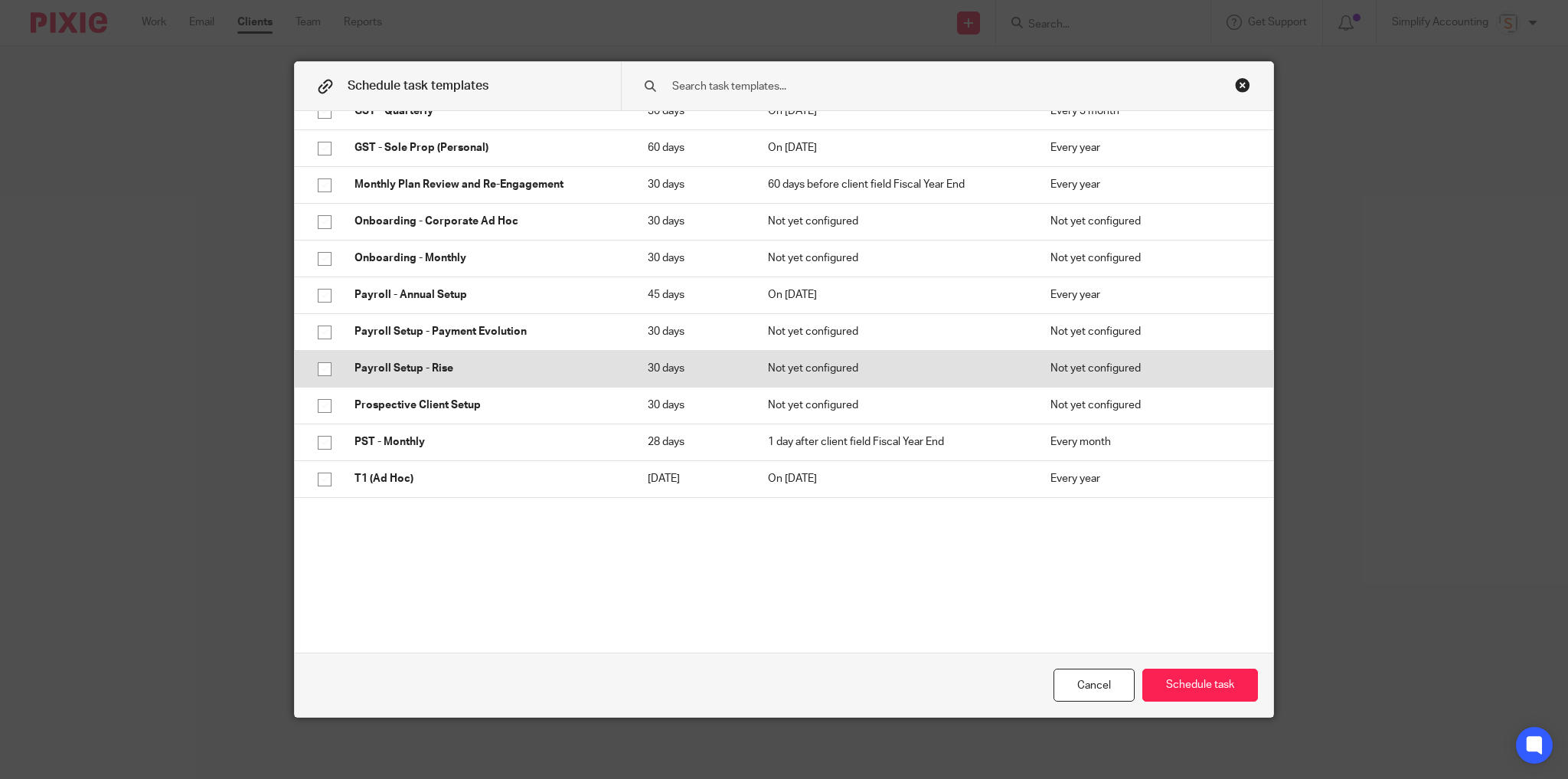
scroll to position [735, 0]
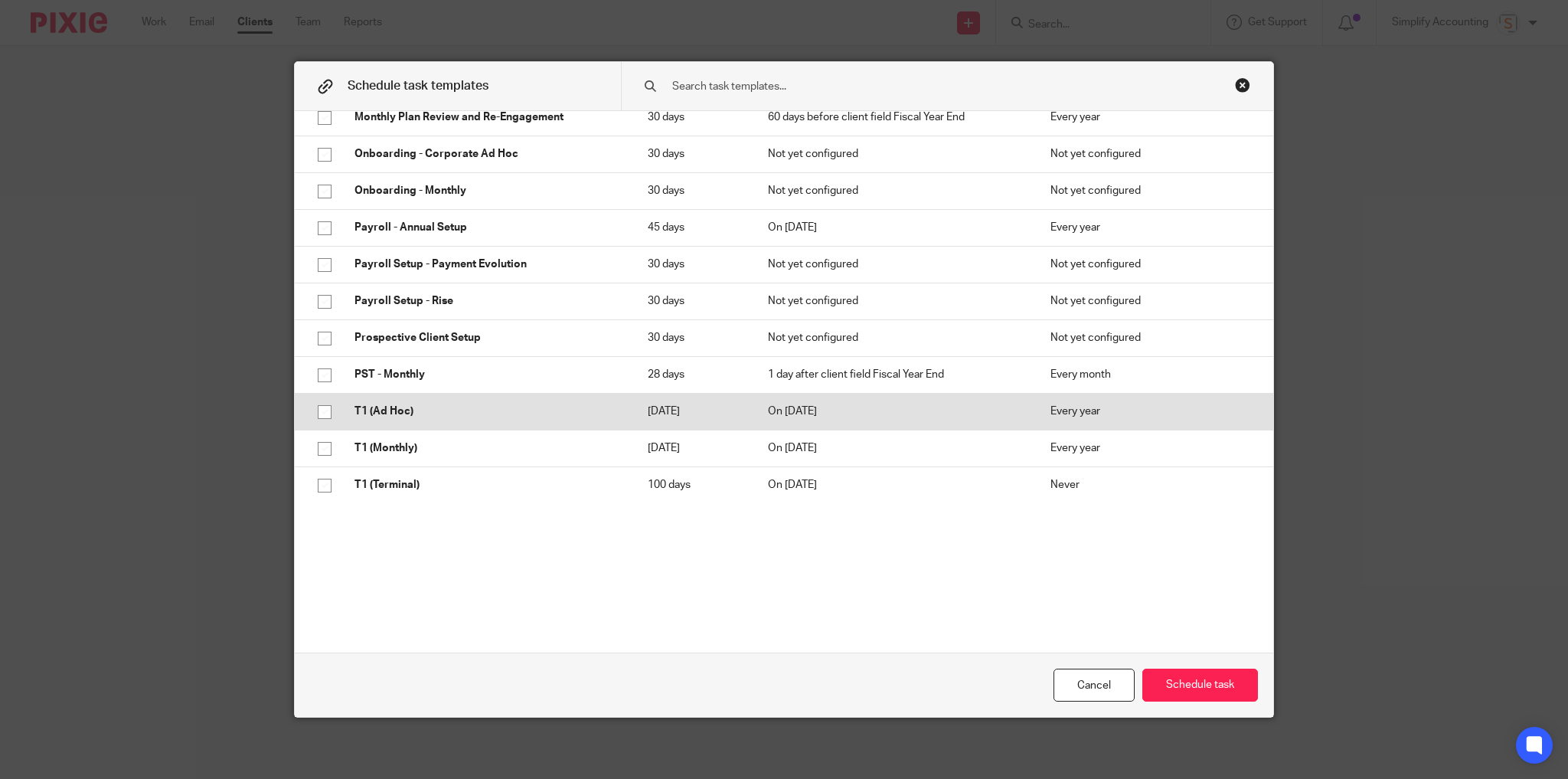
click at [319, 408] on input "checkbox" at bounding box center [325, 412] width 29 height 29
checkbox input "true"
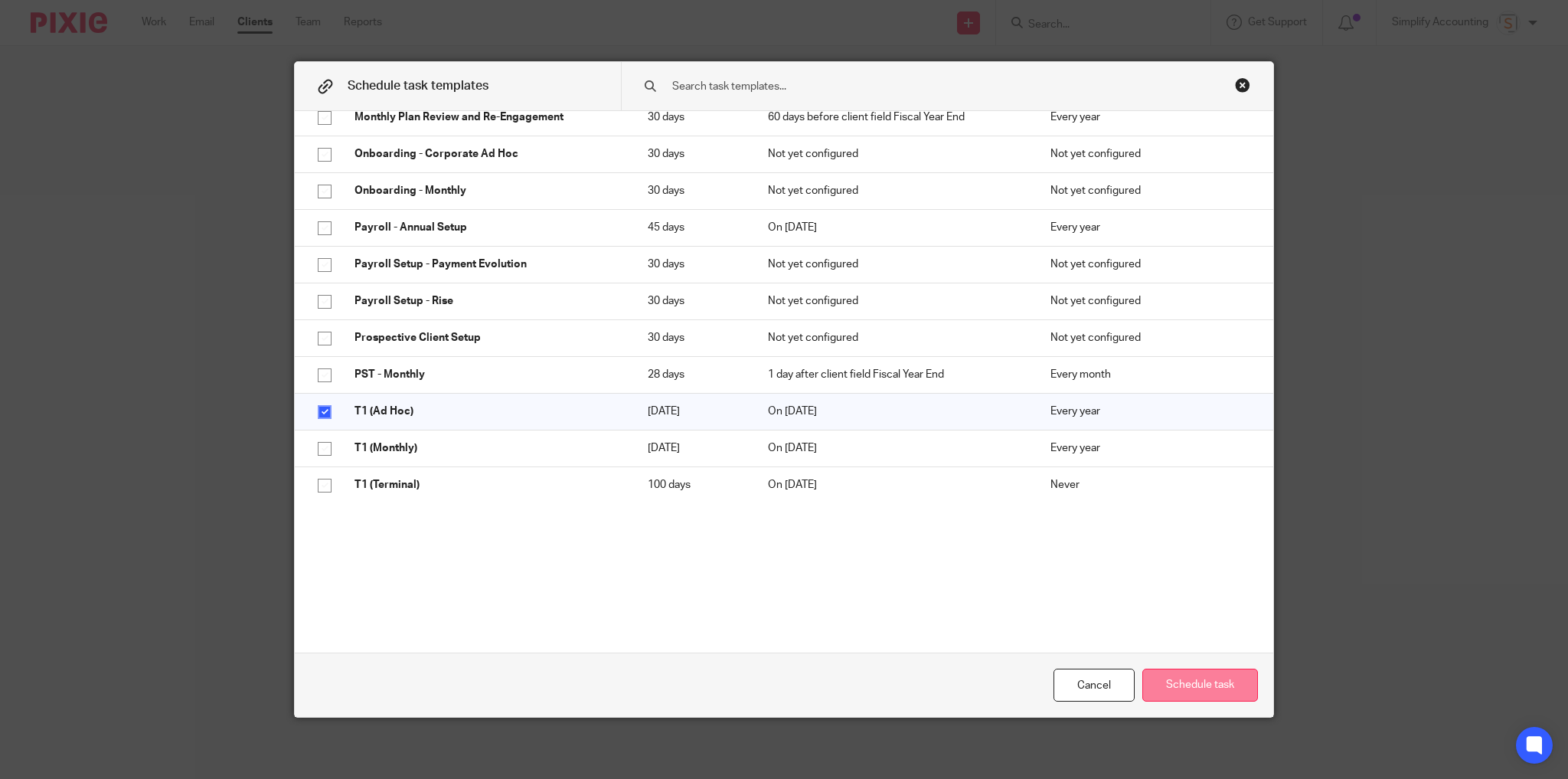
click at [1189, 684] on button "Schedule task" at bounding box center [1200, 685] width 116 height 33
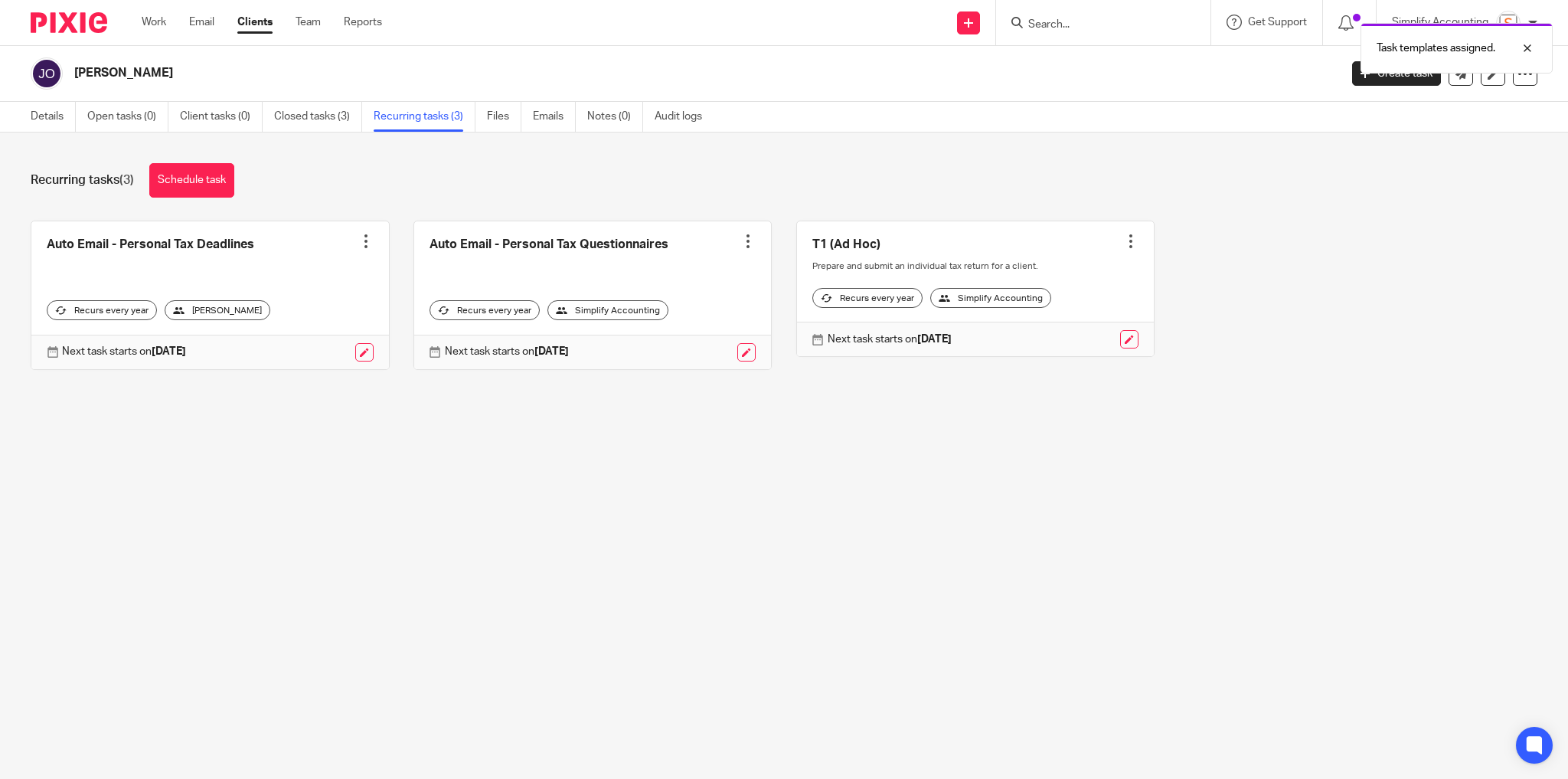
click at [1072, 18] on div "Task templates assigned." at bounding box center [1167, 44] width 769 height 59
click at [1065, 25] on div "Task templates assigned." at bounding box center [1167, 44] width 769 height 59
click at [1057, 25] on div "Task templates assigned." at bounding box center [1167, 44] width 769 height 59
click at [1056, 22] on div "Task templates assigned." at bounding box center [1167, 44] width 769 height 59
click at [1046, 23] on input "Search" at bounding box center [1095, 25] width 138 height 13
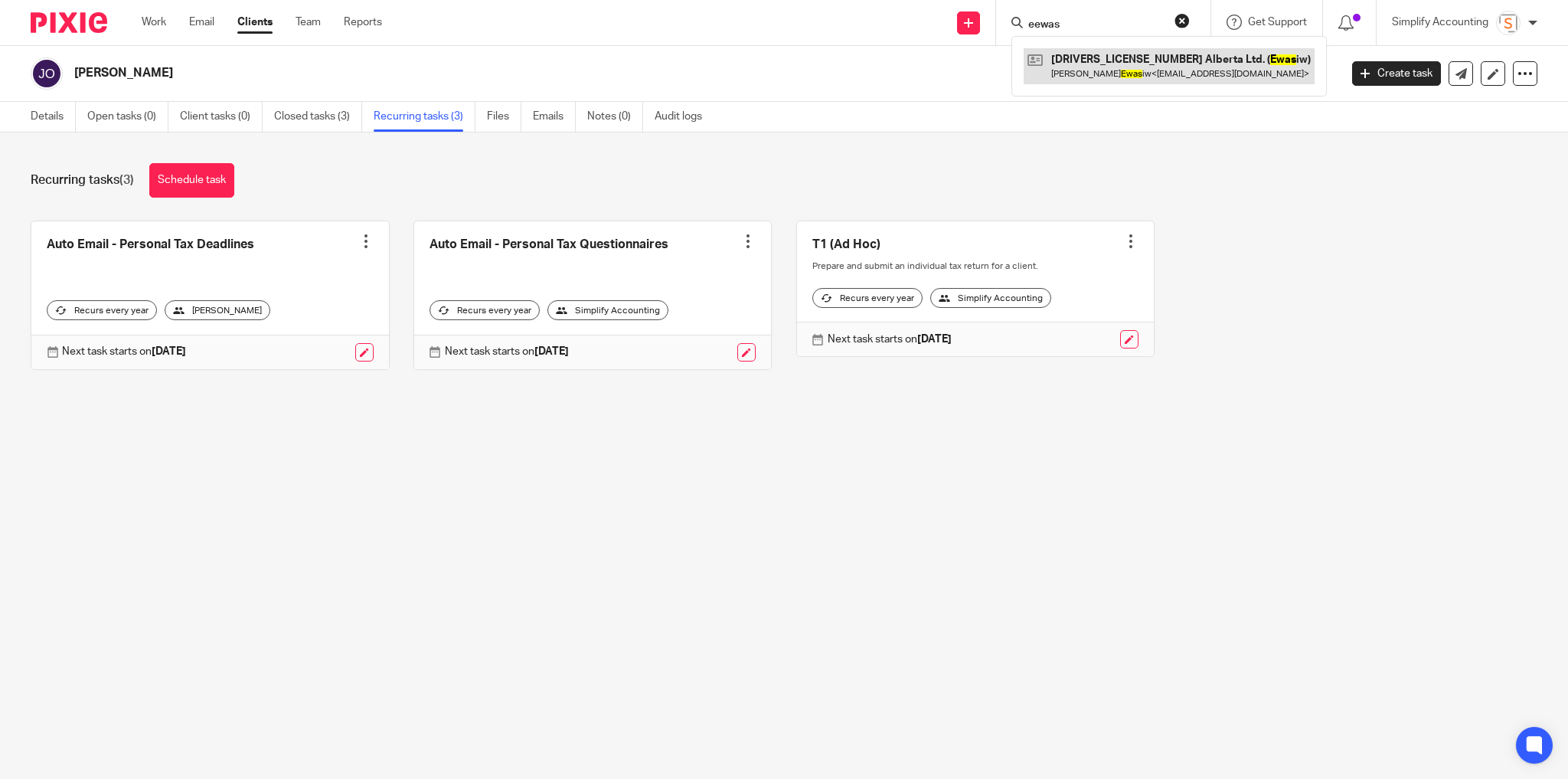
type input "eewas"
click at [1063, 64] on link at bounding box center [1169, 66] width 291 height 35
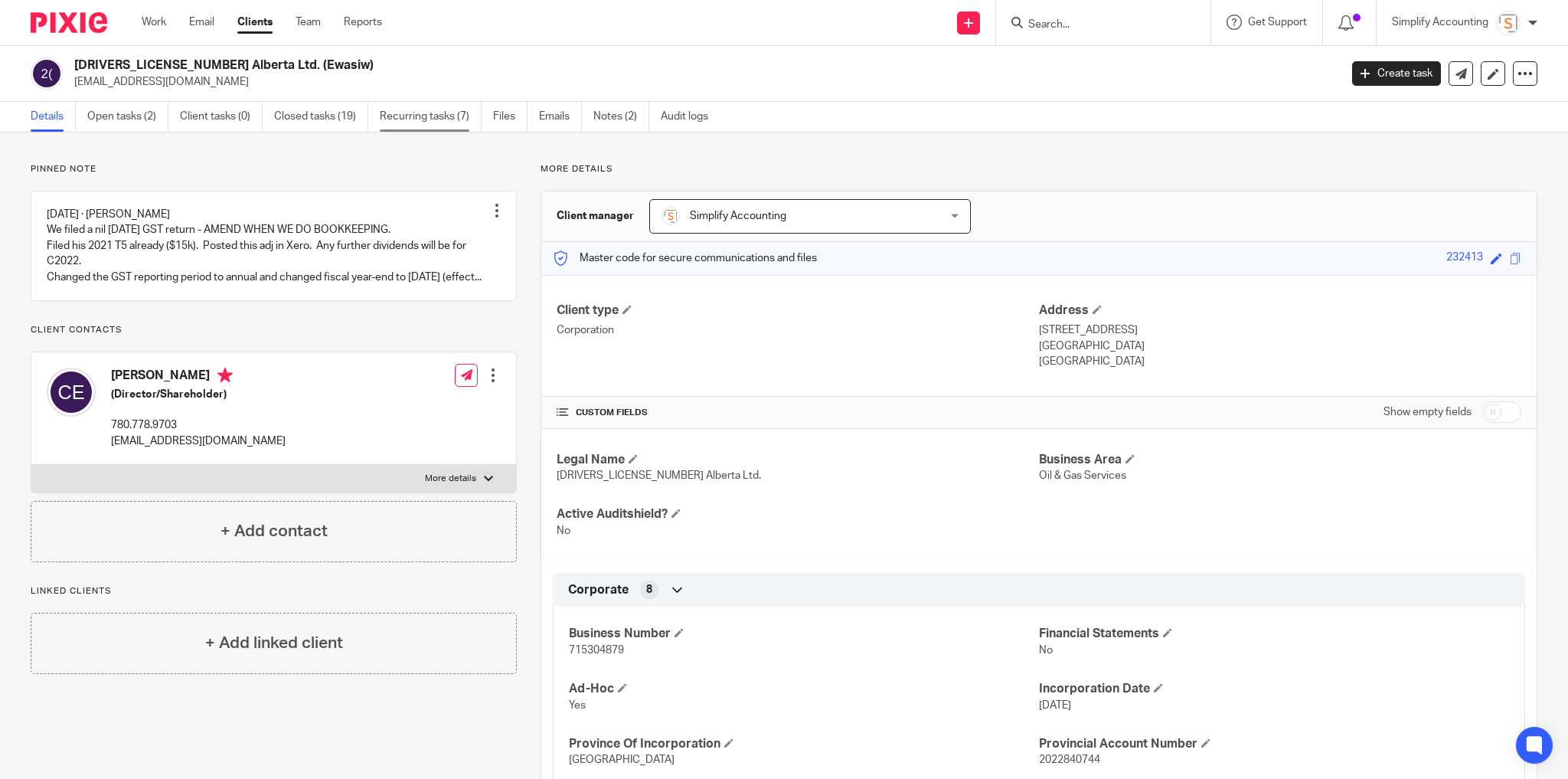
click at [403, 116] on link "Recurring tasks (7)" at bounding box center [431, 117] width 102 height 30
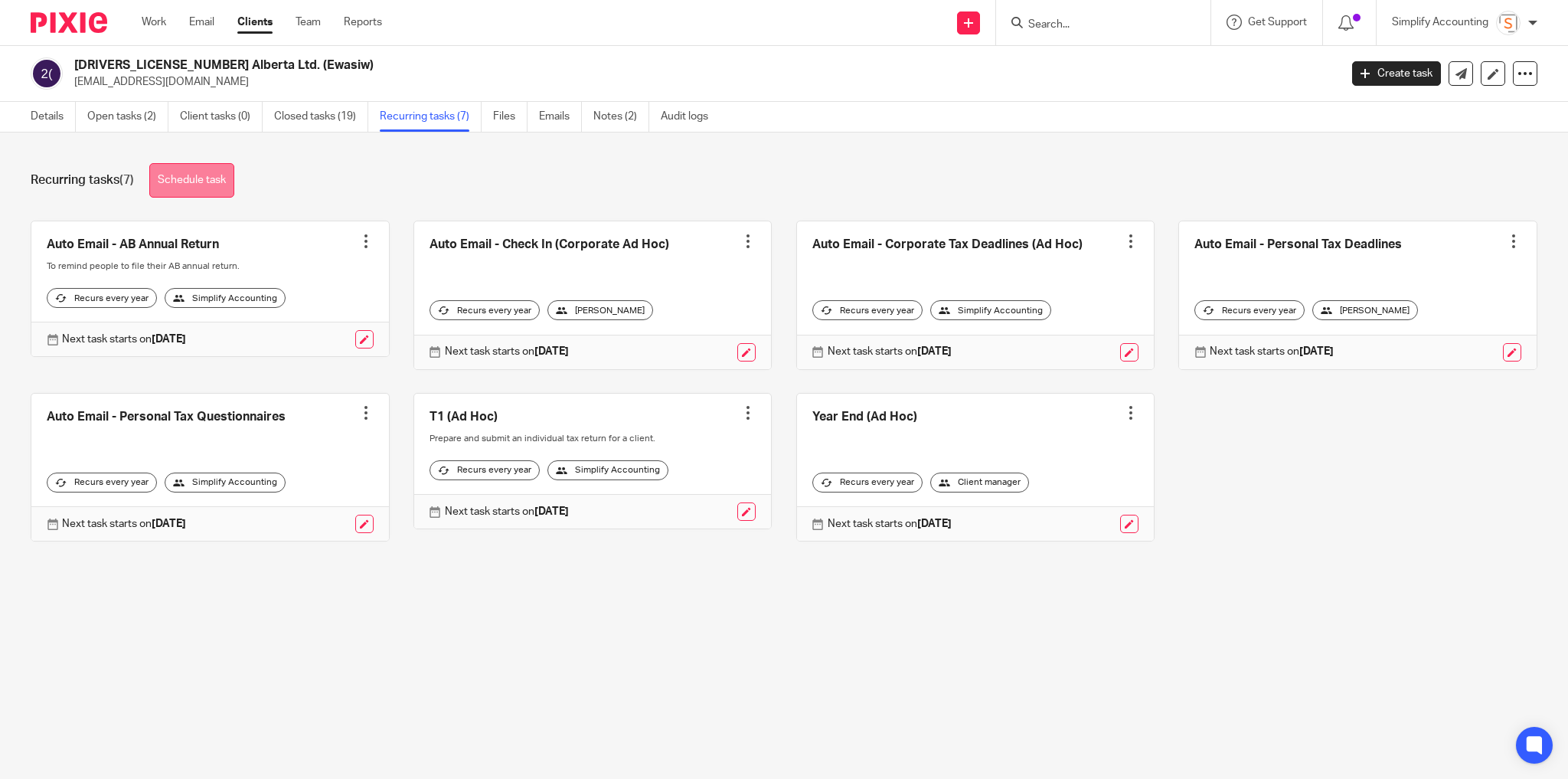
click at [225, 194] on link "Schedule task" at bounding box center [192, 180] width 85 height 35
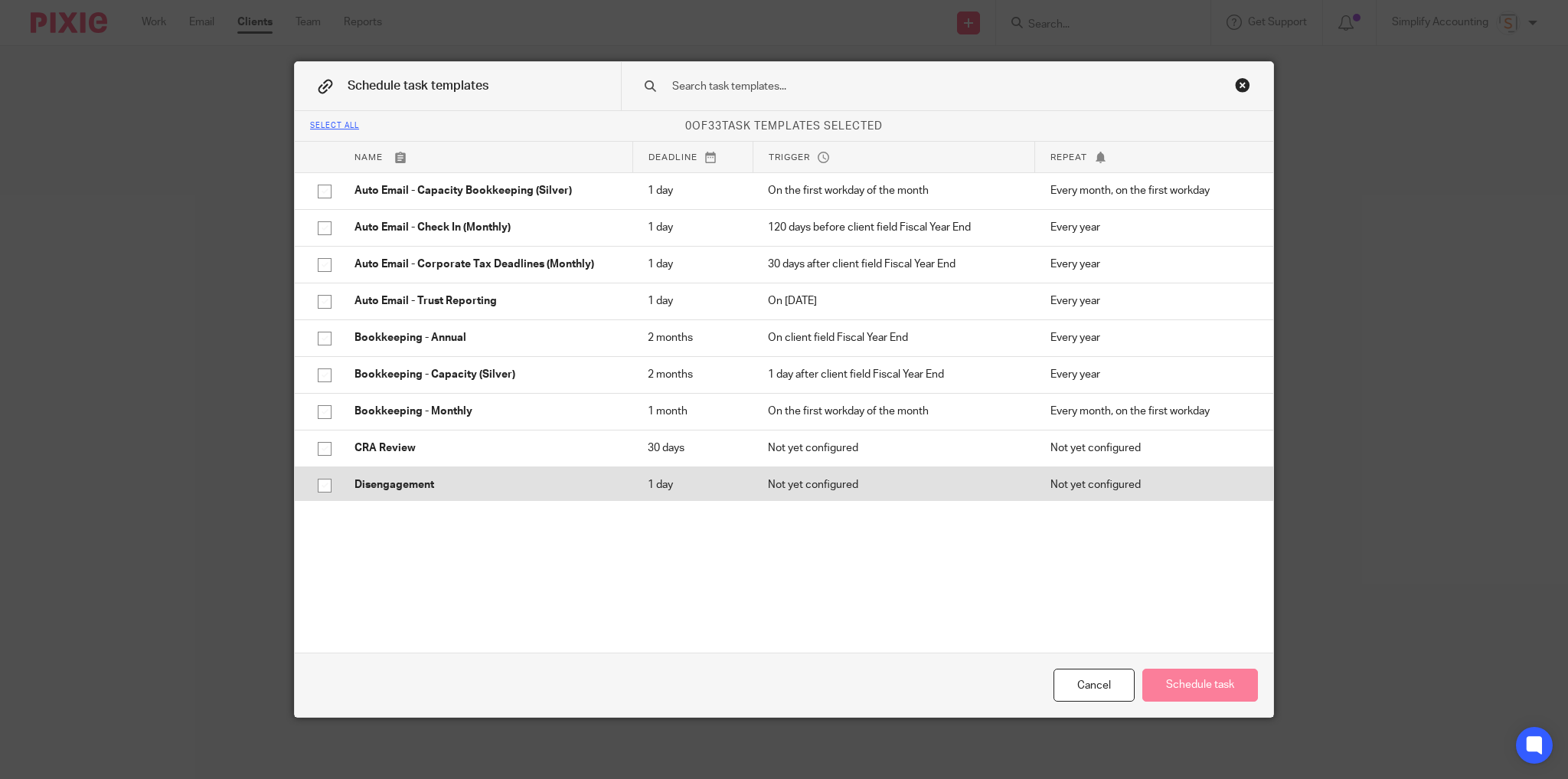
scroll to position [123, 0]
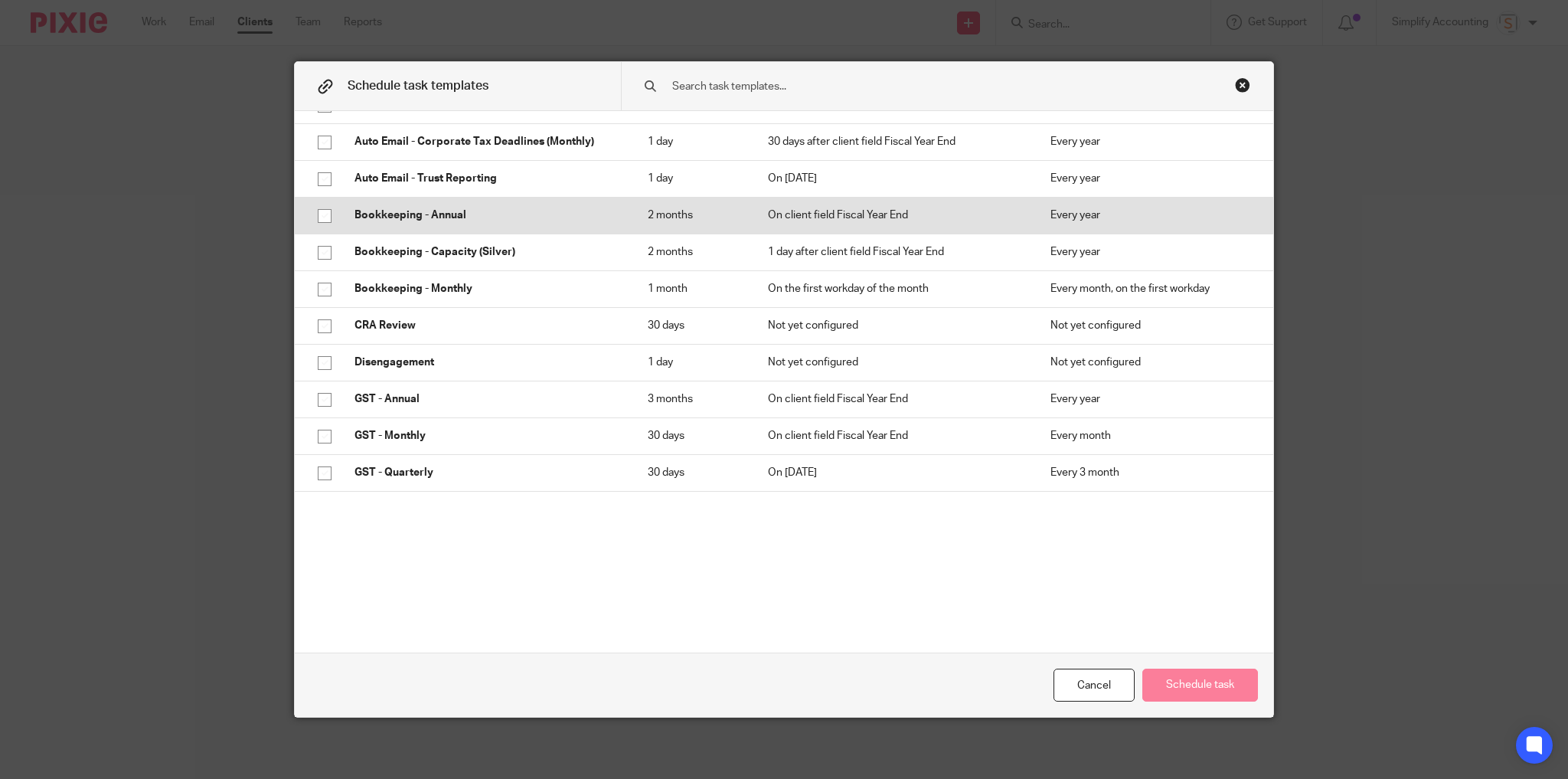
click at [324, 216] on input "checkbox" at bounding box center [325, 215] width 29 height 29
checkbox input "true"
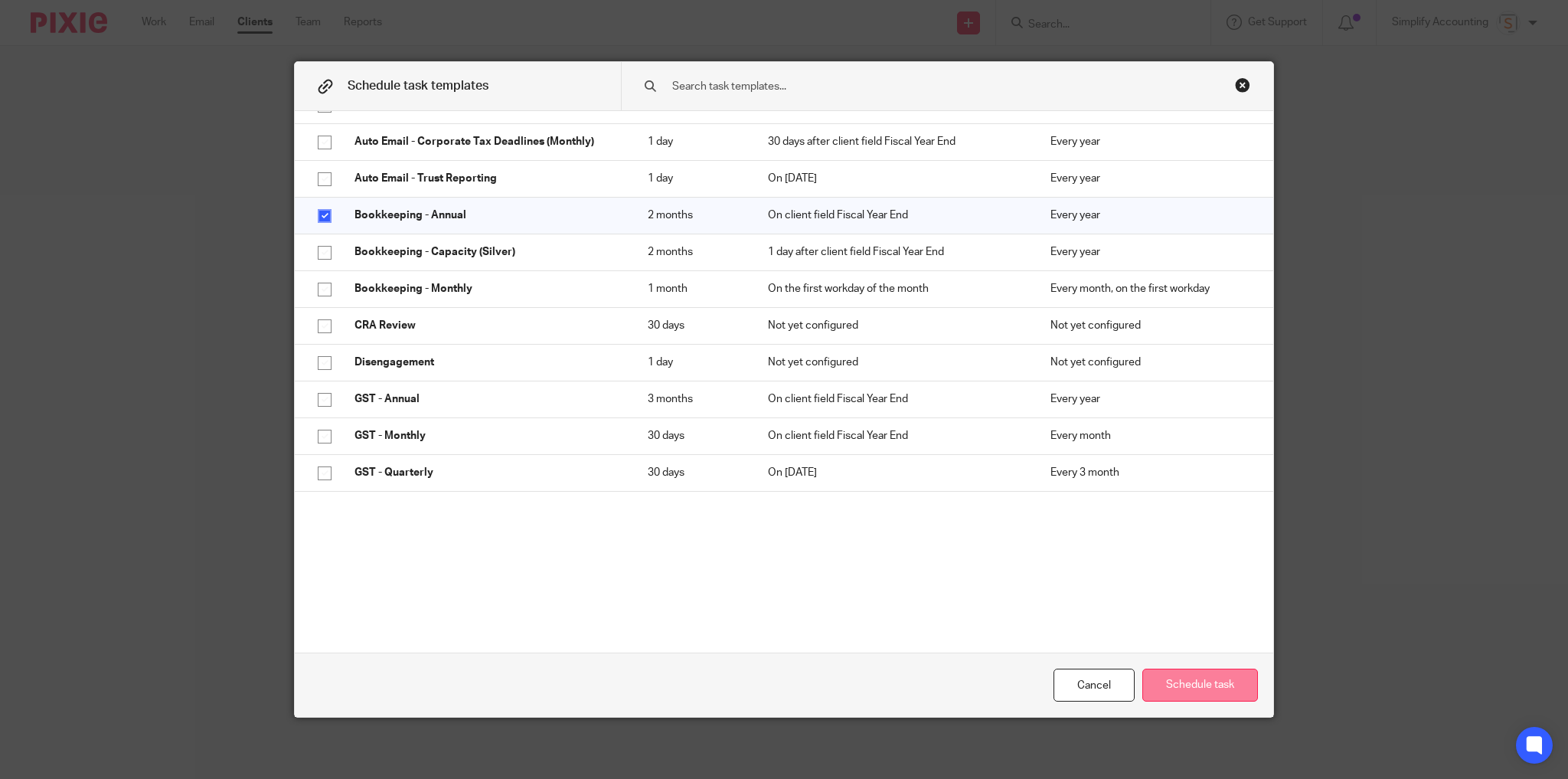
click at [1180, 679] on button "Schedule task" at bounding box center [1200, 685] width 116 height 33
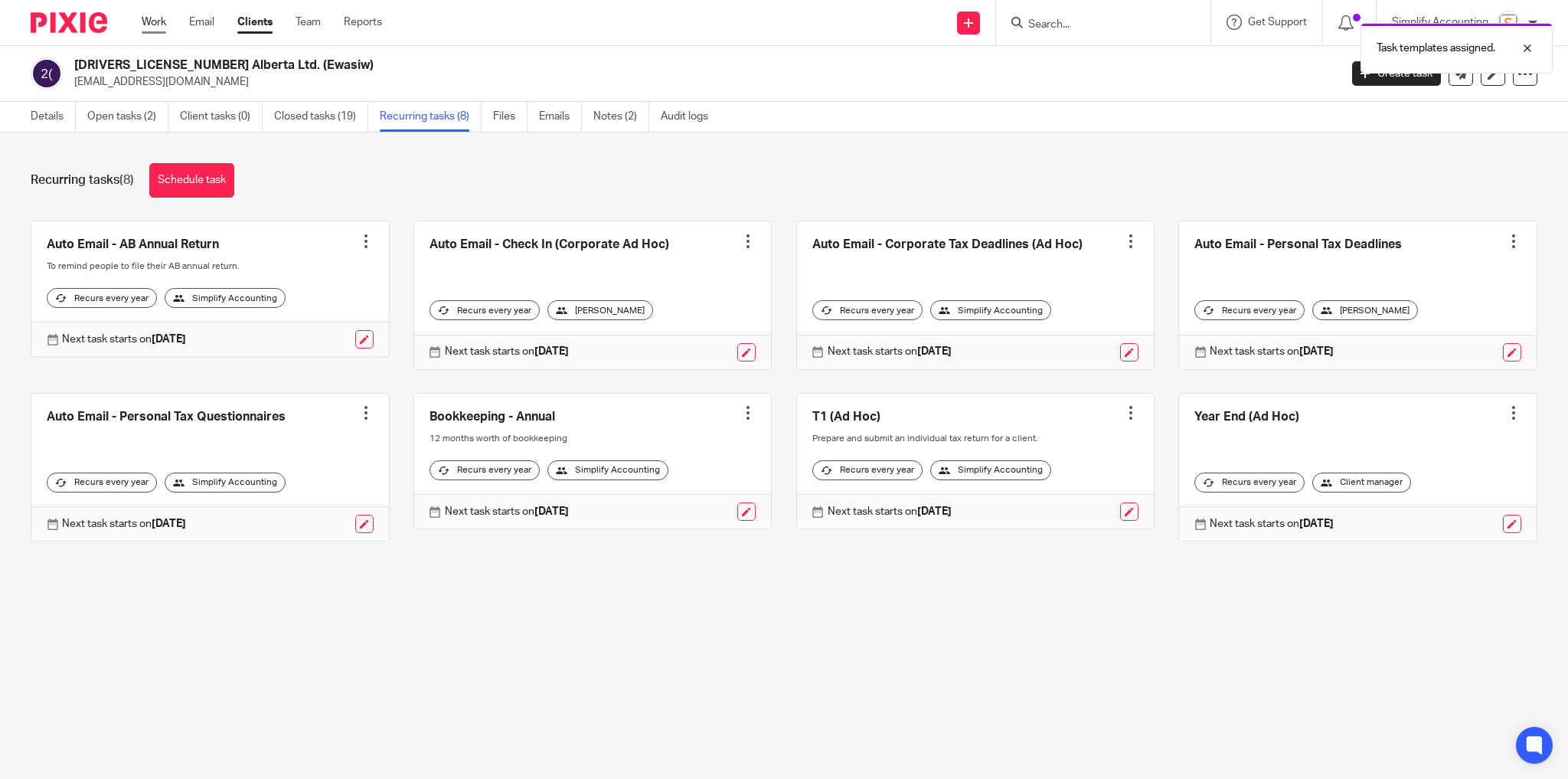
click at [150, 21] on link "Work" at bounding box center [154, 21] width 25 height 15
click at [1093, 17] on div "Task templates assigned." at bounding box center [1167, 44] width 769 height 59
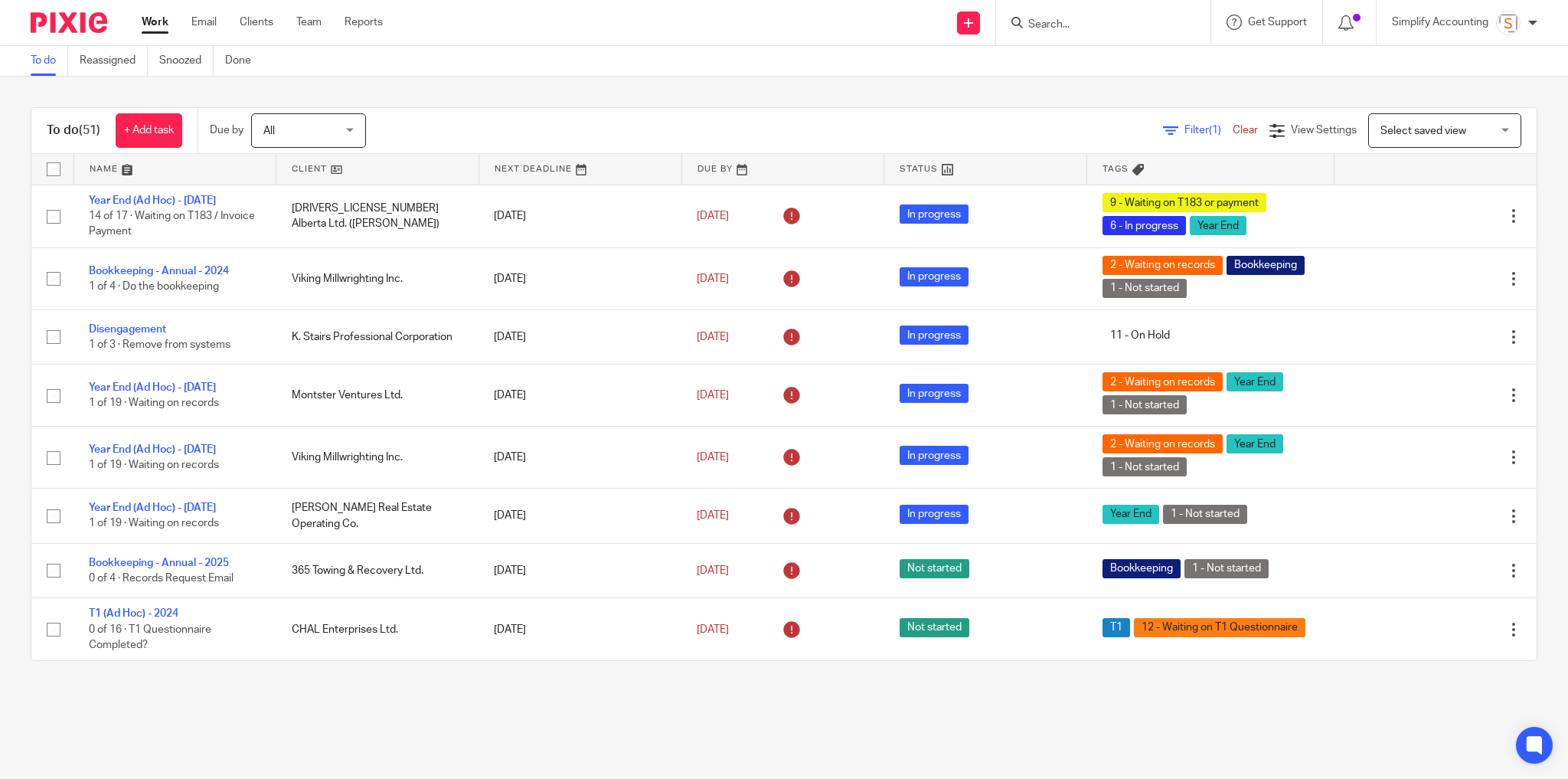
click at [1051, 21] on input "Search" at bounding box center [1095, 25] width 138 height 13
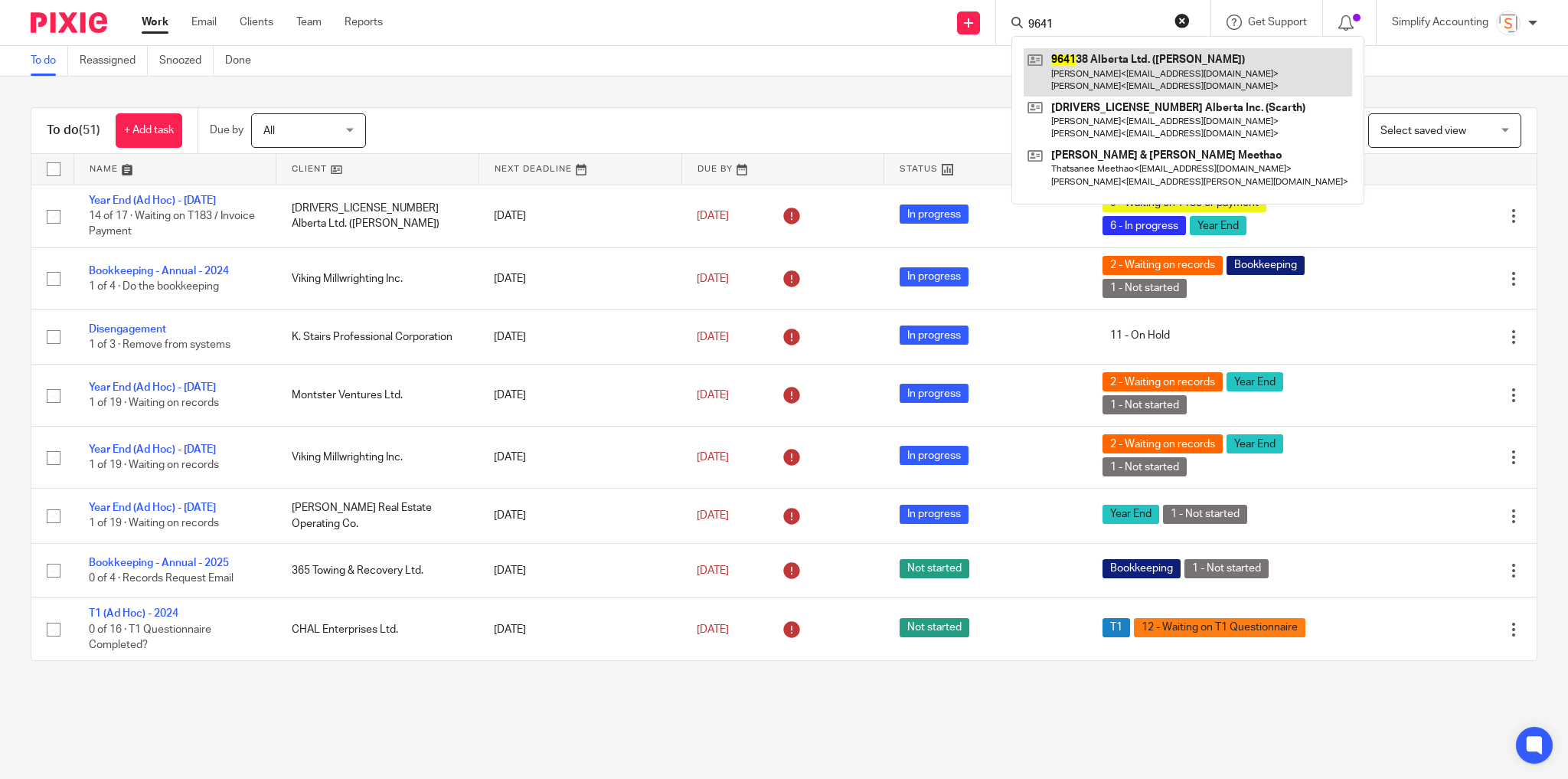
type input "9641"
click at [1076, 64] on link at bounding box center [1187, 72] width 328 height 48
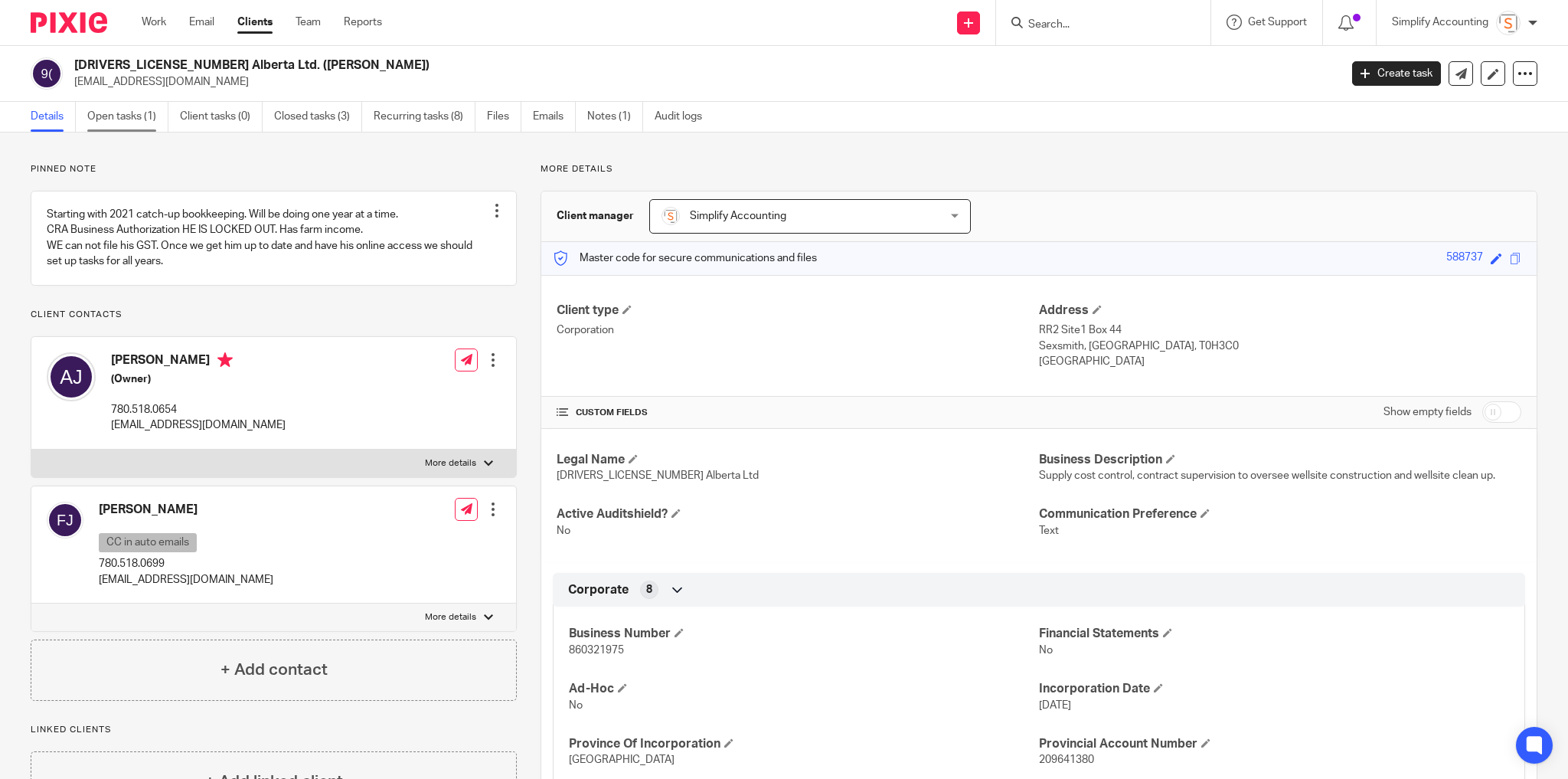
click at [118, 119] on link "Open tasks (1)" at bounding box center [127, 117] width 82 height 30
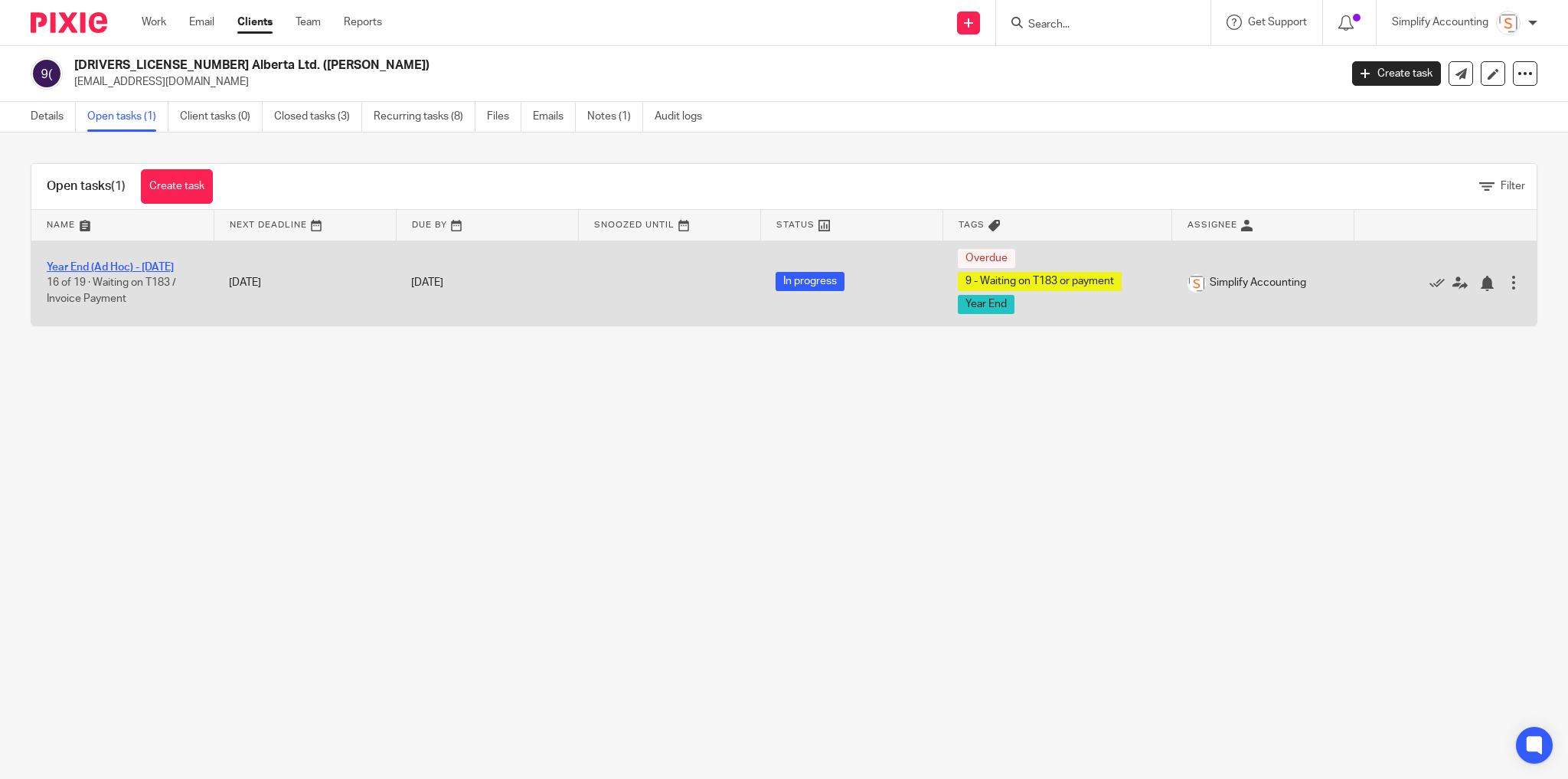
click at [158, 265] on link "Year End (Ad Hoc) - [DATE]" at bounding box center [110, 268] width 127 height 11
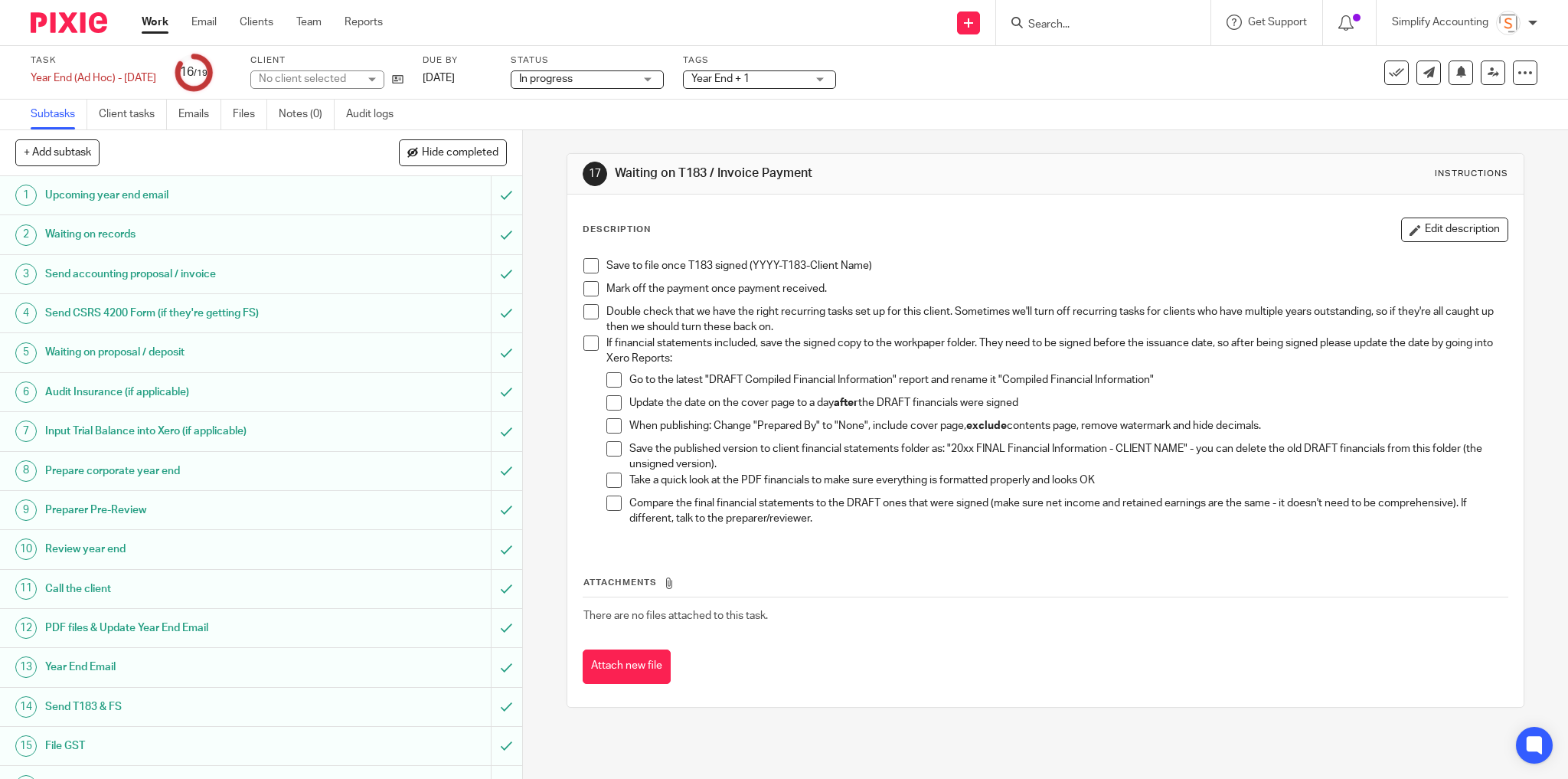
click at [589, 262] on span at bounding box center [590, 265] width 15 height 15
click at [157, 21] on link "Work" at bounding box center [155, 21] width 27 height 15
